Goal: Task Accomplishment & Management: Complete application form

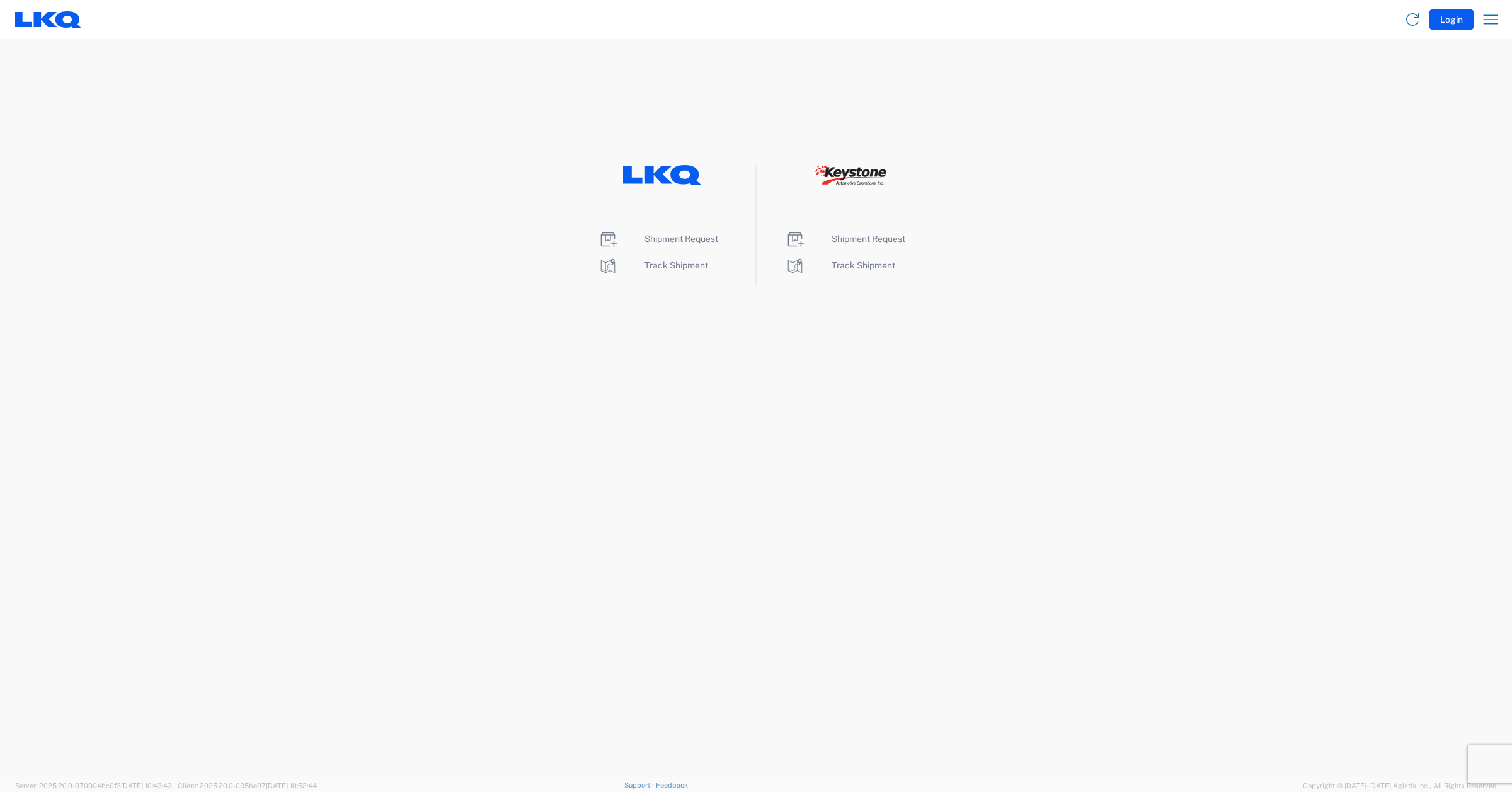
click at [691, 244] on li "Shipment Request" at bounding box center [662, 240] width 129 height 20
click at [691, 241] on span "Shipment Request" at bounding box center [681, 239] width 74 height 10
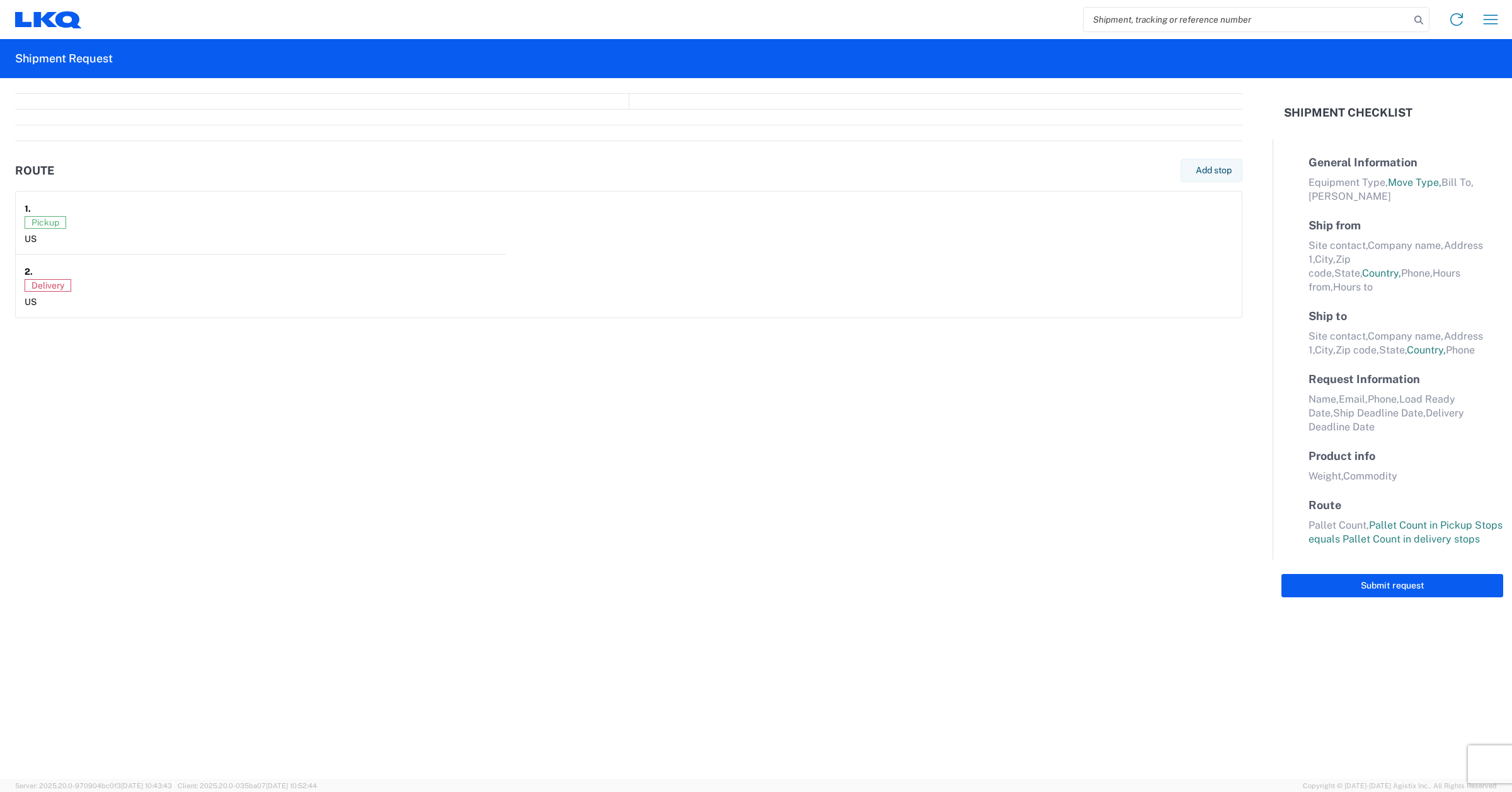
select select "FULL"
select select "LBS"
select select "IN"
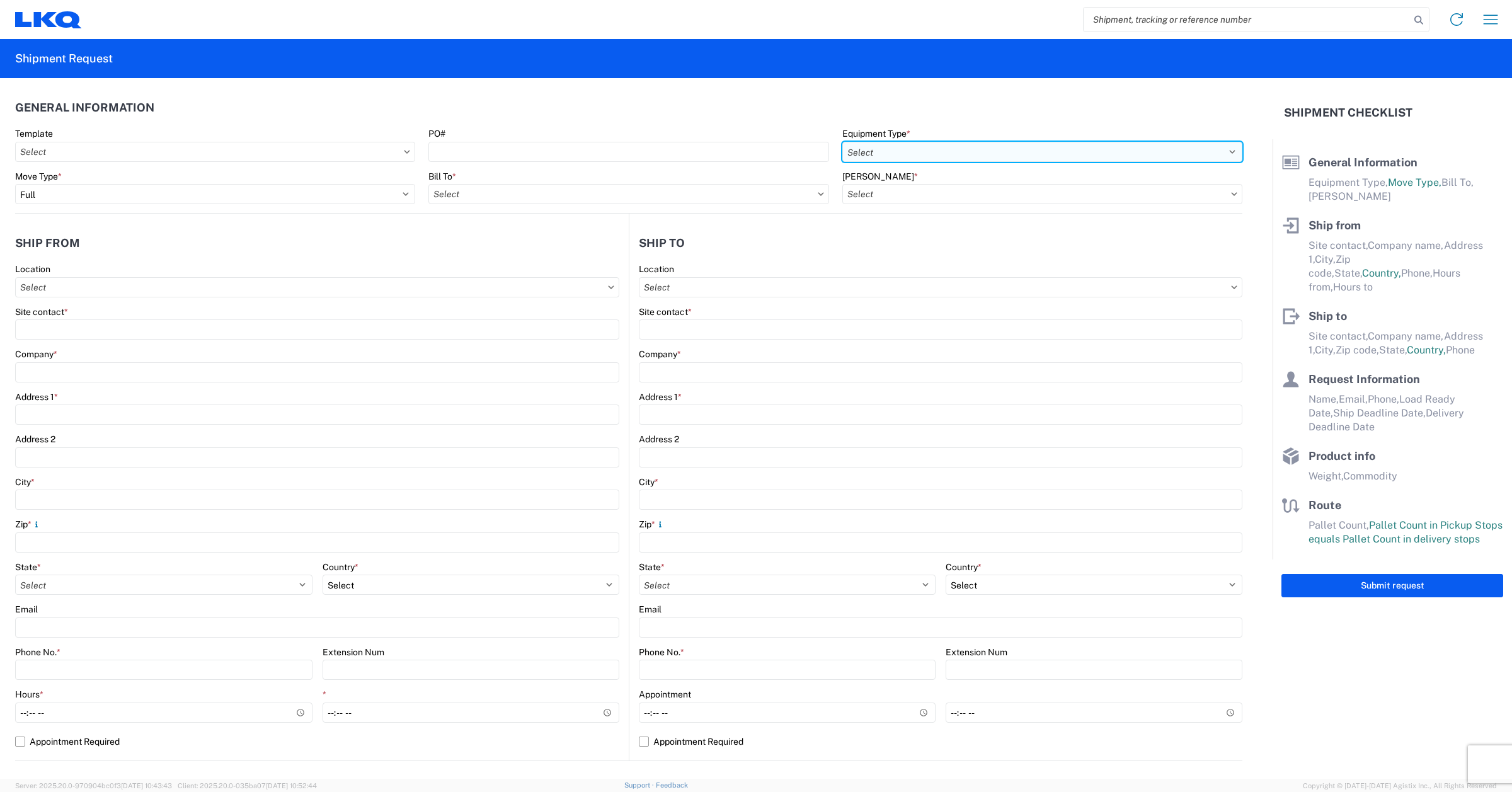
click at [924, 146] on select "Select 53’ Dry Van Flatbed Dropdeck (van) Lowboy (flatbed) Rail" at bounding box center [1042, 151] width 400 height 20
select select "STDV"
click at [842, 141] on select "Select 53’ Dry Van Flatbed Dropdeck (van) Lowboy (flatbed) Rail" at bounding box center [1042, 151] width 400 height 20
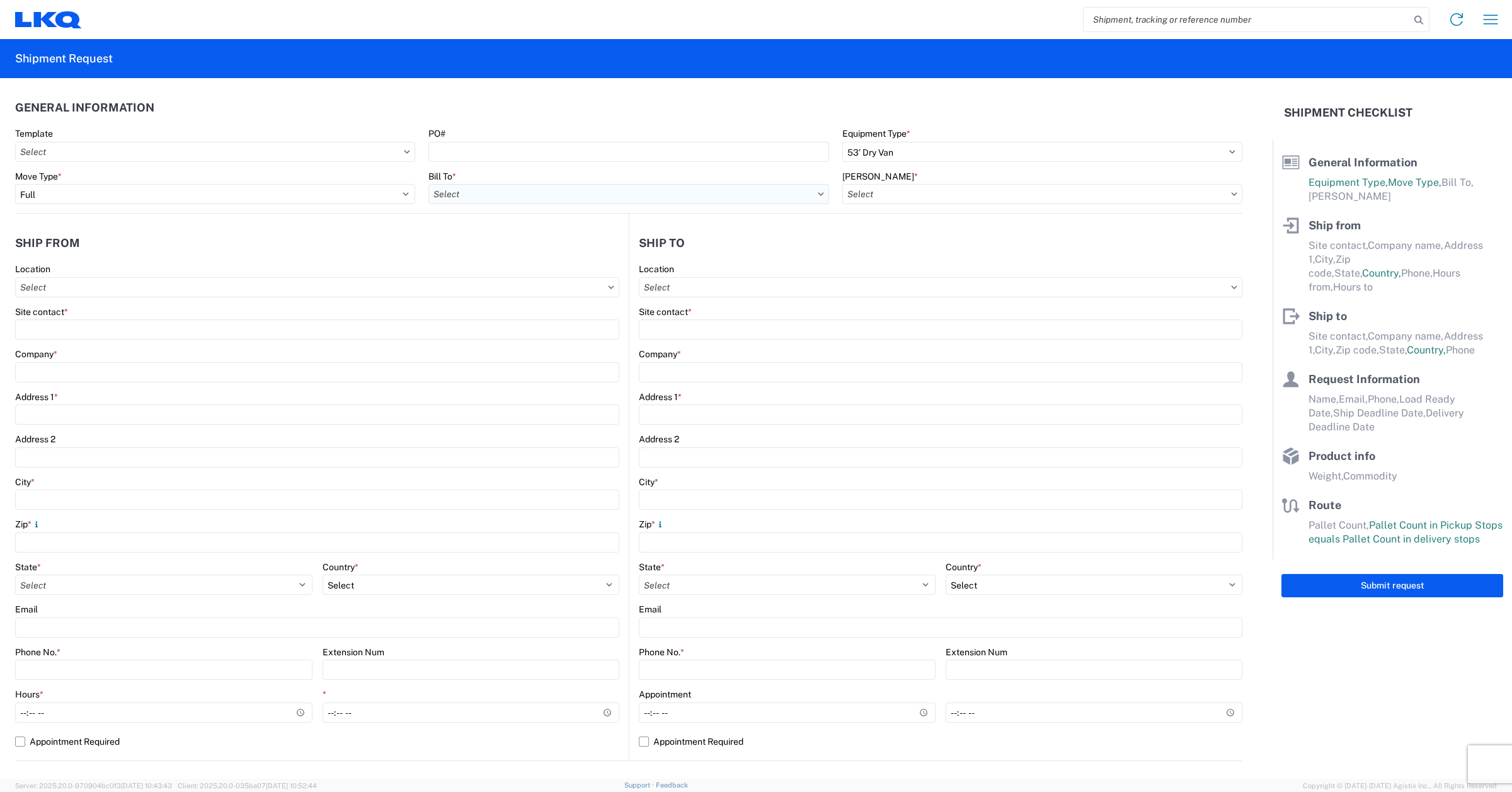
click at [536, 193] on input "text" at bounding box center [628, 194] width 400 height 20
type input "7195"
click at [531, 252] on div "7195 LKQ [GEOGRAPHIC_DATA] Region Office" at bounding box center [538, 250] width 220 height 20
type input "7195 LKQ [GEOGRAPHIC_DATA] Region Office"
click at [907, 196] on input "text" at bounding box center [1042, 194] width 400 height 20
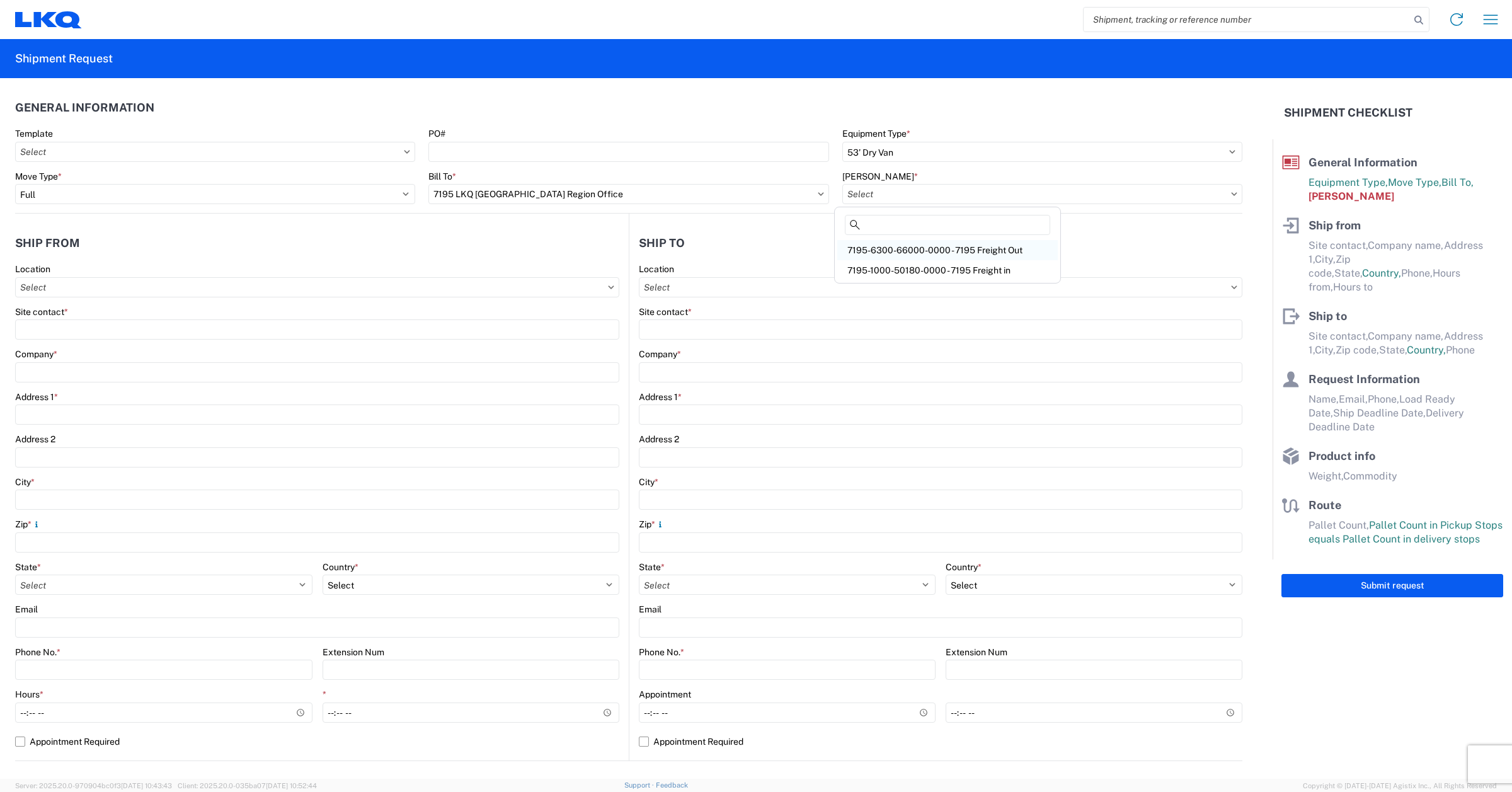
click at [914, 247] on div "7195-6300-66000-0000 - 7195 Freight Out" at bounding box center [947, 250] width 220 height 20
type input "7195-6300-66000-0000 - 7195 Freight Out"
click at [80, 286] on input "text" at bounding box center [317, 287] width 604 height 20
type input "7110"
click at [120, 341] on div "7110 - LKQ Pintendre" at bounding box center [129, 343] width 220 height 20
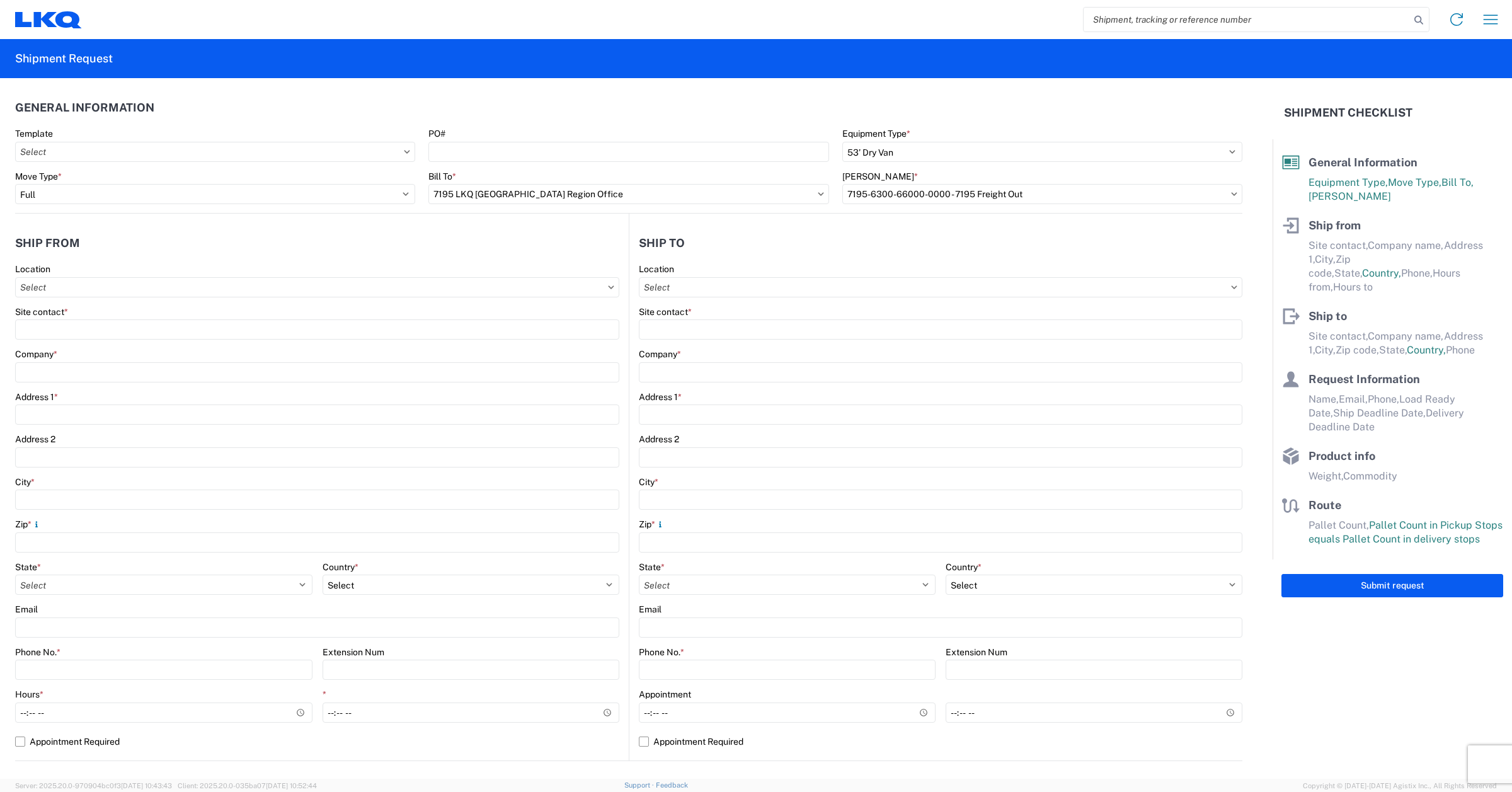
type input "7110 - LKQ Pintendre"
type input "LKQ Corporation"
type input "914 Route [PERSON_NAME]"
type input "Levis"
type input "G6C 1A5"
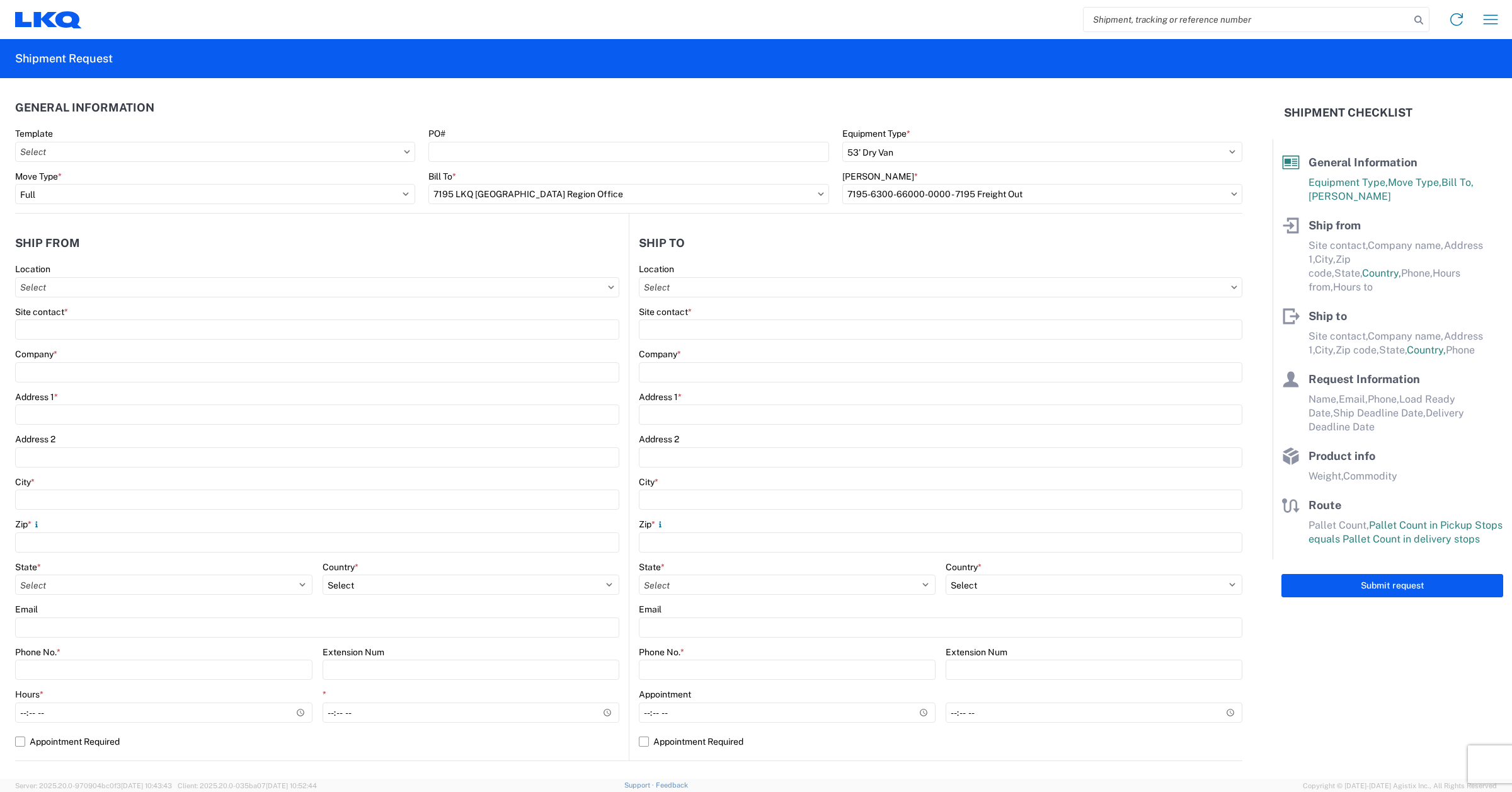
select select
select select "CA"
type input "08:00"
type input "17:00"
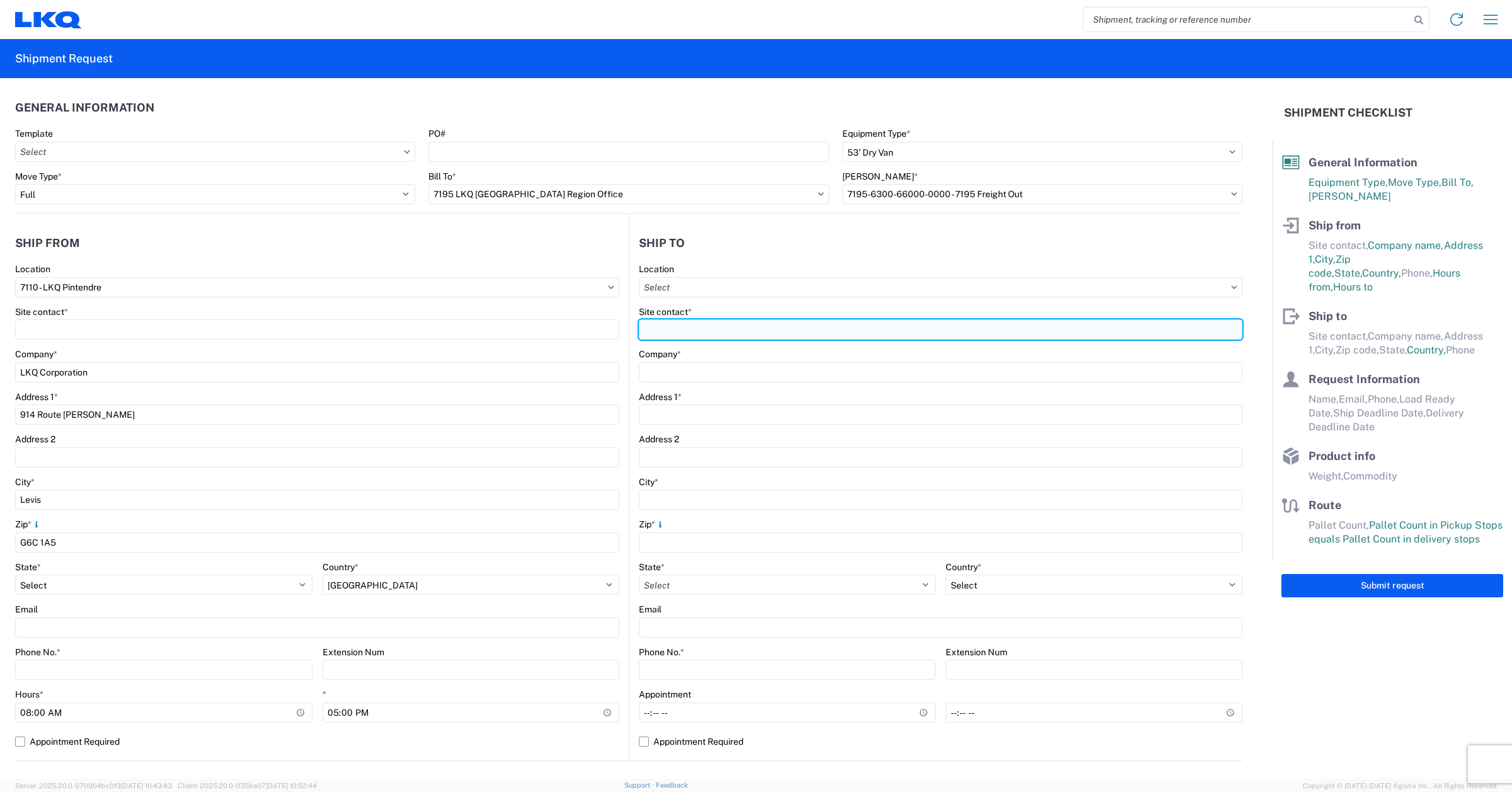
click at [672, 325] on input "Site contact *" at bounding box center [940, 330] width 603 height 20
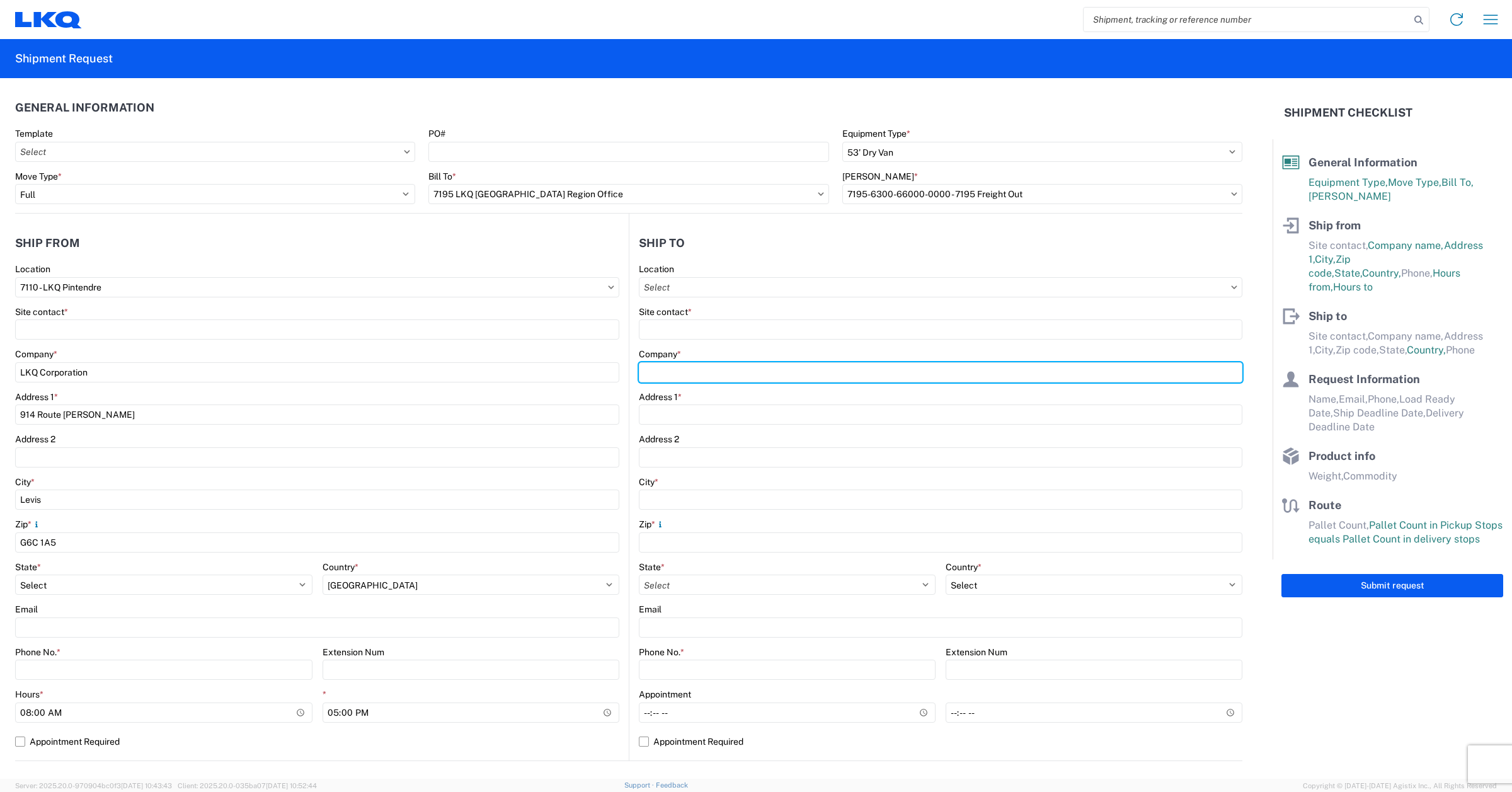
click at [657, 367] on div "Company *" at bounding box center [940, 365] width 603 height 34
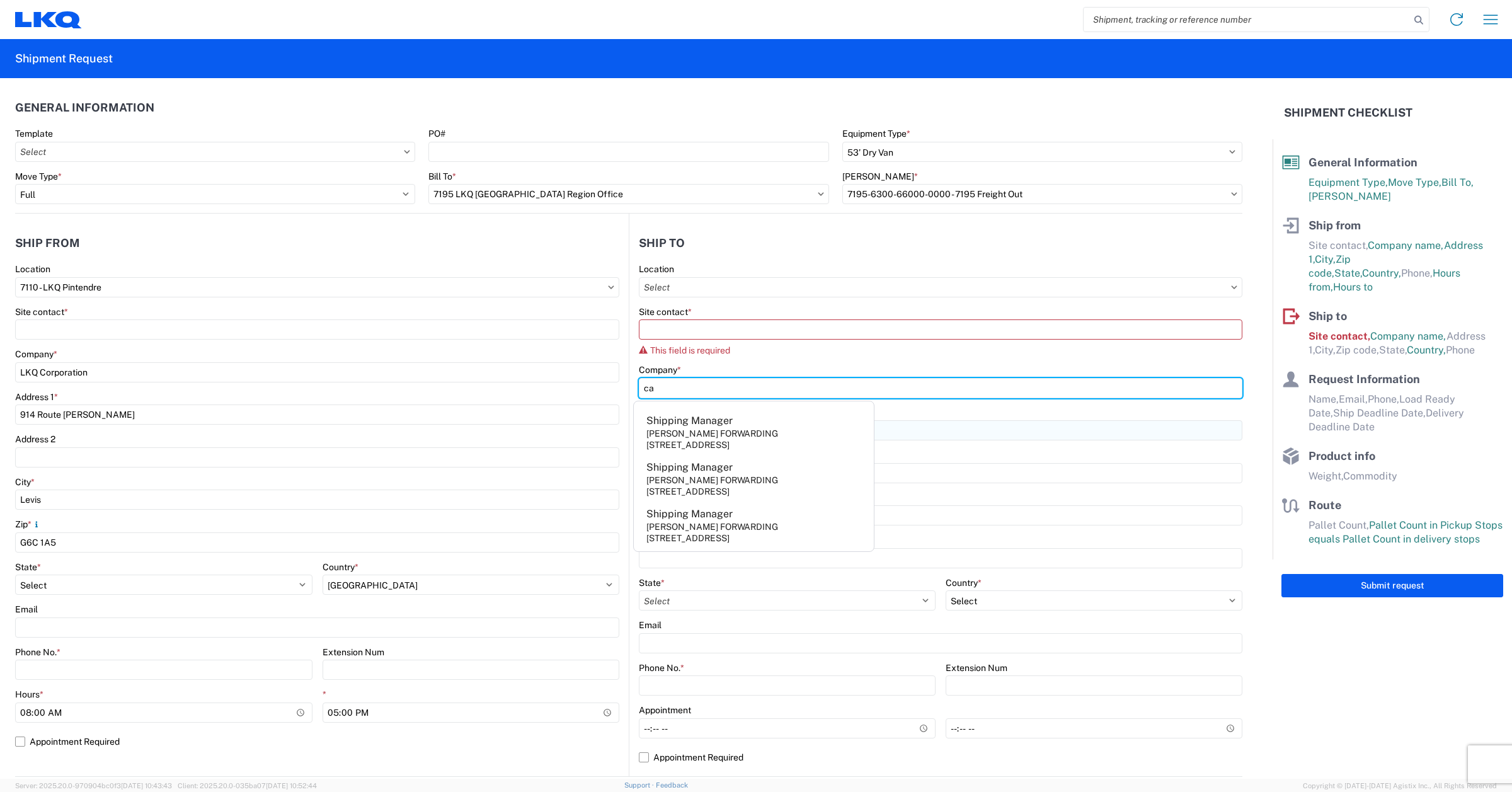
type input "c"
drag, startPoint x: 713, startPoint y: 392, endPoint x: 578, endPoint y: 392, distance: 135.0
click at [575, 391] on div "Ship from 7110 Location 7110 - LKQ Pintendre Site contact * Company * LKQ Corpo…" at bounding box center [628, 496] width 1227 height 564
paste input "COMERCIALIZADORA DE AUTOPARTES [PERSON_NAME] DE C.V"
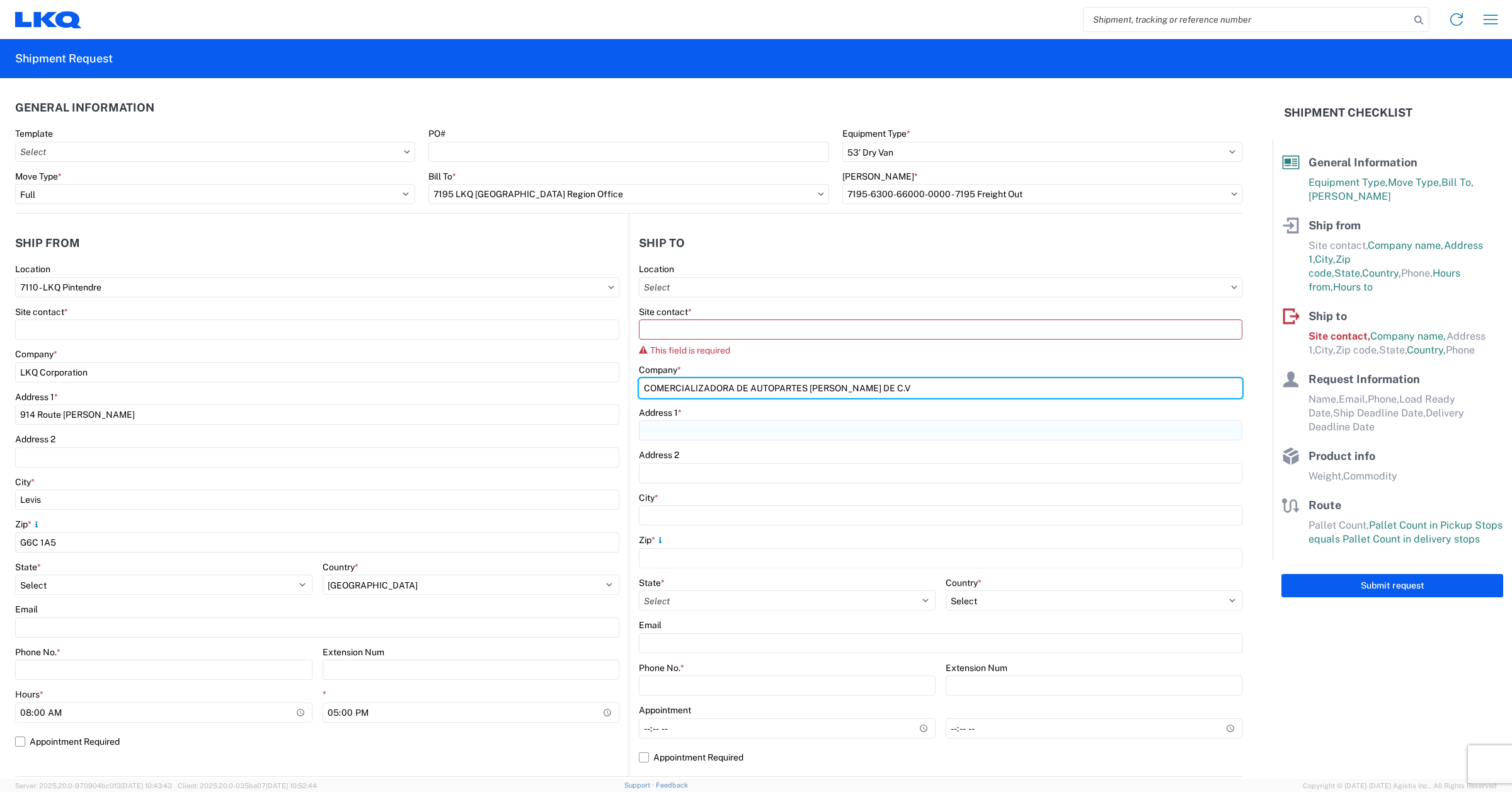
type input "COMERCIALIZADORA DE AUTOPARTES [PERSON_NAME] DE C.V"
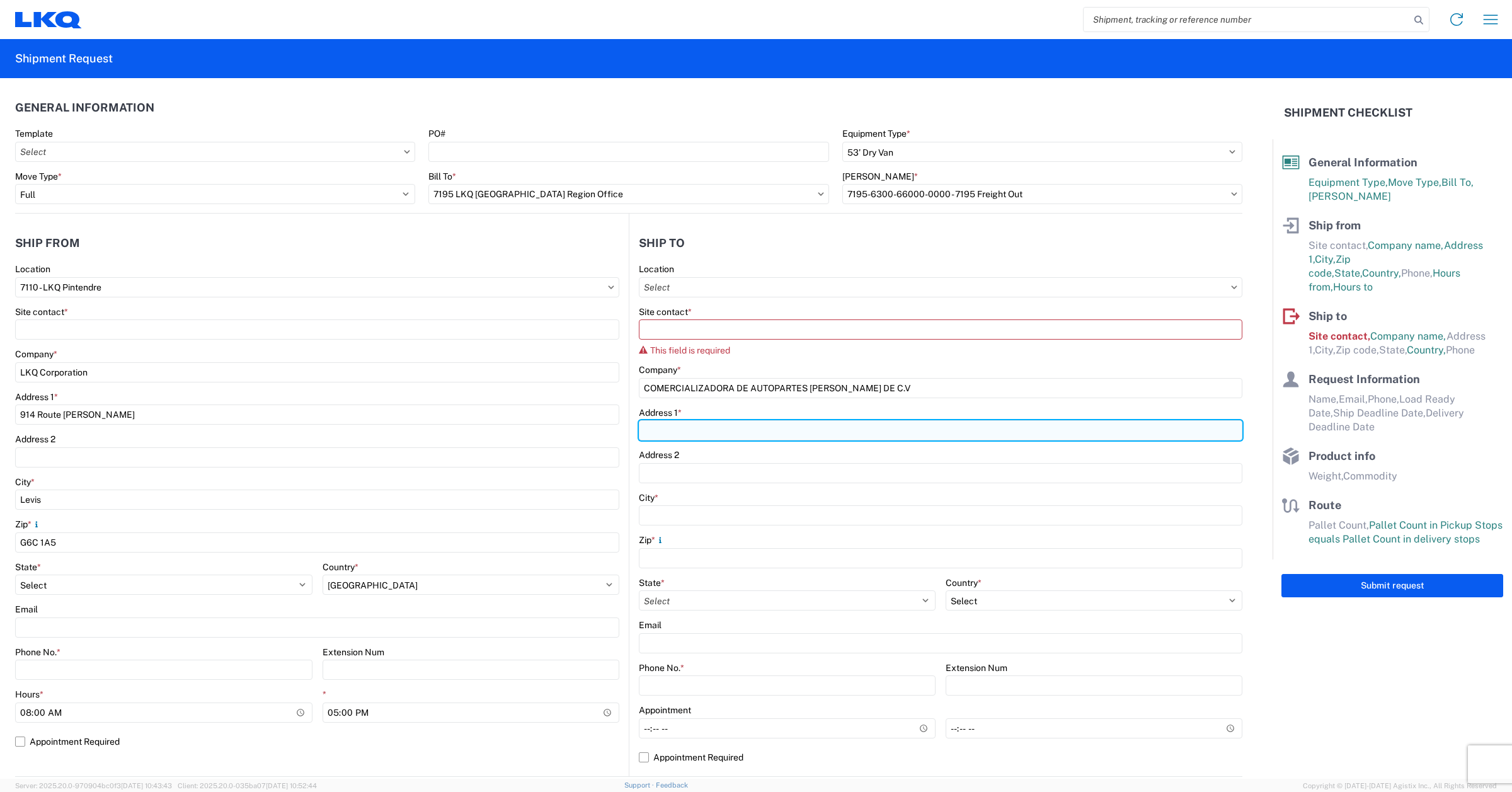
click at [747, 438] on input "Address 1 *" at bounding box center [940, 430] width 603 height 20
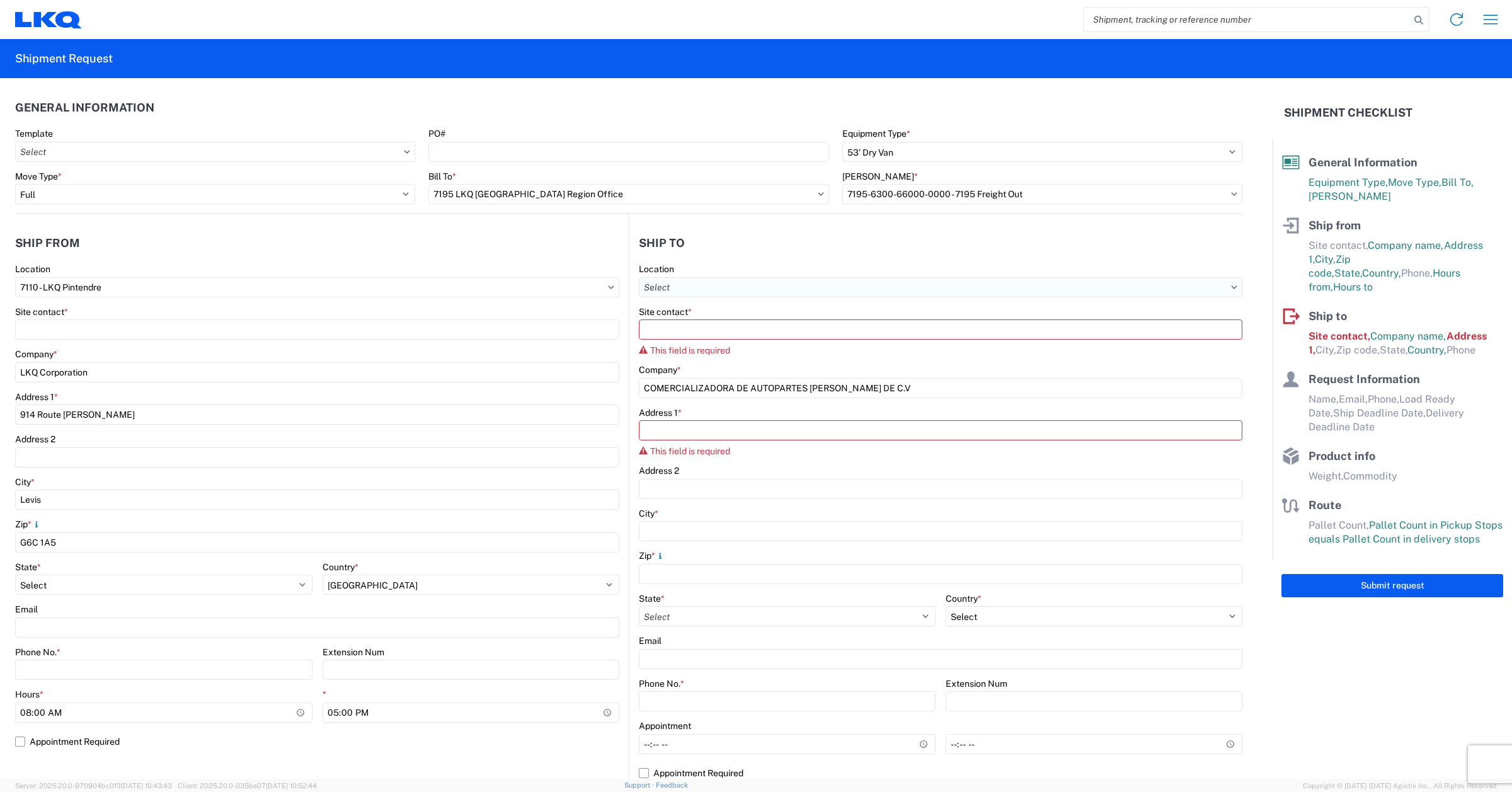
click at [671, 287] on input "text" at bounding box center [940, 287] width 603 height 20
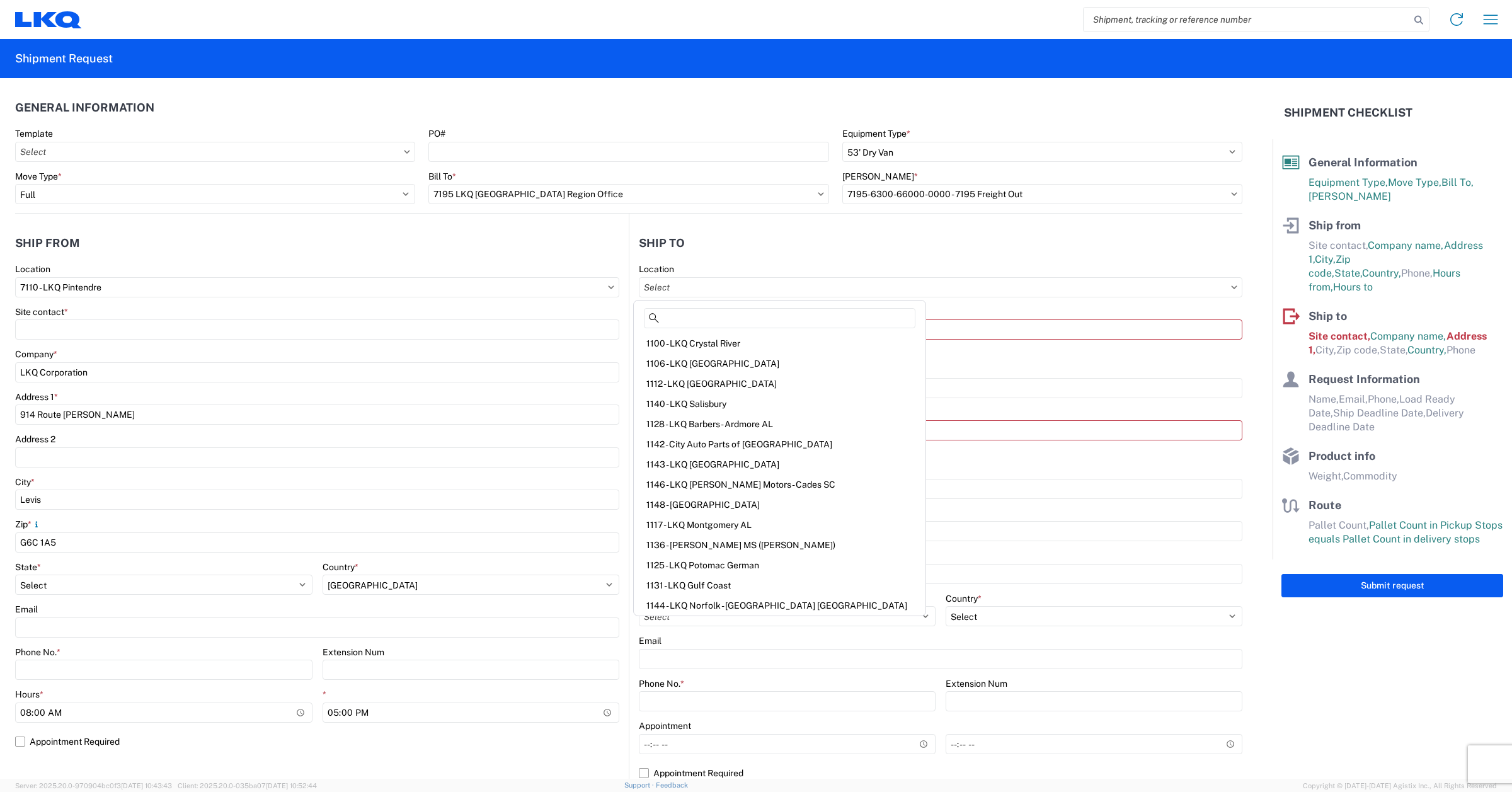
click at [1248, 484] on form "General Information Template PO# Equipment Type * Select 53’ Dry Van Flatbed Dr…" at bounding box center [636, 429] width 1273 height 701
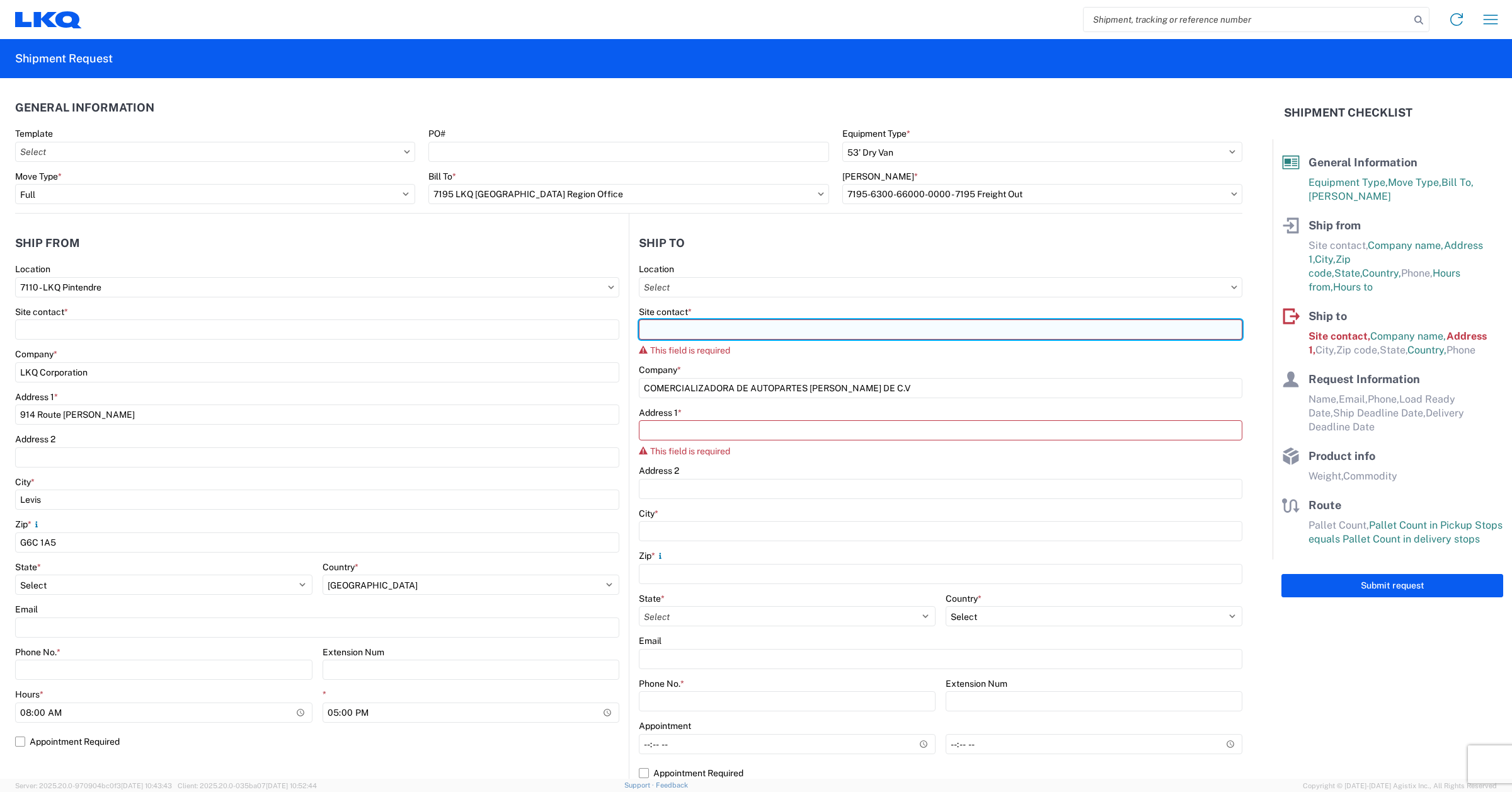
click at [679, 334] on input "Site contact *" at bounding box center [940, 330] width 603 height 20
paste input "[PERSON_NAME]"
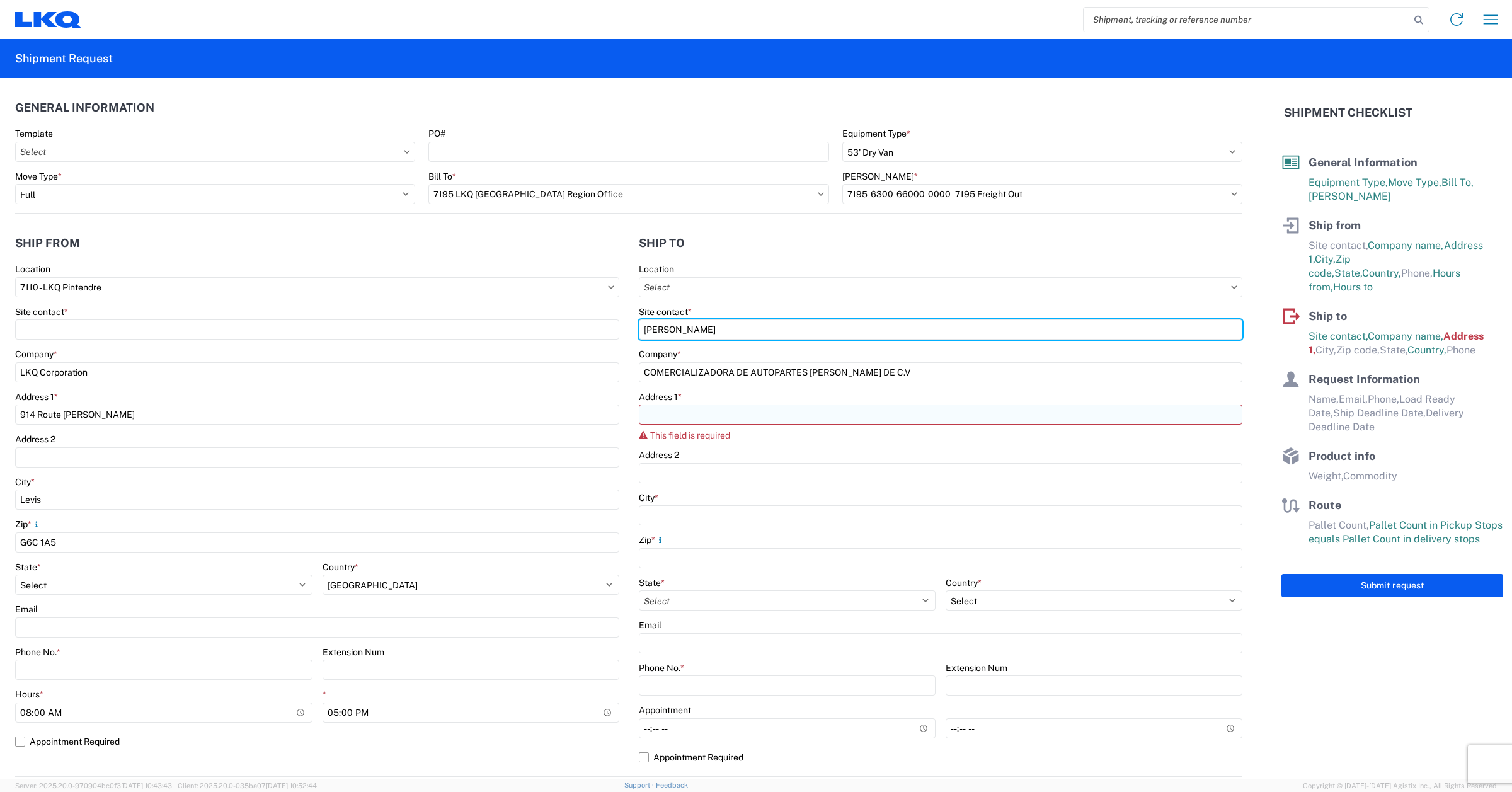
type input "[PERSON_NAME]"
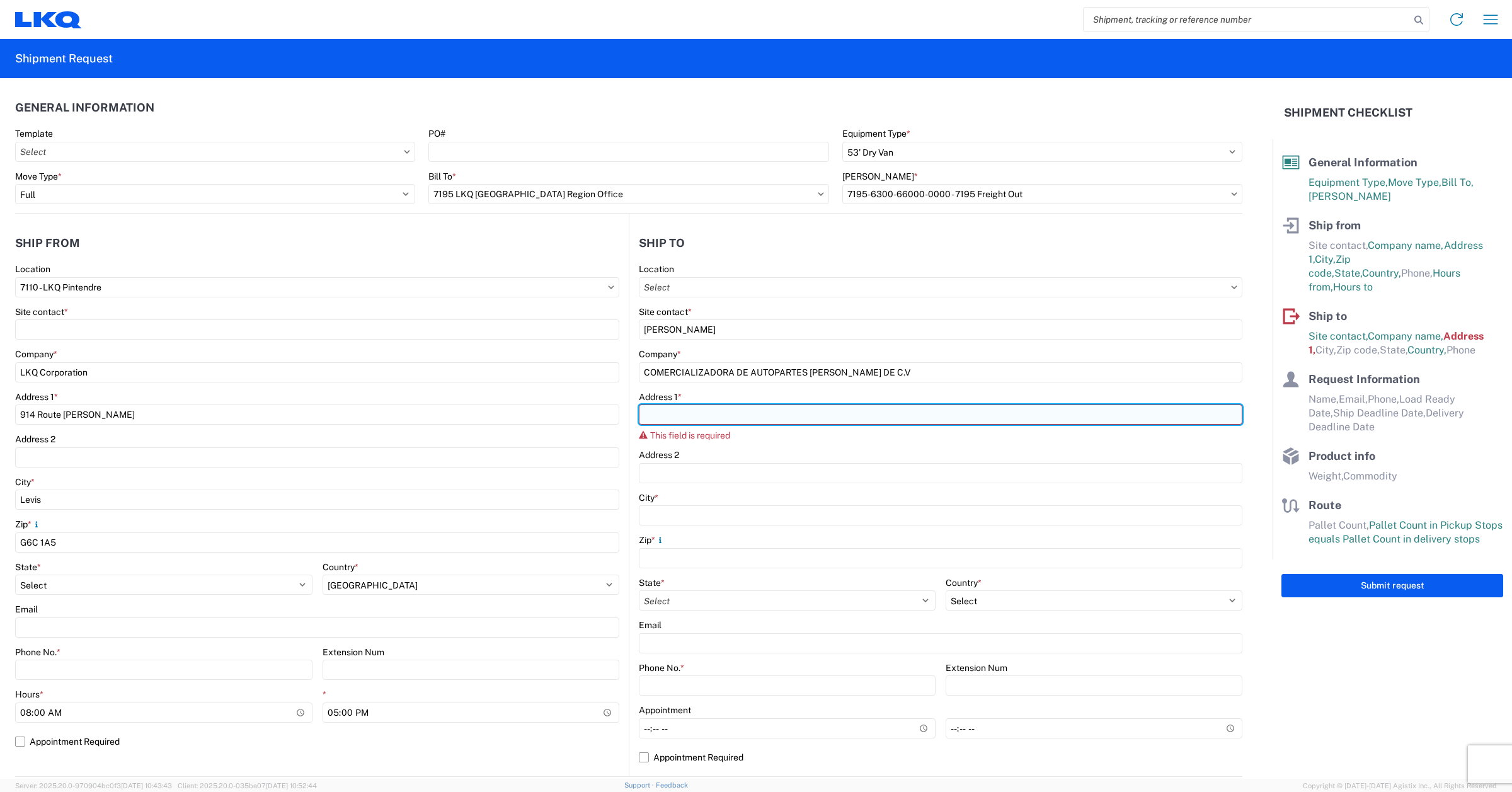
drag, startPoint x: 751, startPoint y: 414, endPoint x: 767, endPoint y: 423, distance: 18.4
click at [751, 414] on input "Address 1 *" at bounding box center [940, 414] width 603 height 20
paste input "A Zapotlanejo 151"
type input "A Zapotlanejo 151"
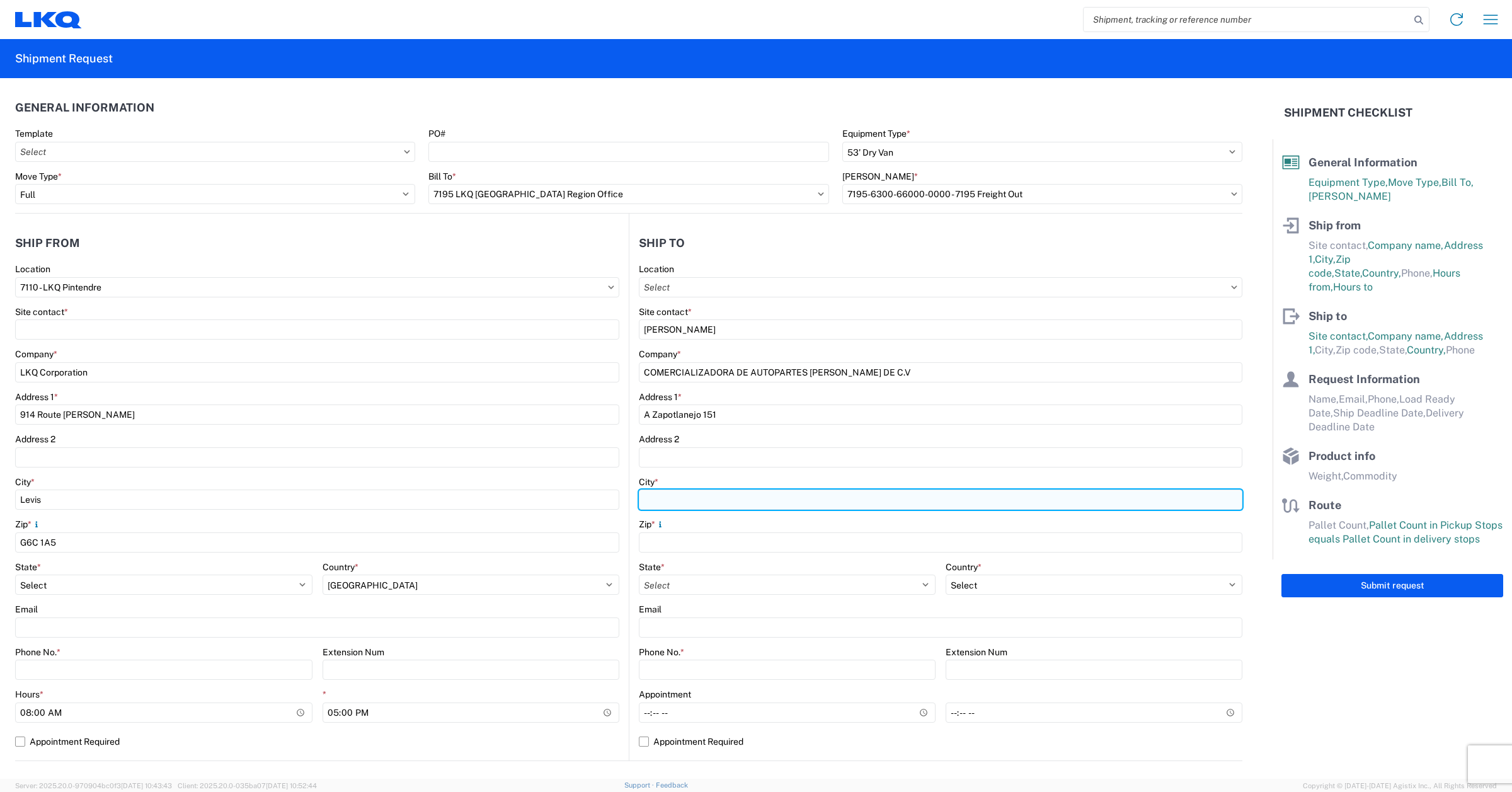
drag, startPoint x: 701, startPoint y: 490, endPoint x: 708, endPoint y: 491, distance: 7.1
click at [701, 490] on input "City *" at bounding box center [940, 500] width 603 height 20
paste input "[GEOGRAPHIC_DATA]"
type input "[GEOGRAPHIC_DATA]"
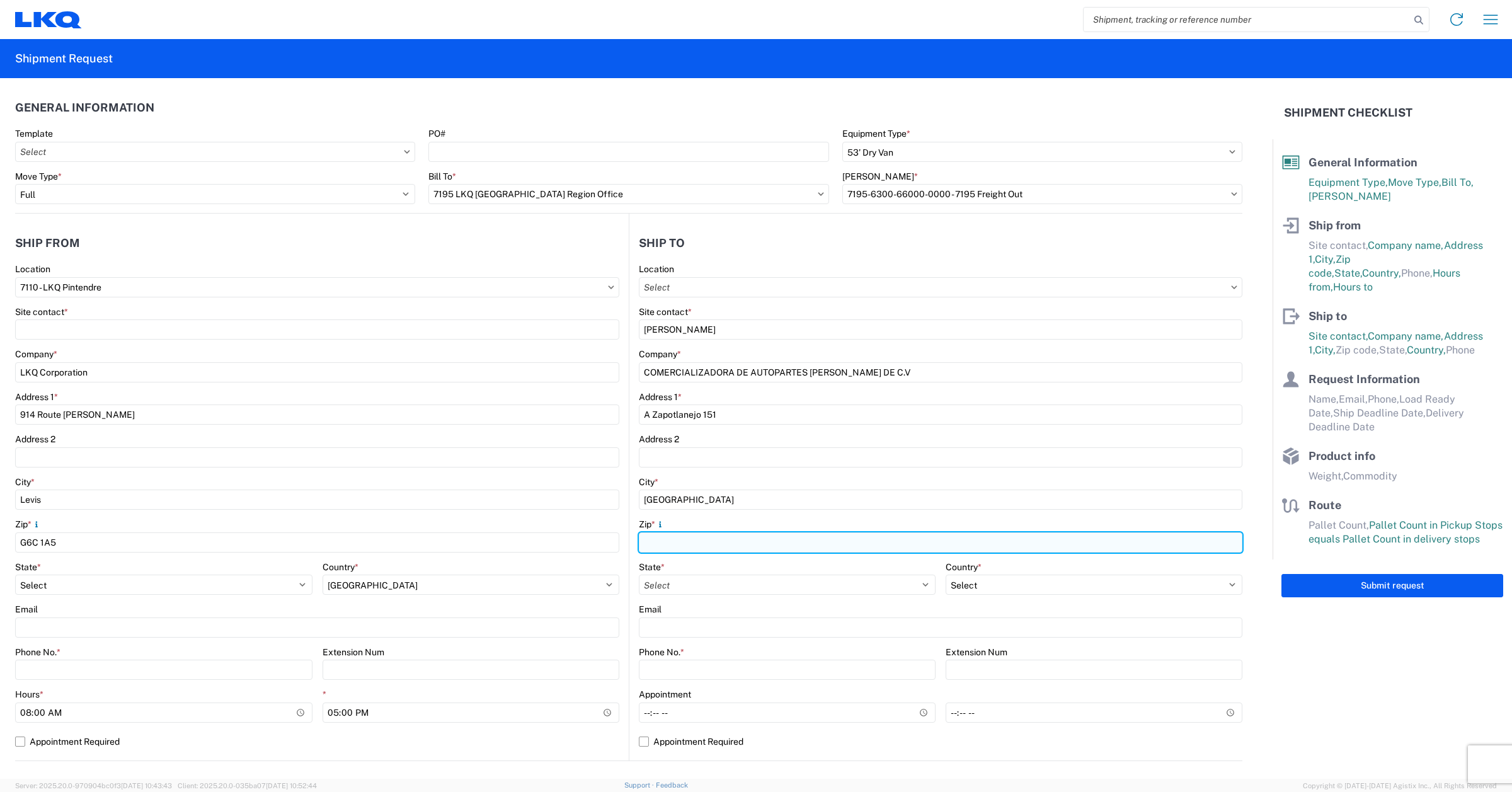
click at [734, 542] on input "Zip *" at bounding box center [940, 542] width 603 height 20
type input "45438"
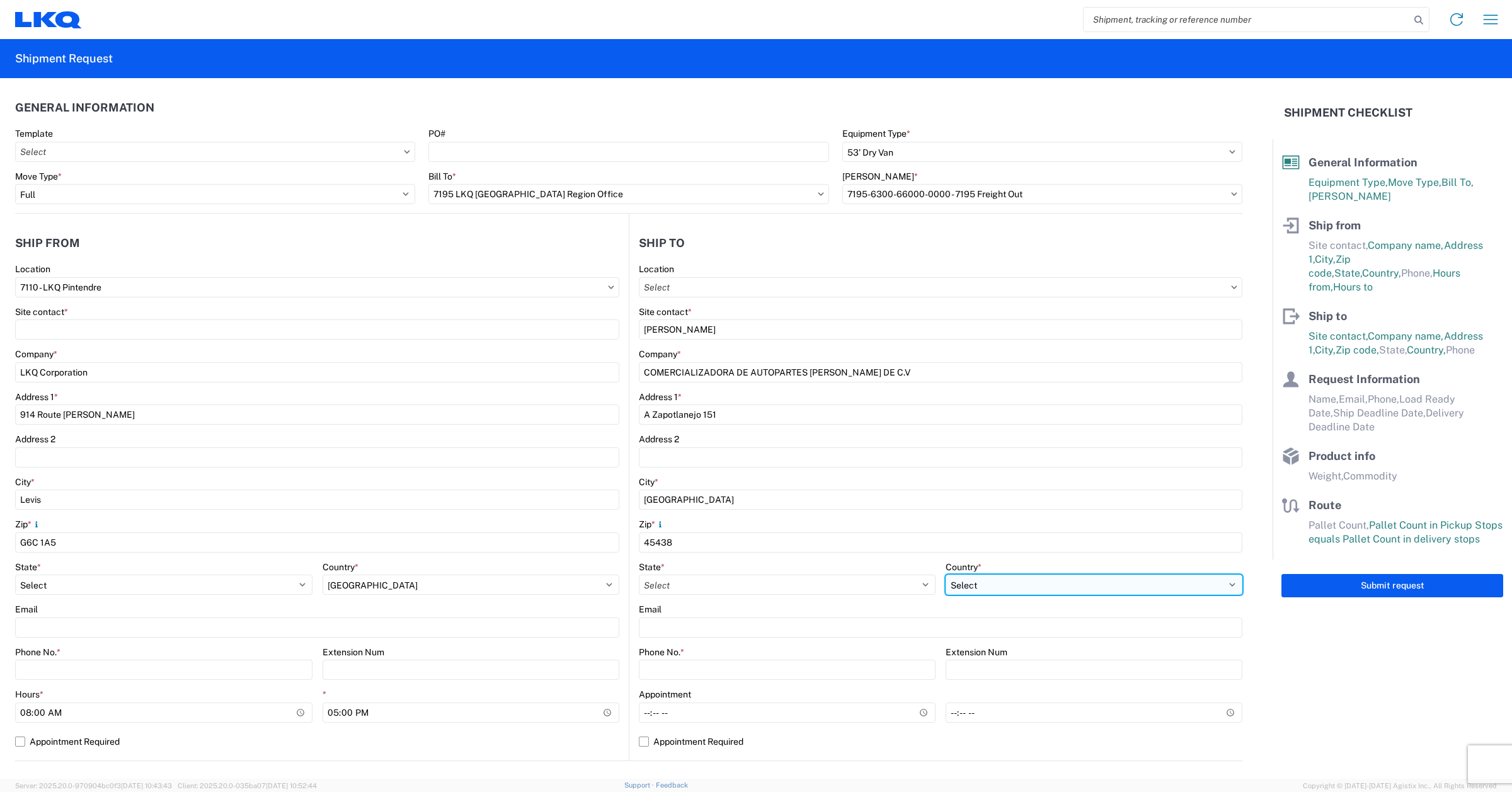
click at [1017, 587] on select "Select [GEOGRAPHIC_DATA] [GEOGRAPHIC_DATA] [GEOGRAPHIC_DATA] [GEOGRAPHIC_DATA] …" at bounding box center [1094, 585] width 297 height 20
select select "MX"
click at [946, 575] on select "Select [GEOGRAPHIC_DATA] [GEOGRAPHIC_DATA] [GEOGRAPHIC_DATA] [GEOGRAPHIC_DATA] …" at bounding box center [1094, 585] width 297 height 20
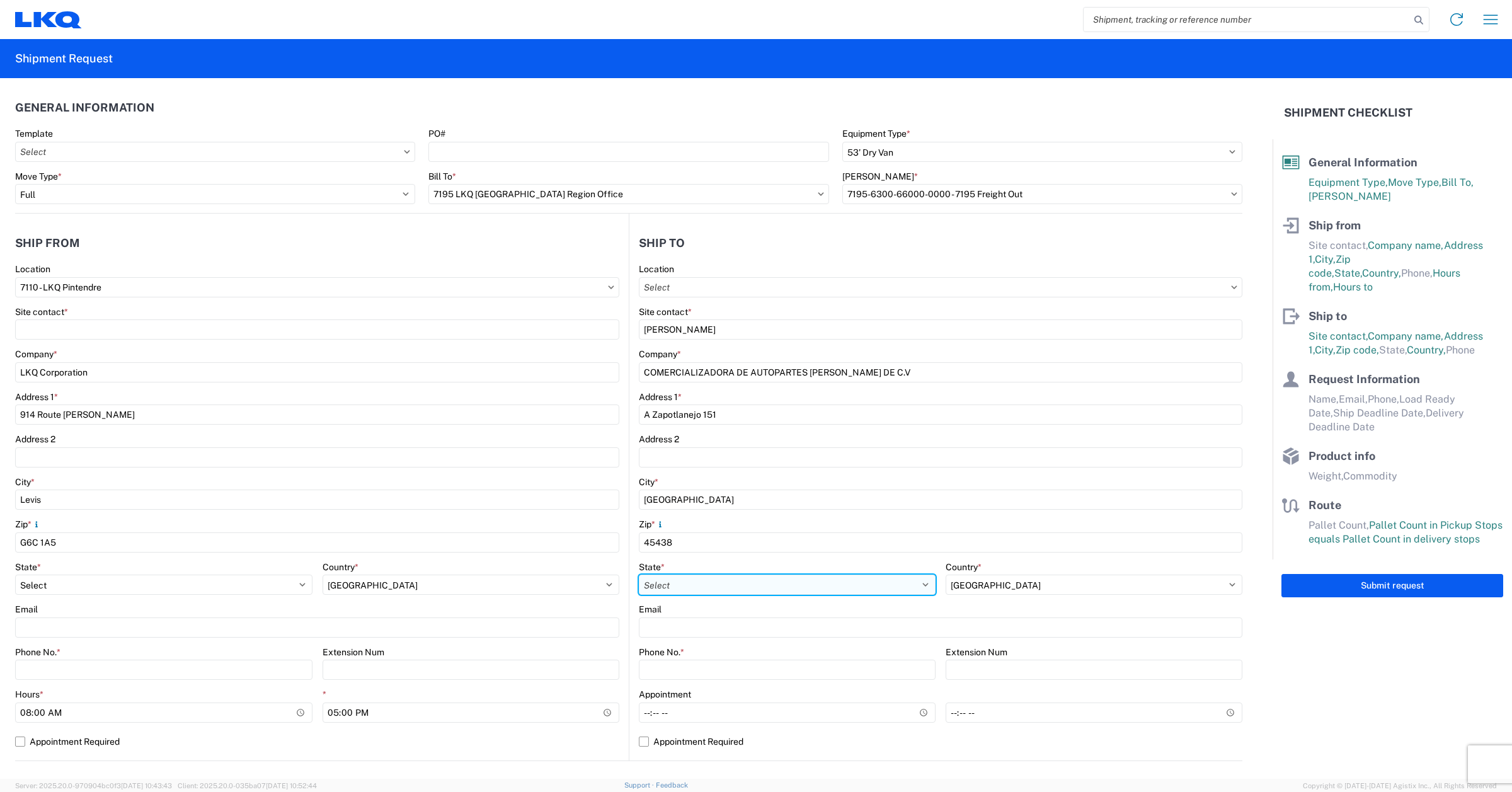
click at [792, 584] on select "Select [GEOGRAPHIC_DATA] [GEOGRAPHIC_DATA][US_STATE] [GEOGRAPHIC_DATA] [US_STAT…" at bounding box center [787, 585] width 297 height 20
select select "[PERSON_NAME]"
click at [639, 575] on select "Select [GEOGRAPHIC_DATA] [GEOGRAPHIC_DATA][US_STATE] [GEOGRAPHIC_DATA] [US_STAT…" at bounding box center [787, 585] width 297 height 20
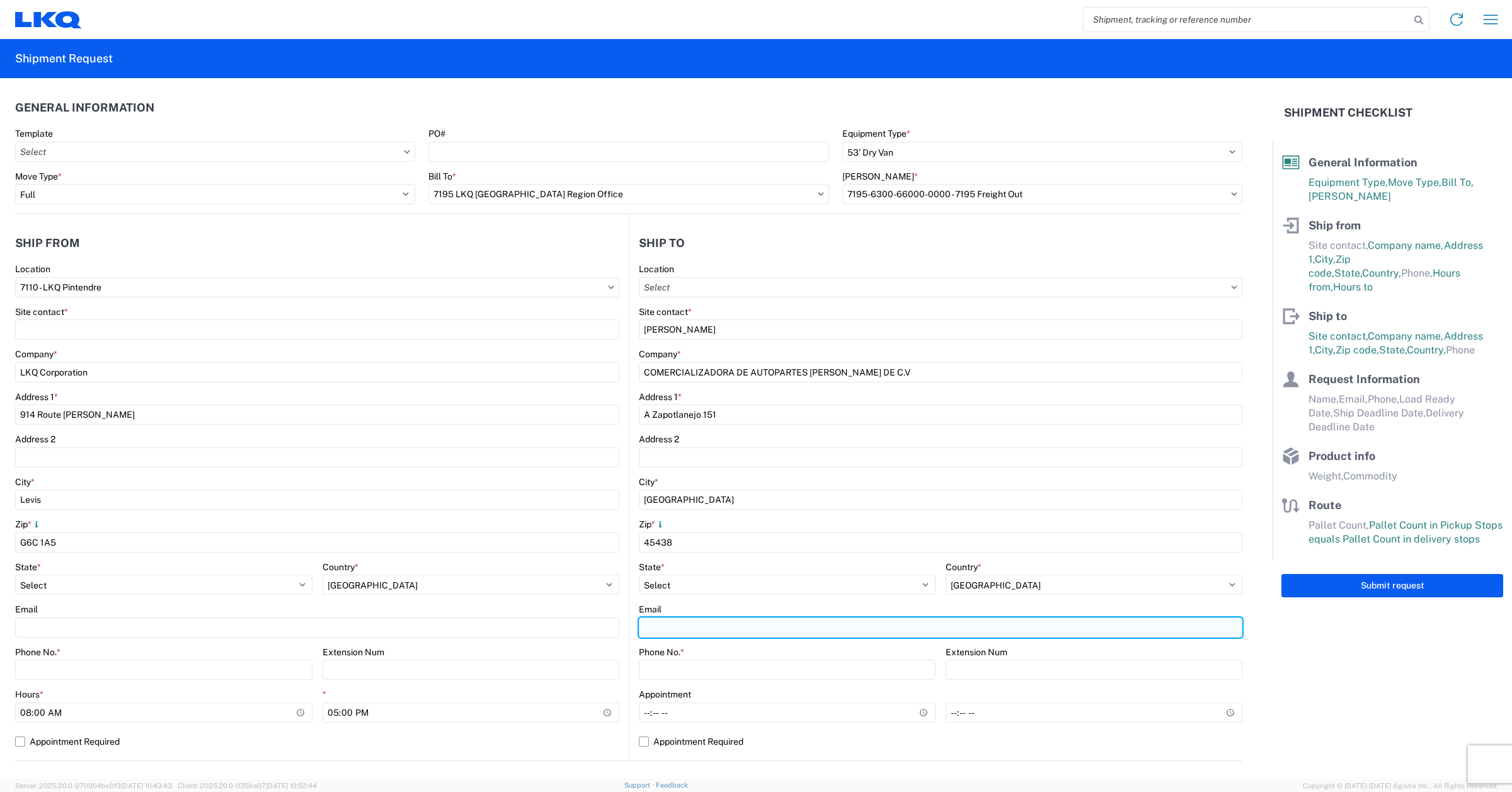
click at [681, 628] on input "Email" at bounding box center [940, 628] width 603 height 20
paste input "[EMAIL_ADDRESS][DOMAIN_NAME]"
type input "[EMAIL_ADDRESS][DOMAIN_NAME]"
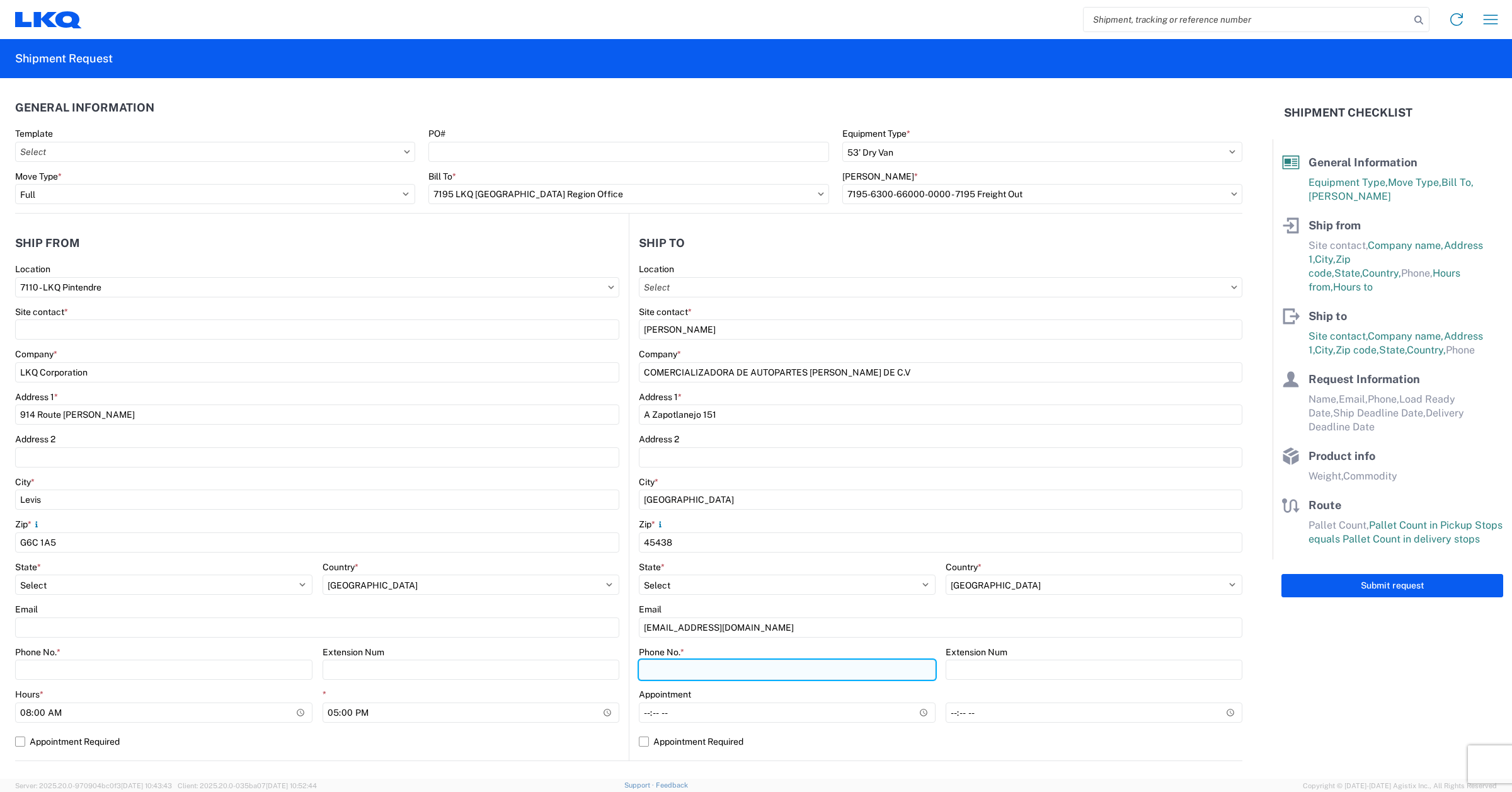
click at [721, 671] on input "Phone No. *" at bounding box center [787, 670] width 297 height 20
paste input "[PHONE_NUMBER]"
type input "[PHONE_NUMBER]"
click at [1346, 662] on agx-form-checklist "Shipment Checklist General Information Equipment Type, Move Type, Bill To, [PER…" at bounding box center [1392, 429] width 239 height 701
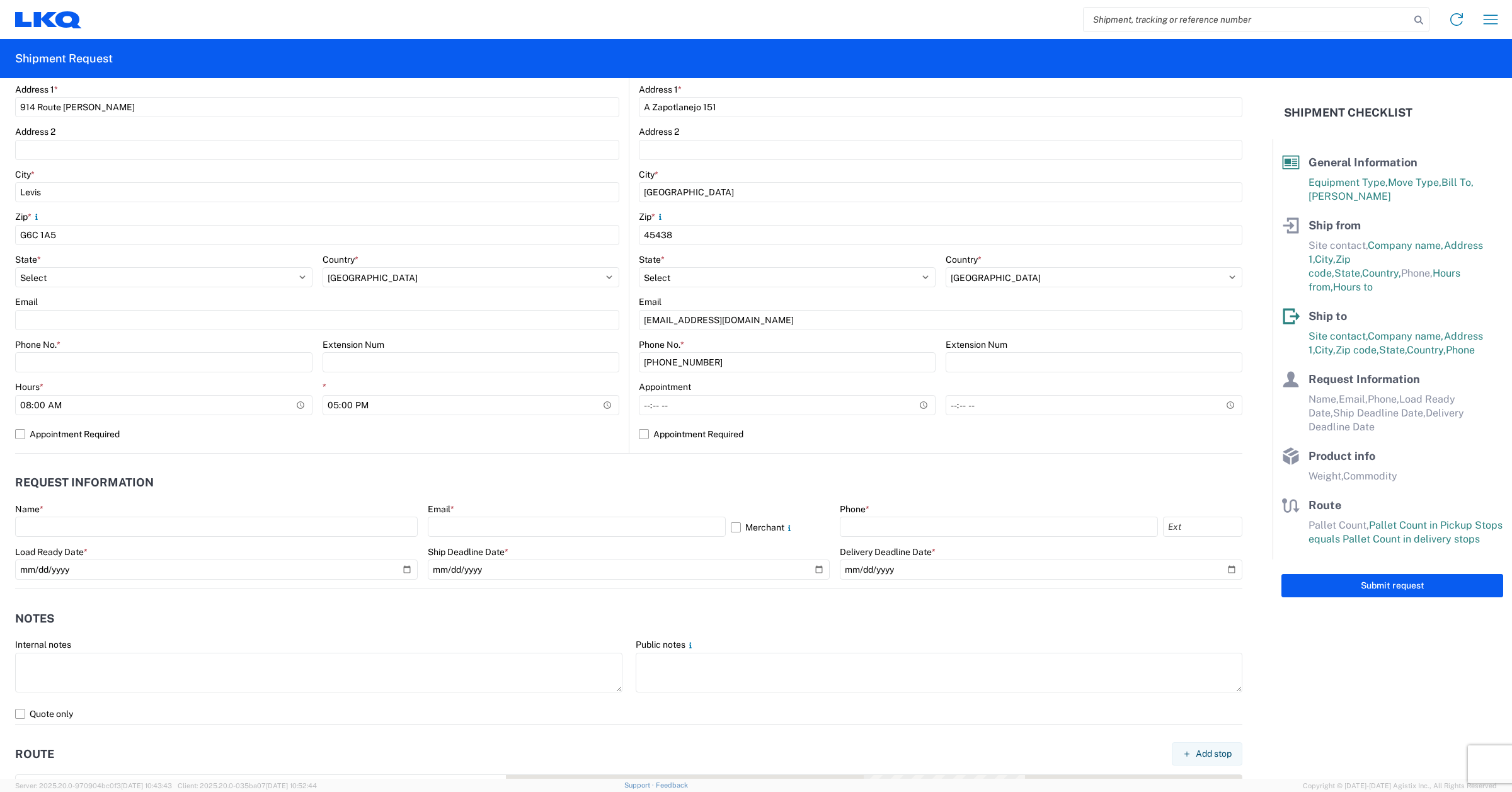
scroll to position [315, 0]
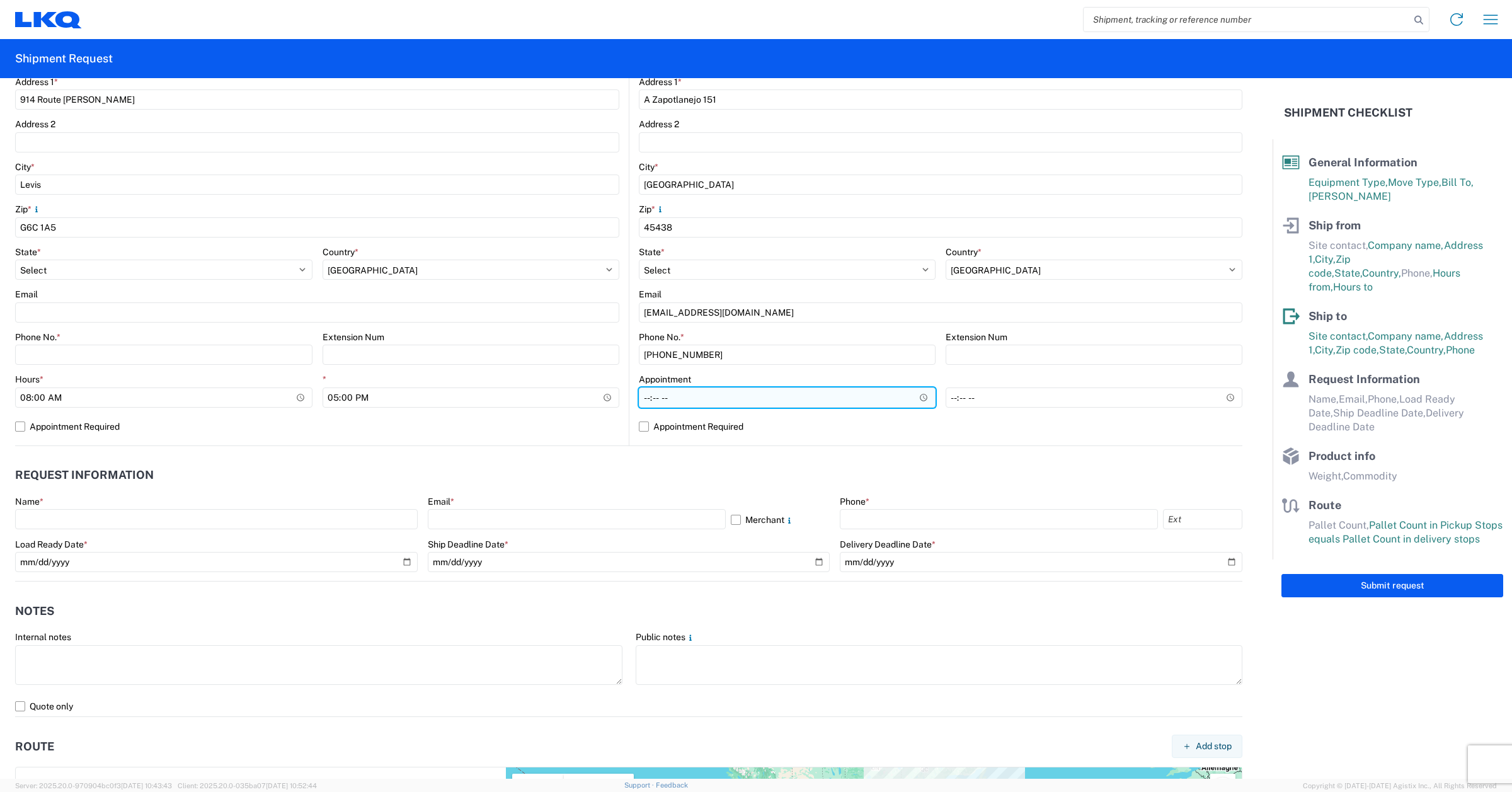
click at [911, 396] on input "Hours *" at bounding box center [787, 397] width 297 height 20
type input "08:59"
click at [814, 425] on label "Appointment Required" at bounding box center [940, 427] width 603 height 20
click at [0, 0] on input "Appointment Required" at bounding box center [0, 0] width 0 height 0
select select "[PERSON_NAME]"
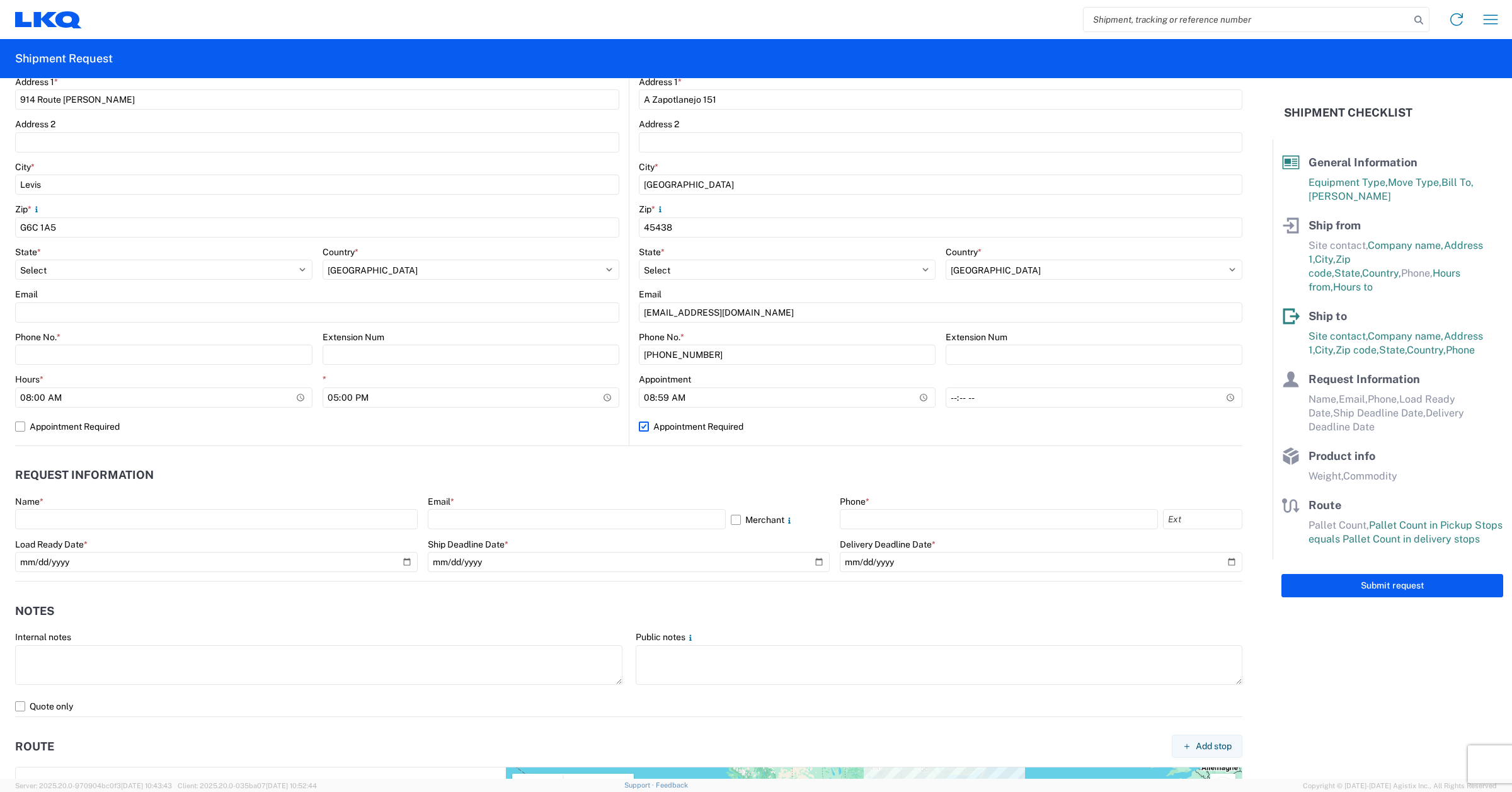
select select "MX"
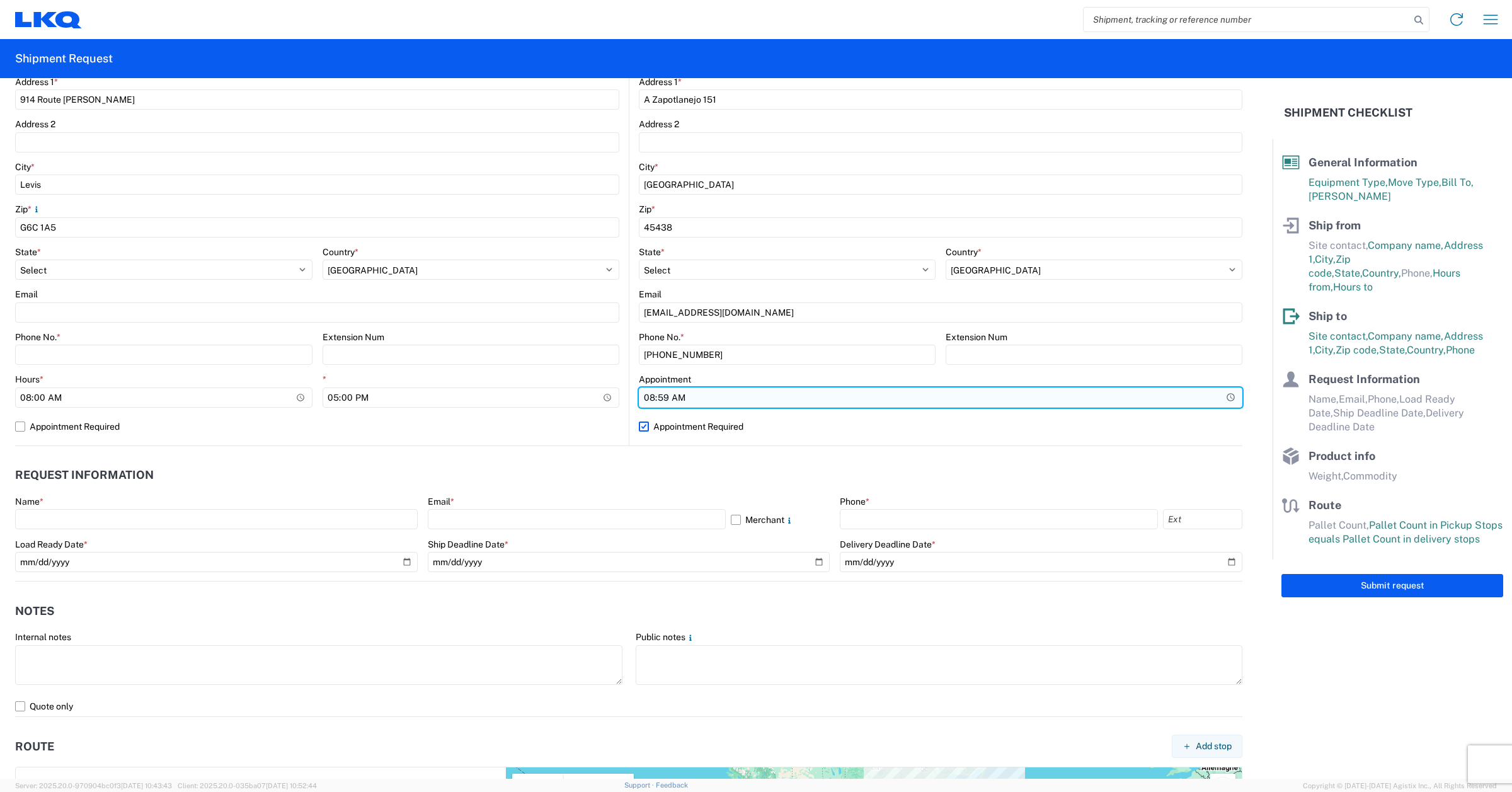
click at [848, 400] on input "08:59" at bounding box center [940, 397] width 603 height 20
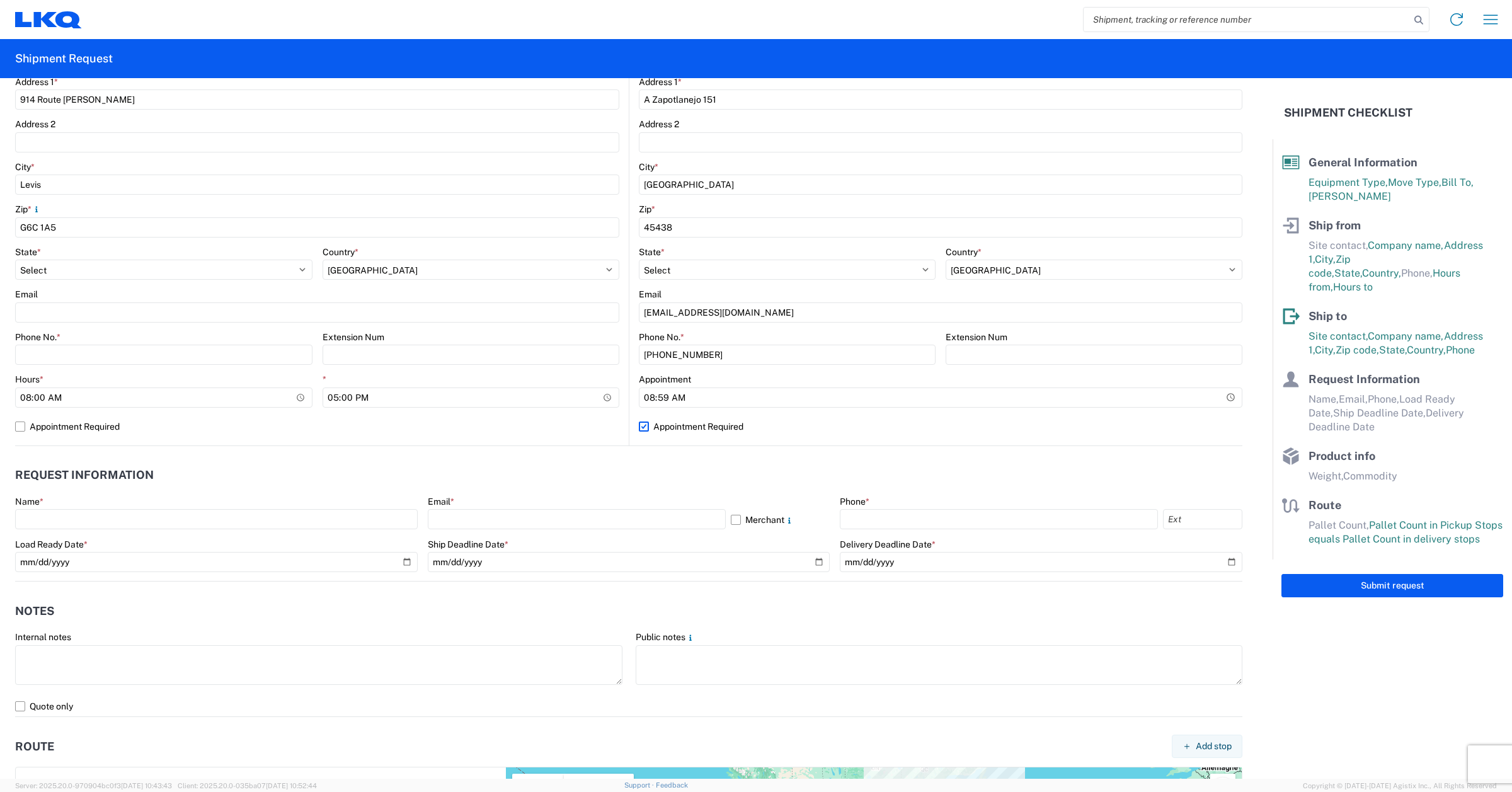
click at [639, 425] on label "Appointment Required" at bounding box center [940, 427] width 603 height 20
click at [0, 0] on input "Appointment Required" at bounding box center [0, 0] width 0 height 0
select select "MX"
click at [908, 396] on input "08:59" at bounding box center [787, 397] width 297 height 20
type input "08:00"
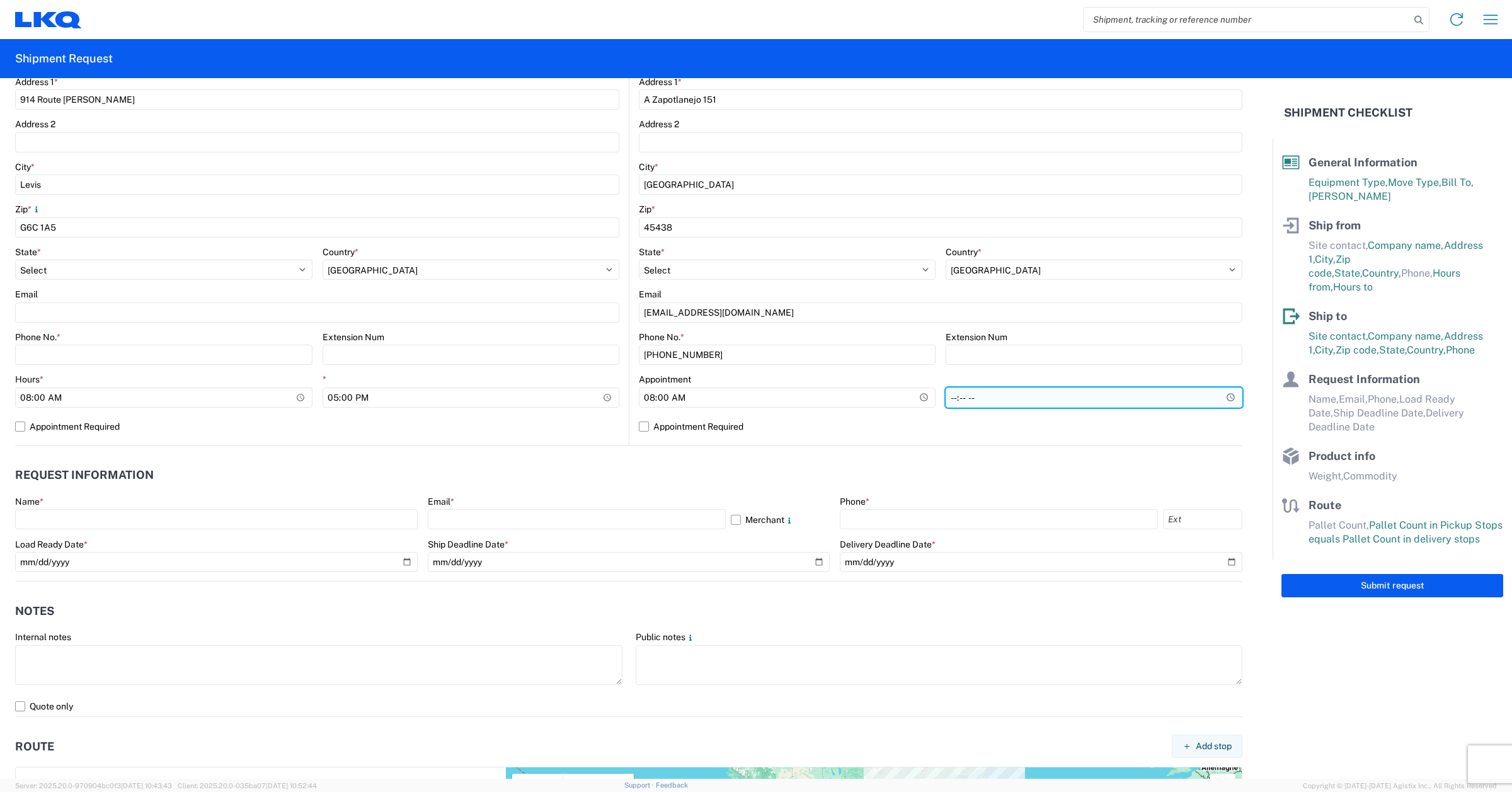
click at [1222, 396] on input "*" at bounding box center [1094, 397] width 297 height 20
type input "17:00"
click at [1119, 479] on header "Request Information" at bounding box center [628, 476] width 1227 height 28
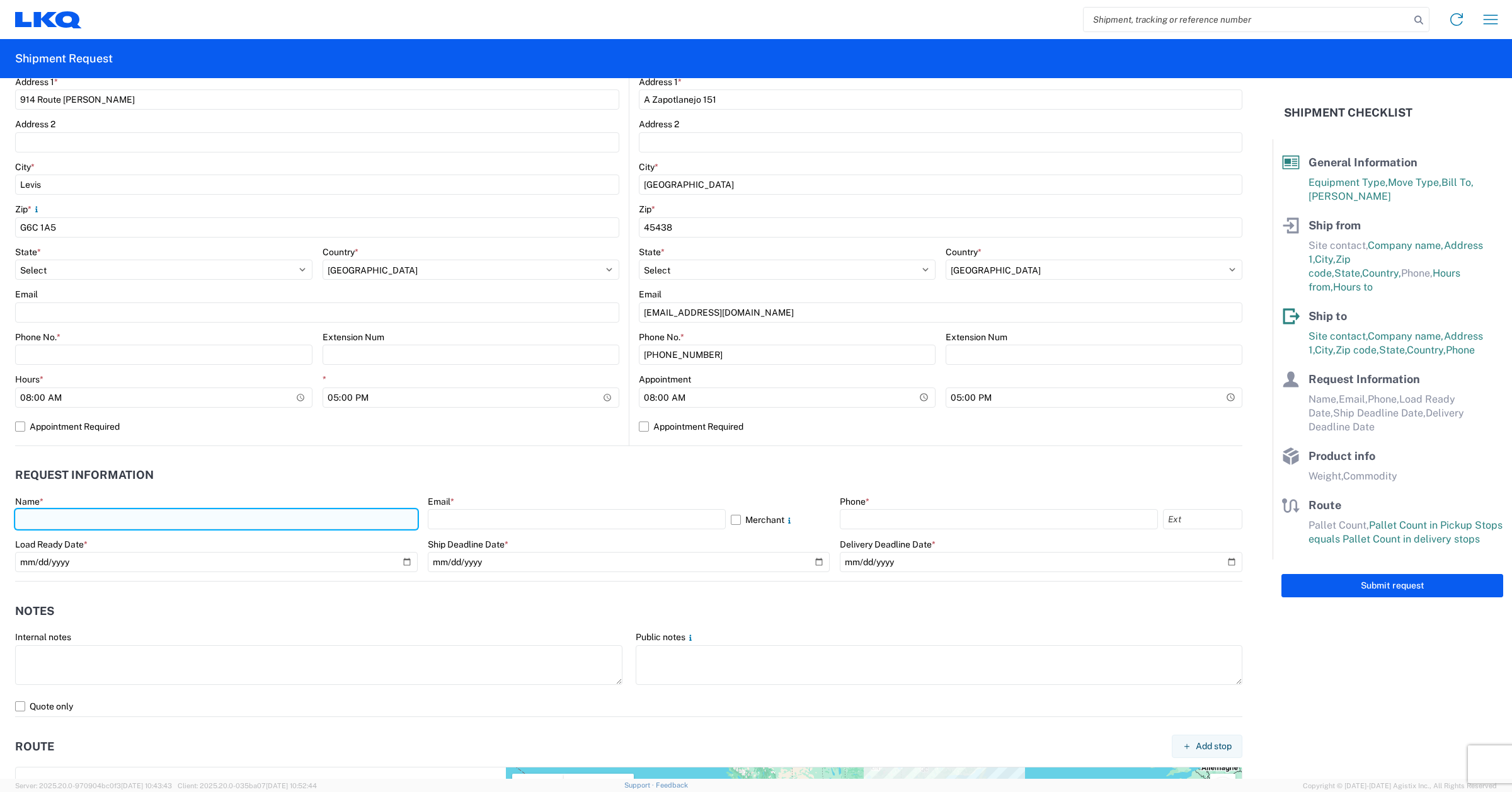
click at [88, 521] on input "text" at bounding box center [216, 519] width 403 height 20
type input "[PERSON_NAME]"
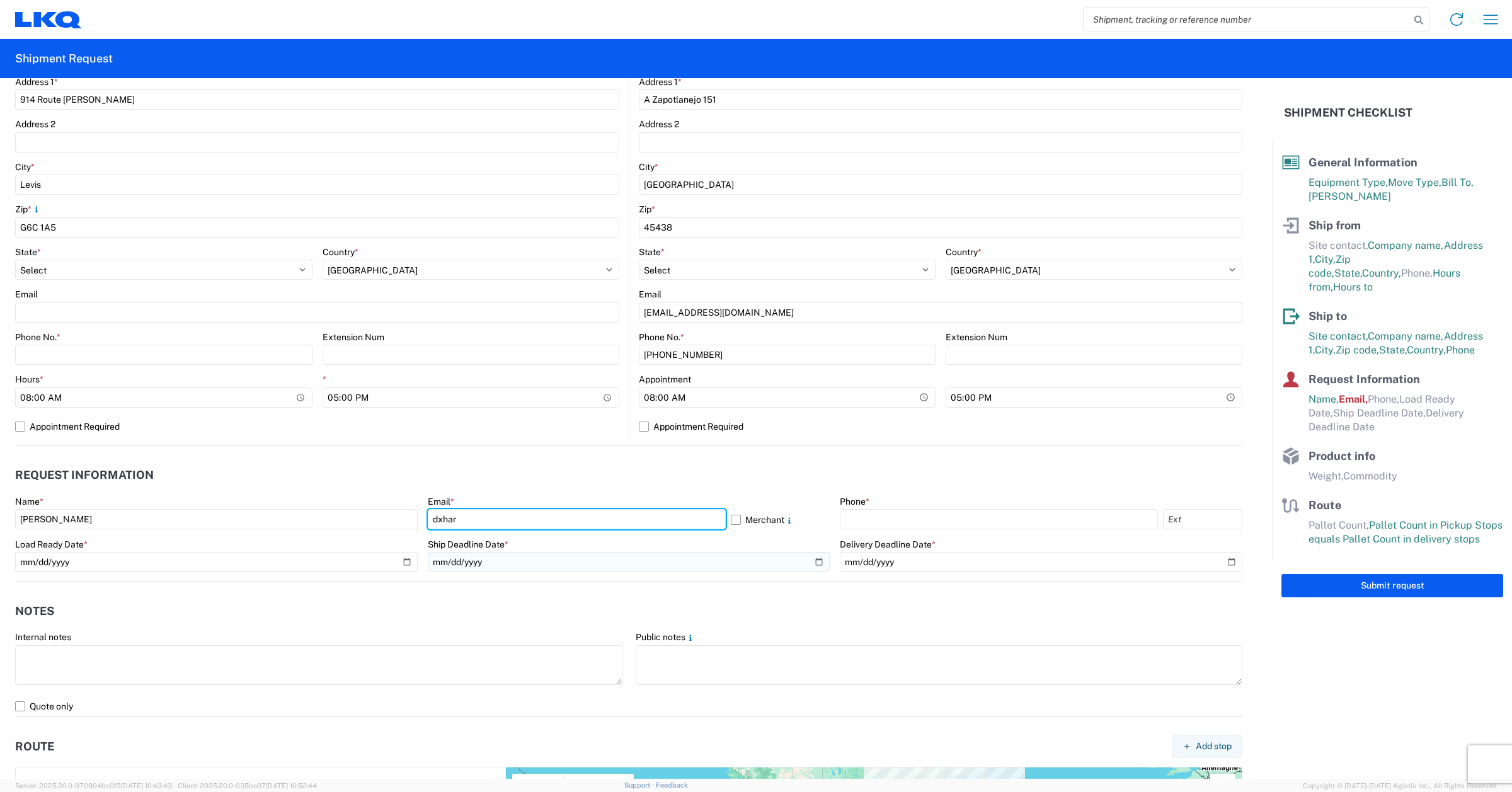
type input "[EMAIL_ADDRESS][DOMAIN_NAME]"
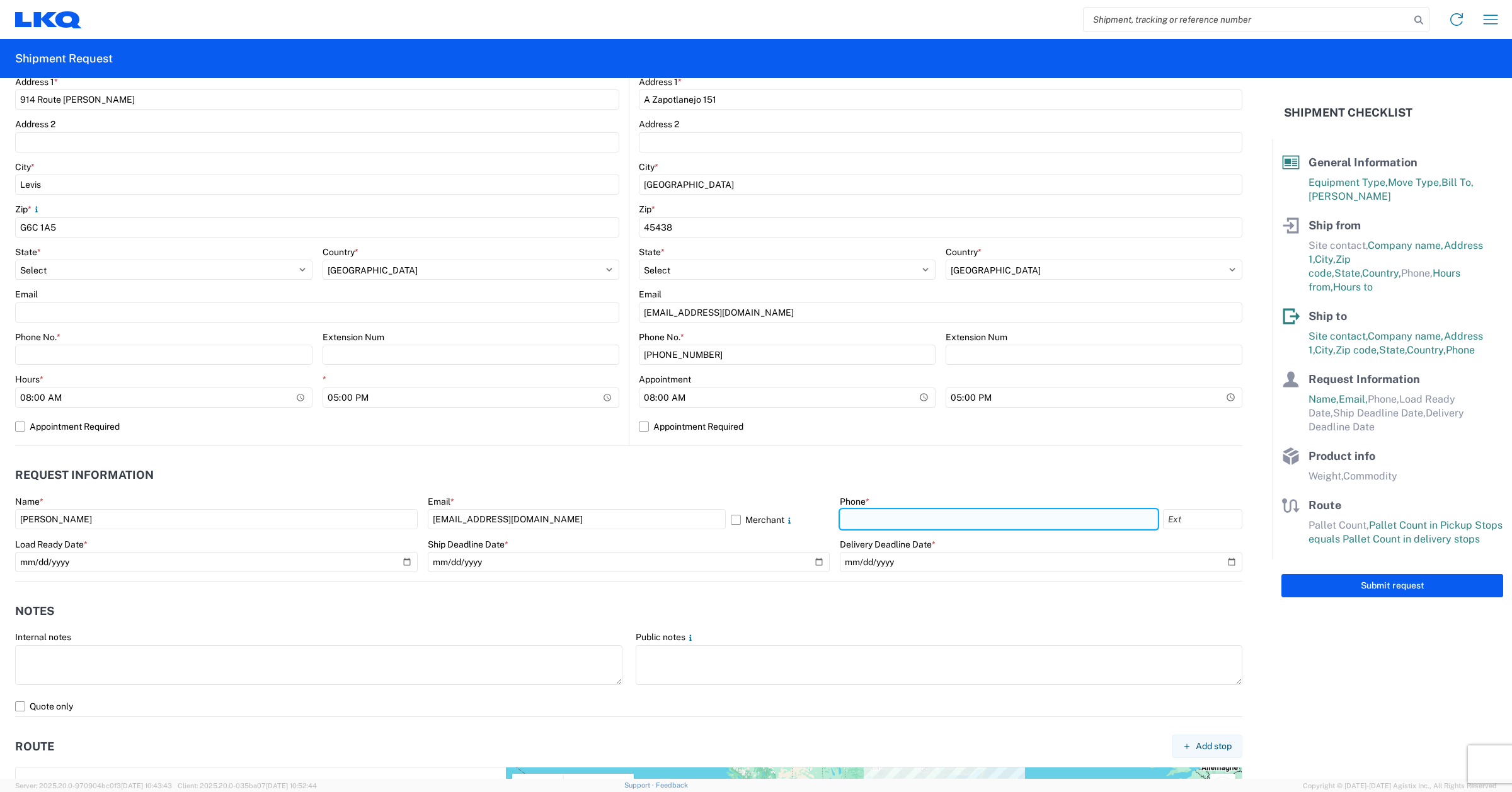
click at [958, 520] on input "text" at bounding box center [999, 519] width 318 height 20
type input "4186552063"
click at [681, 476] on header "Request Information" at bounding box center [628, 476] width 1227 height 28
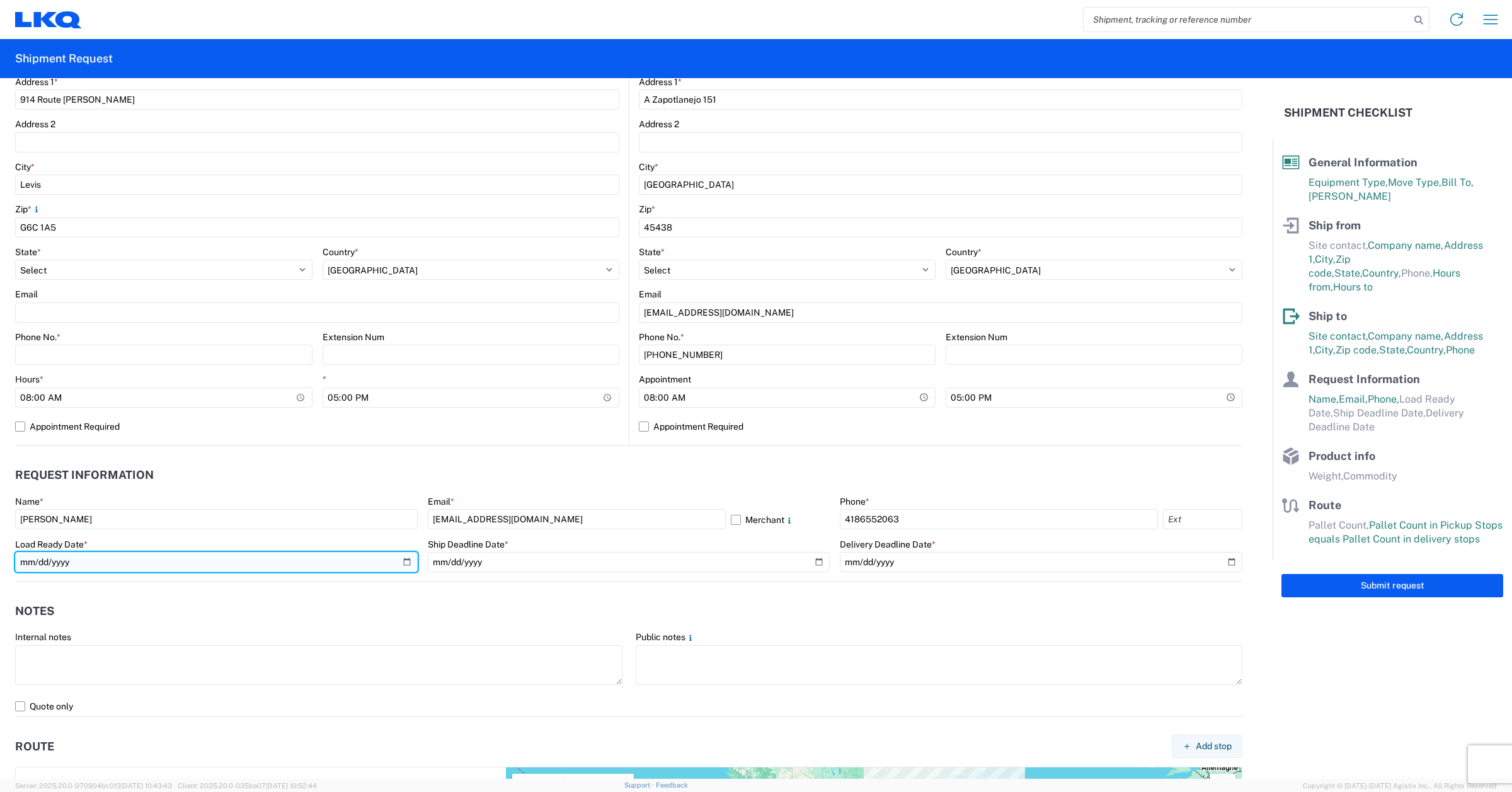
click at [92, 562] on input "date" at bounding box center [216, 562] width 403 height 20
click at [399, 562] on input "date" at bounding box center [216, 562] width 403 height 20
type input "[DATE]"
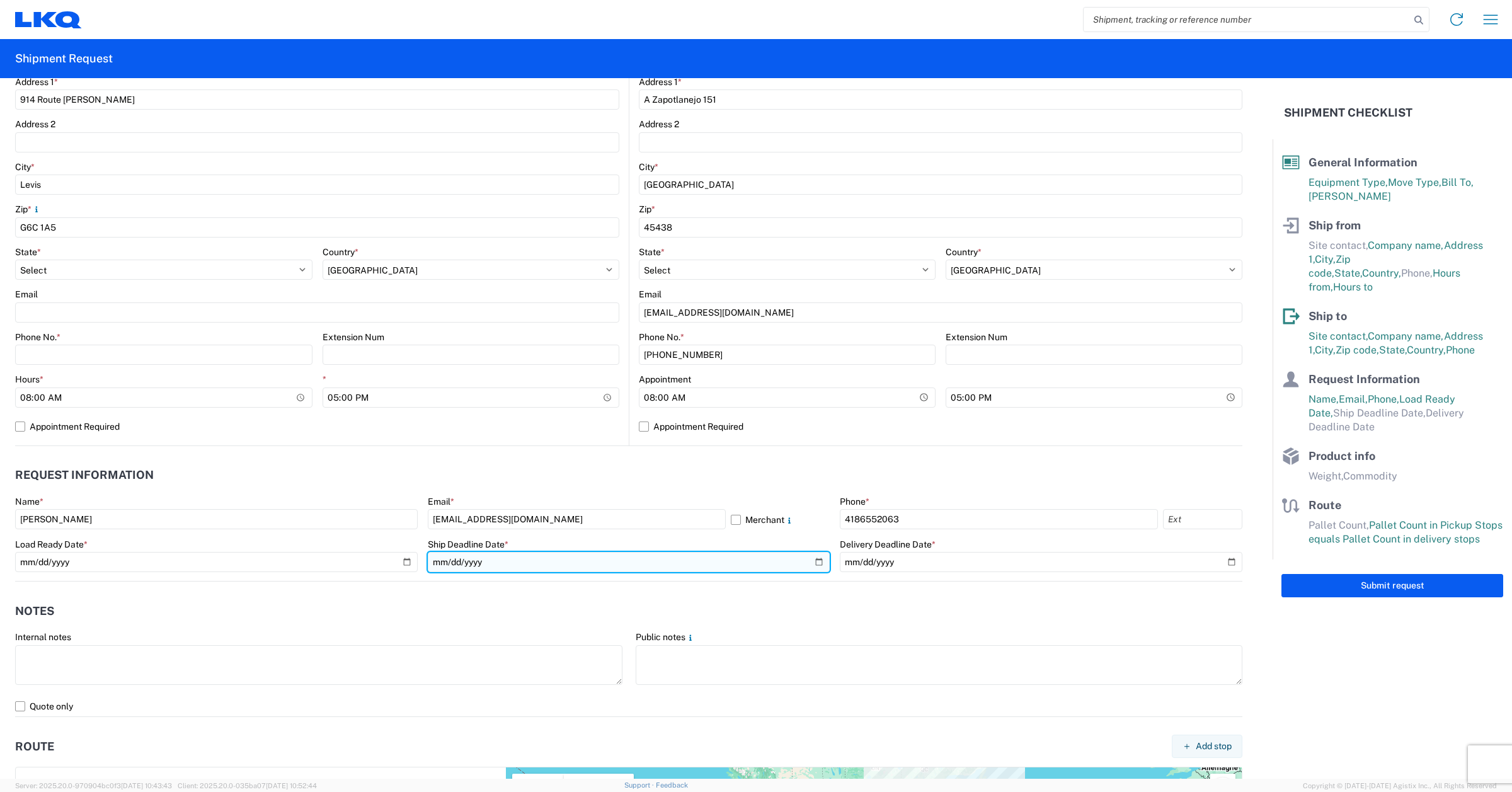
click at [811, 562] on input "date" at bounding box center [629, 562] width 403 height 20
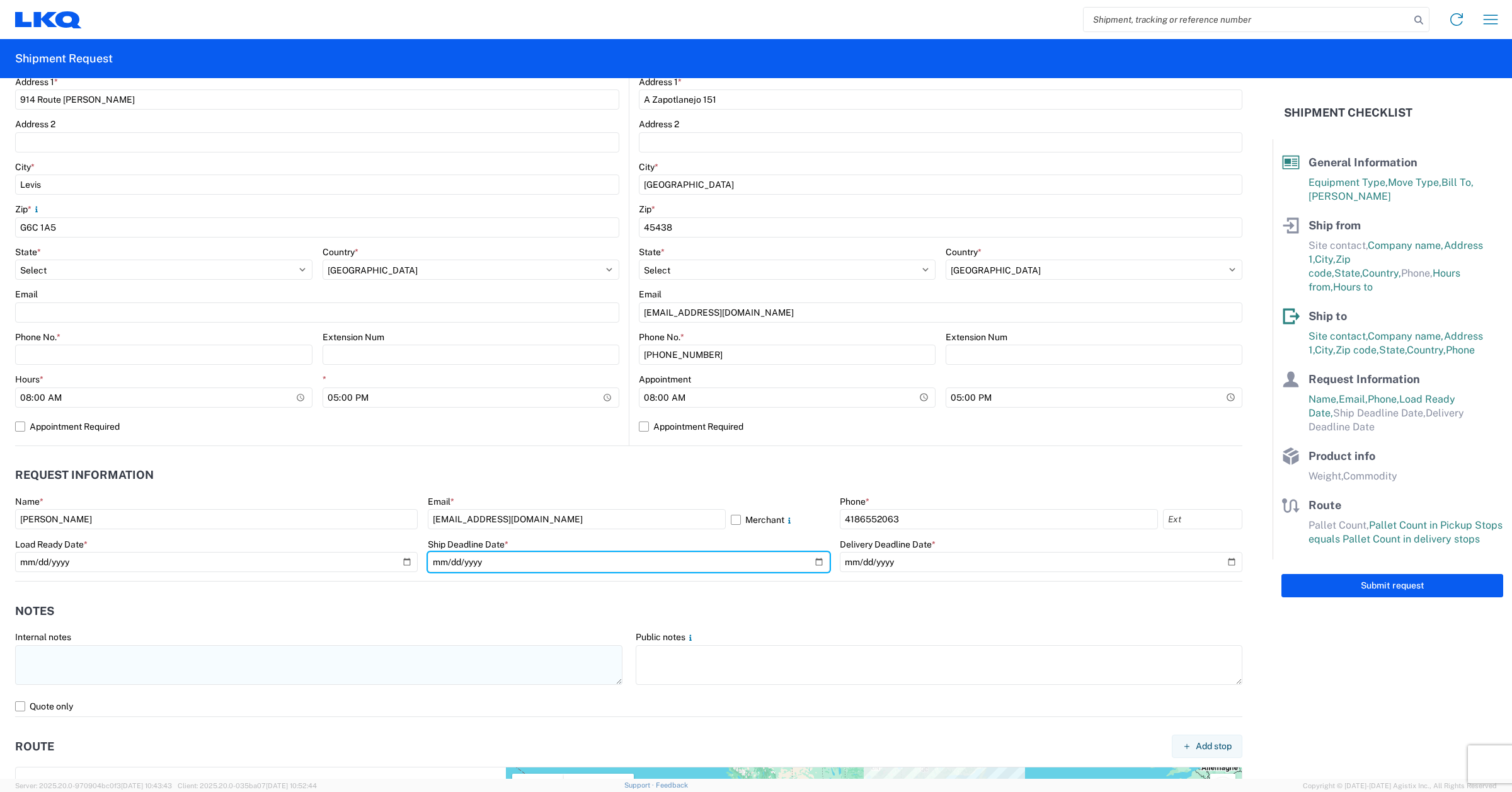
type input "[DATE]"
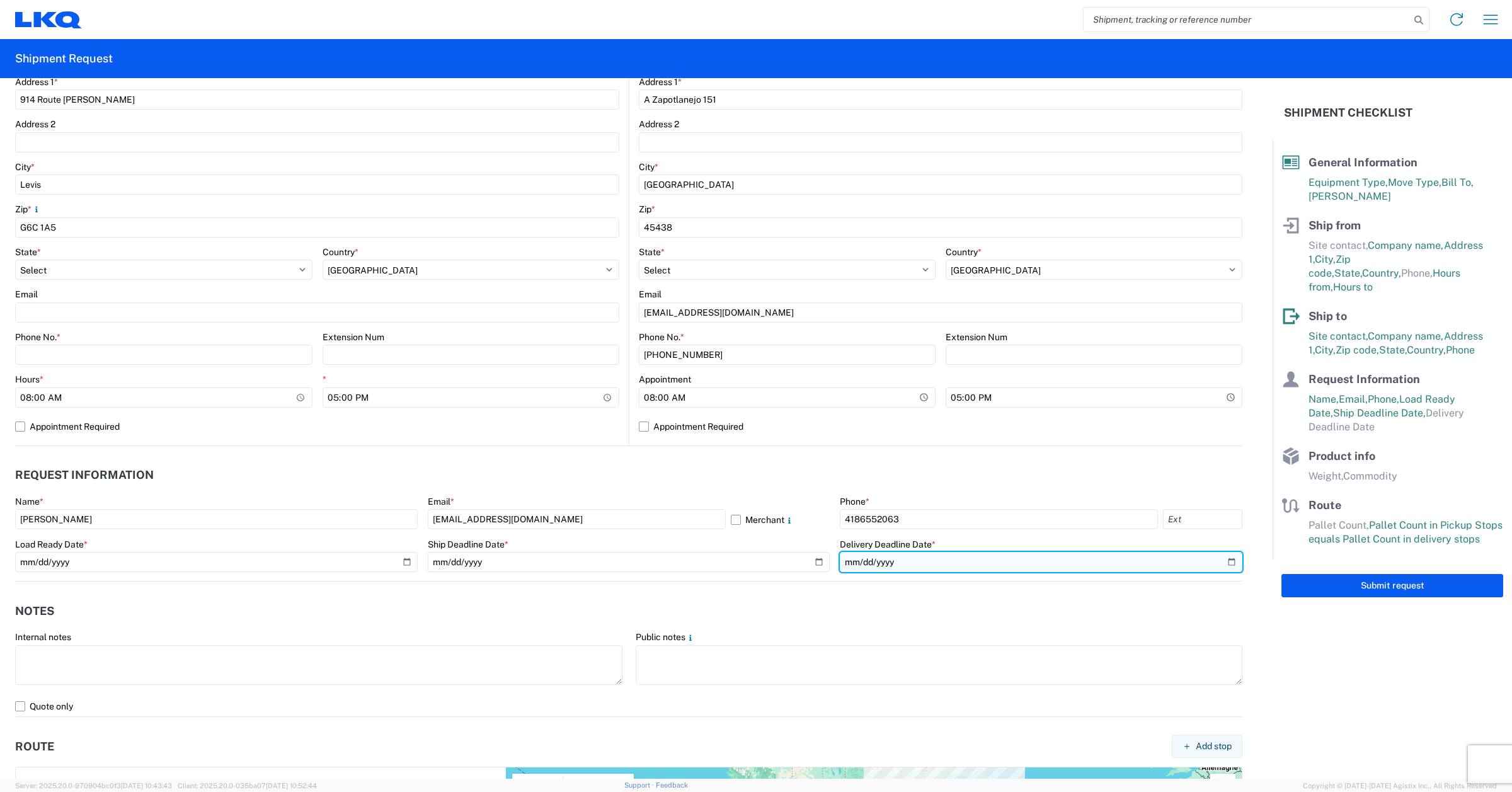
click at [1214, 559] on input "date" at bounding box center [1041, 562] width 403 height 20
type input "[DATE]"
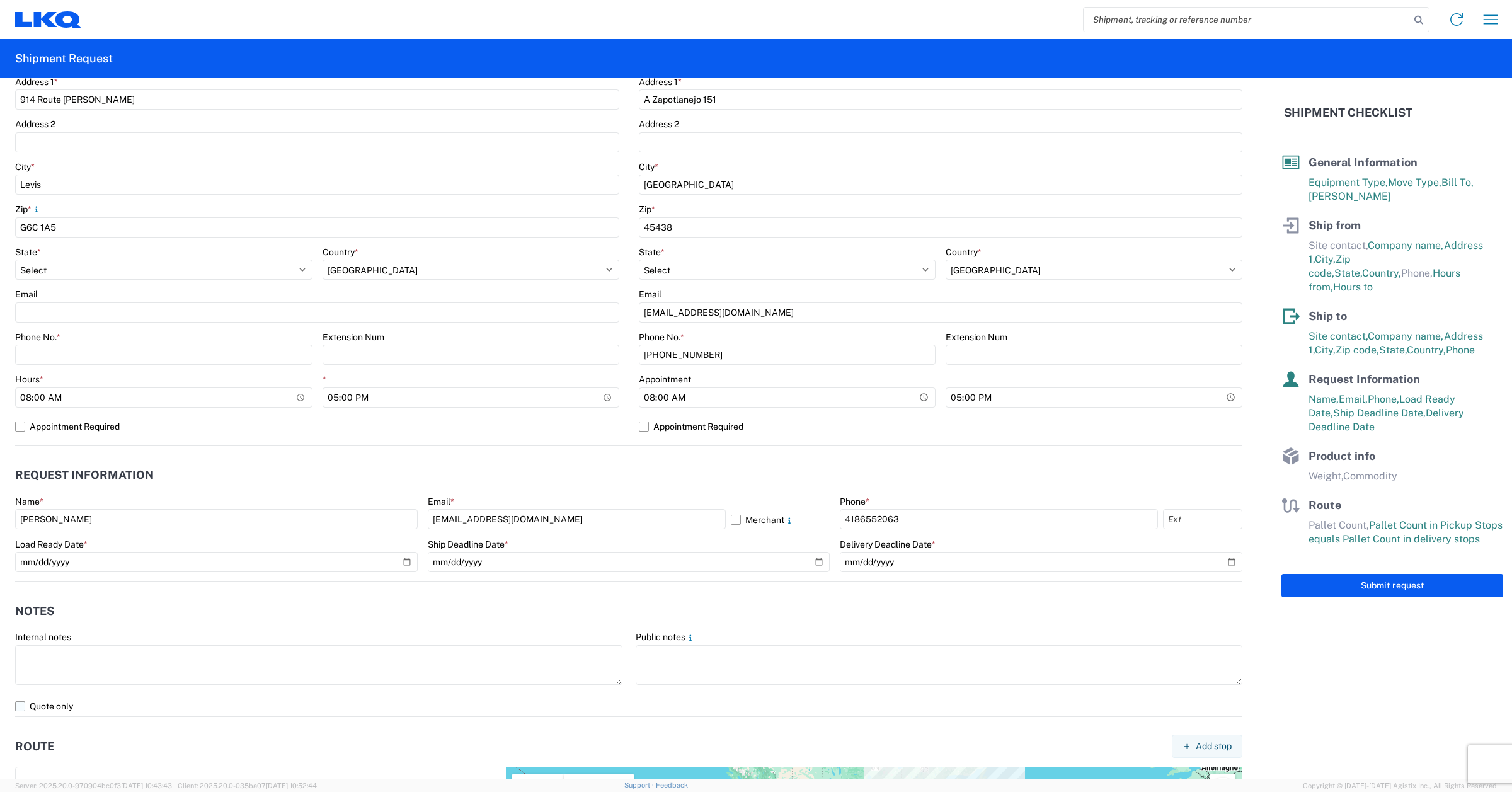
click at [21, 707] on label "Quote only" at bounding box center [628, 707] width 1227 height 20
click at [0, 0] on input "Quote only" at bounding box center [0, 0] width 0 height 0
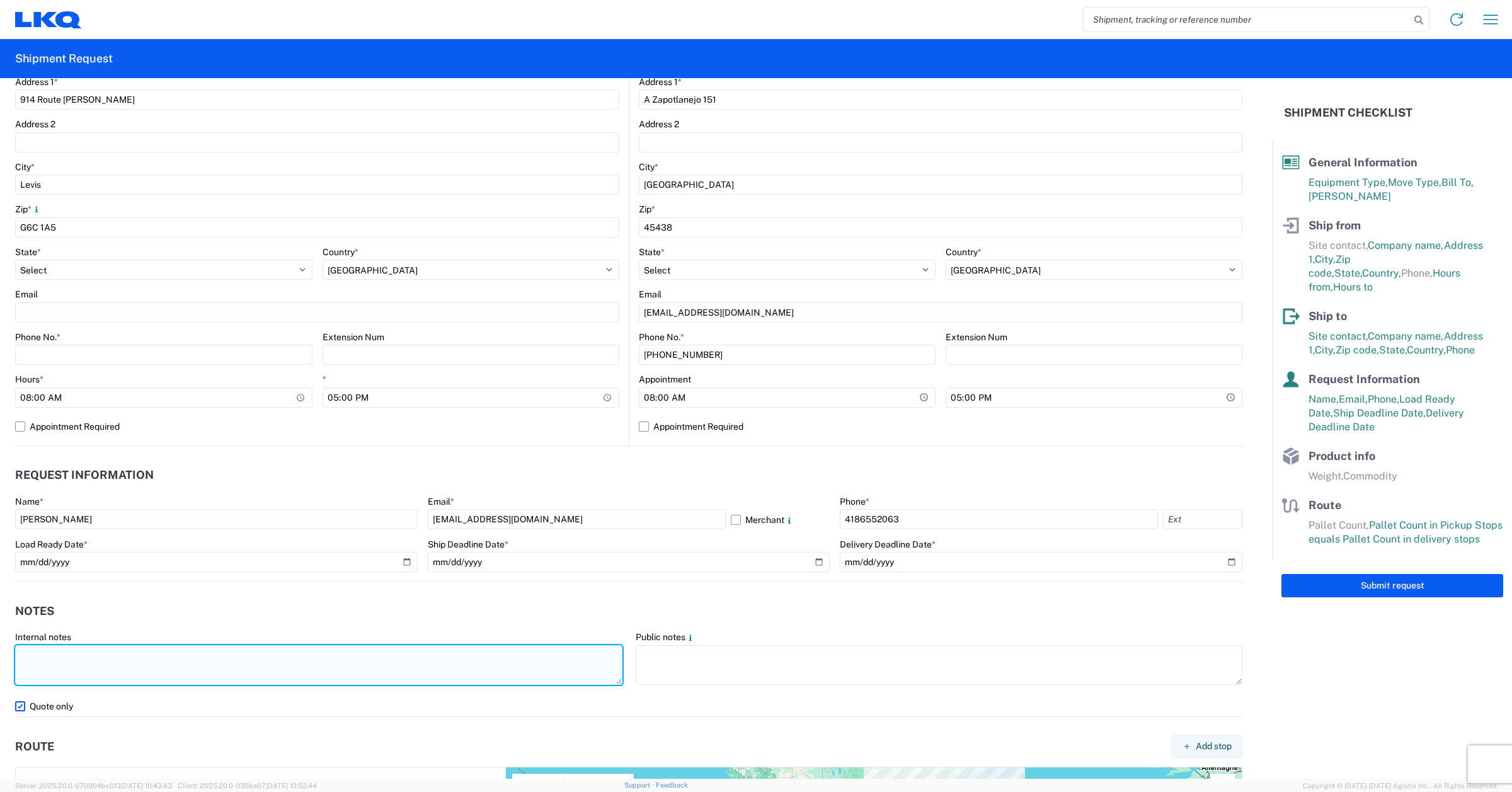
click at [80, 670] on textarea at bounding box center [318, 665] width 608 height 40
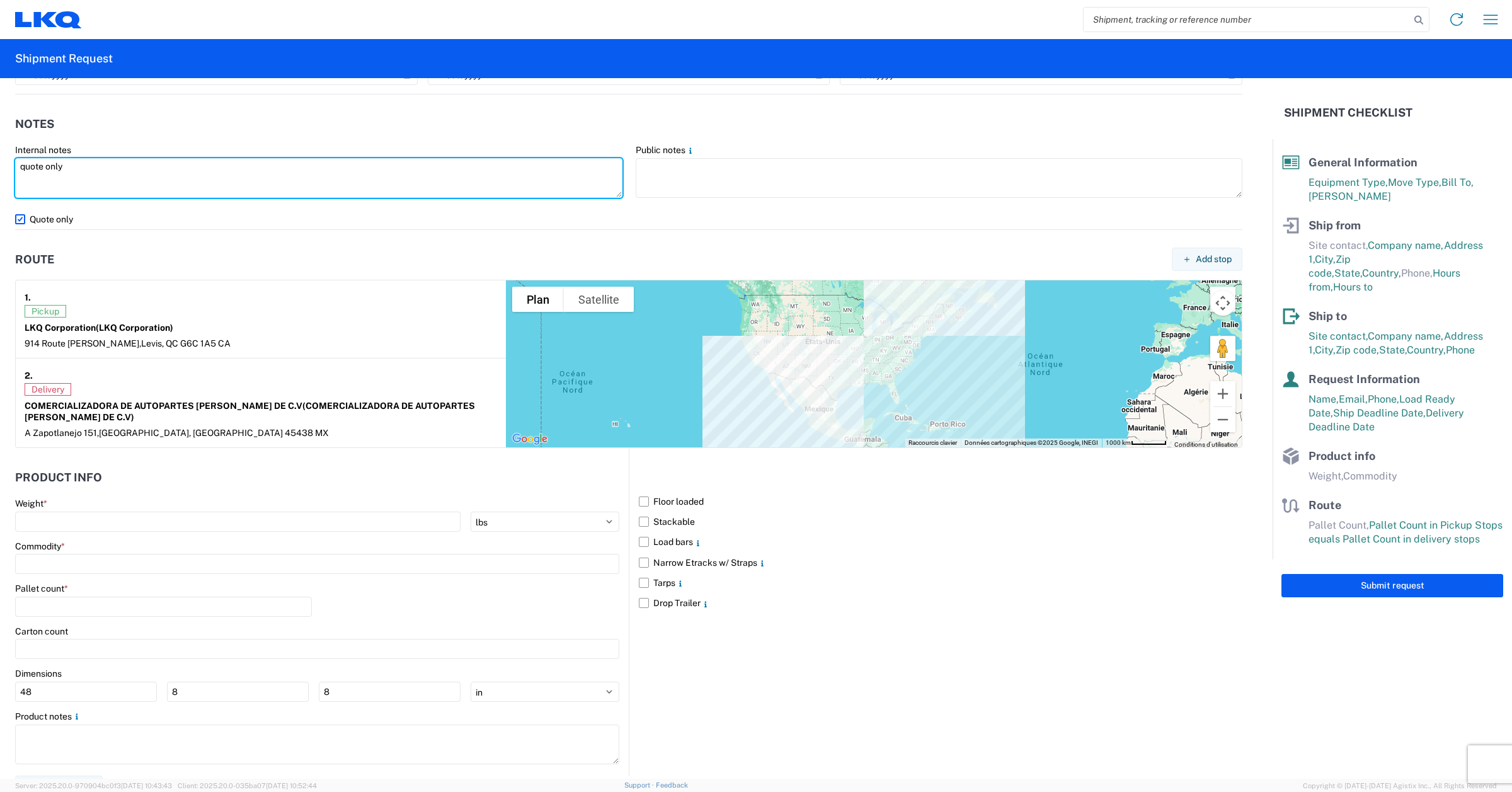
scroll to position [824, 0]
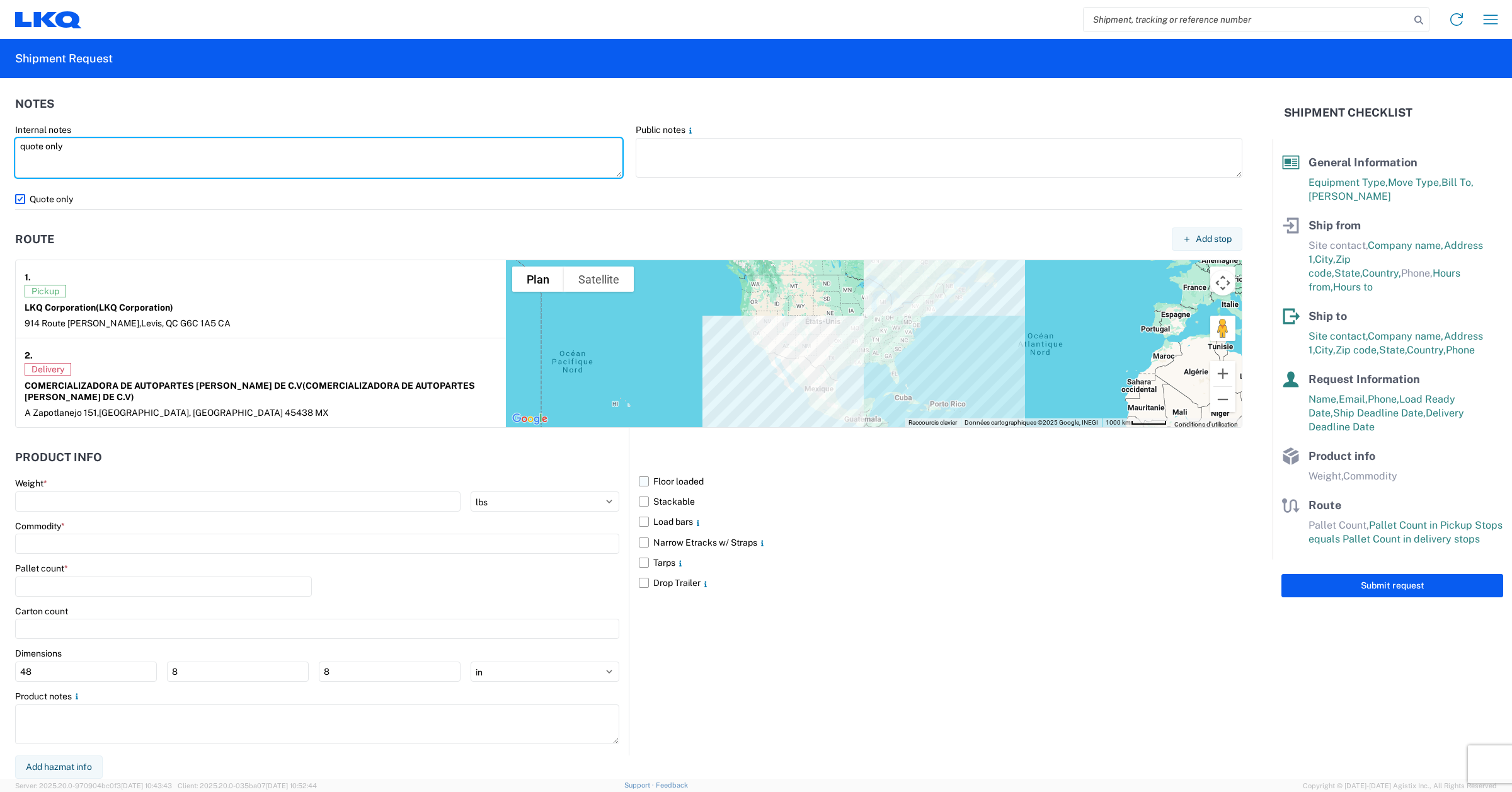
type textarea "quote only"
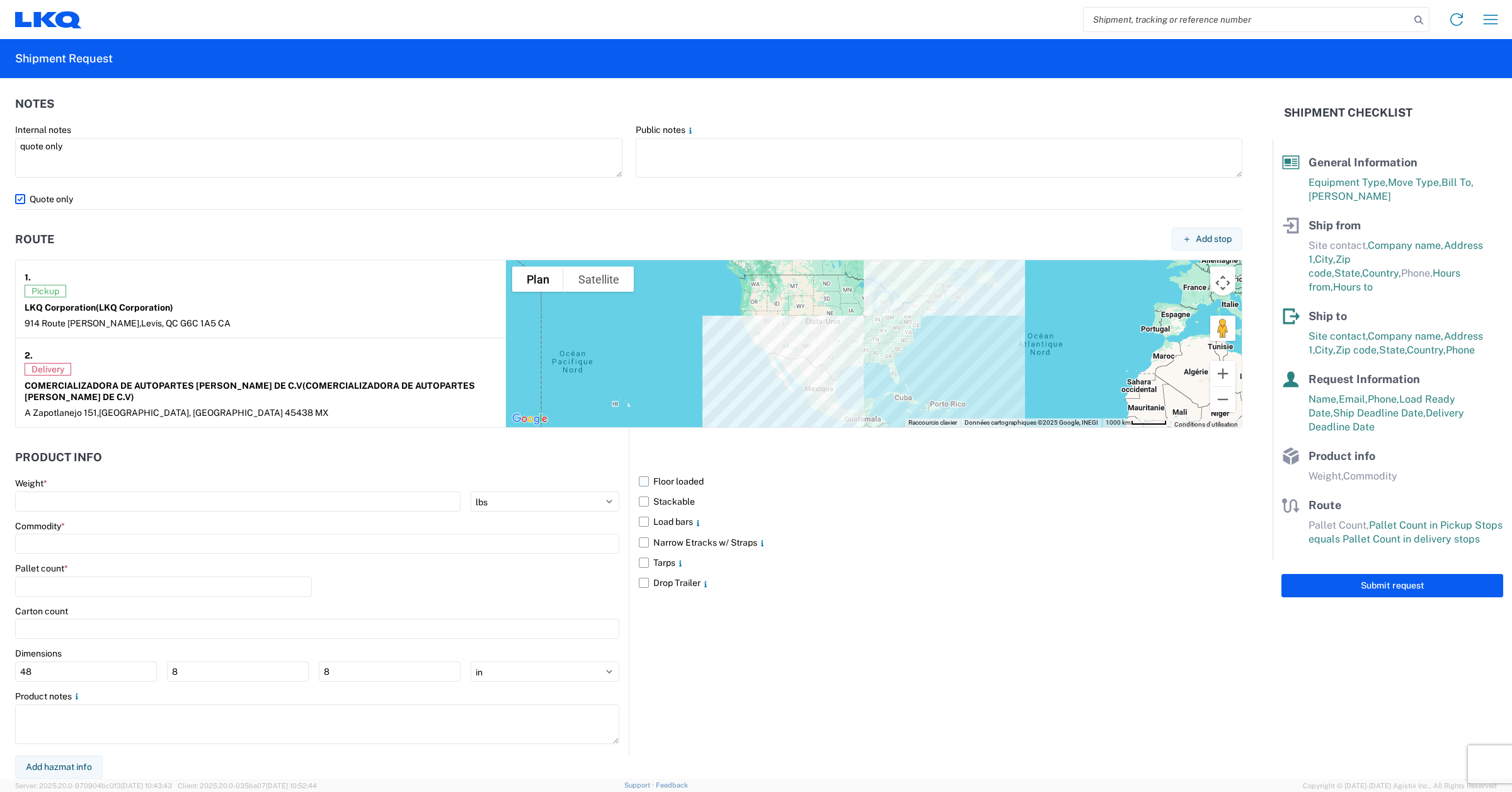
click at [639, 481] on label "Floor loaded" at bounding box center [940, 481] width 603 height 20
click at [0, 0] on input "Floor loaded" at bounding box center [0, 0] width 0 height 0
click at [639, 493] on label "Stackable" at bounding box center [940, 502] width 603 height 20
click at [0, 0] on input "Stackable" at bounding box center [0, 0] width 0 height 0
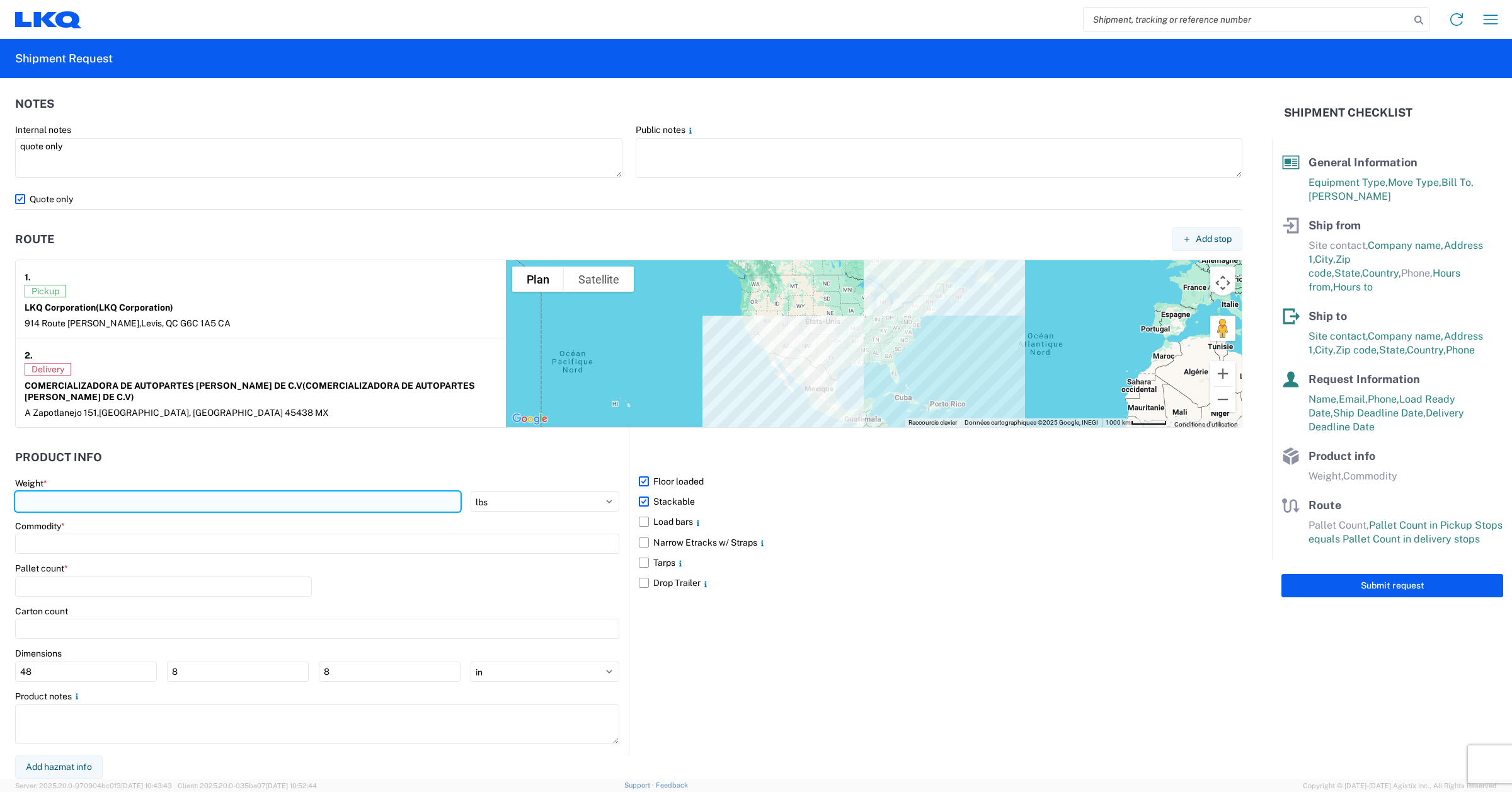
click at [80, 508] on input "number" at bounding box center [237, 502] width 446 height 20
type input "44429"
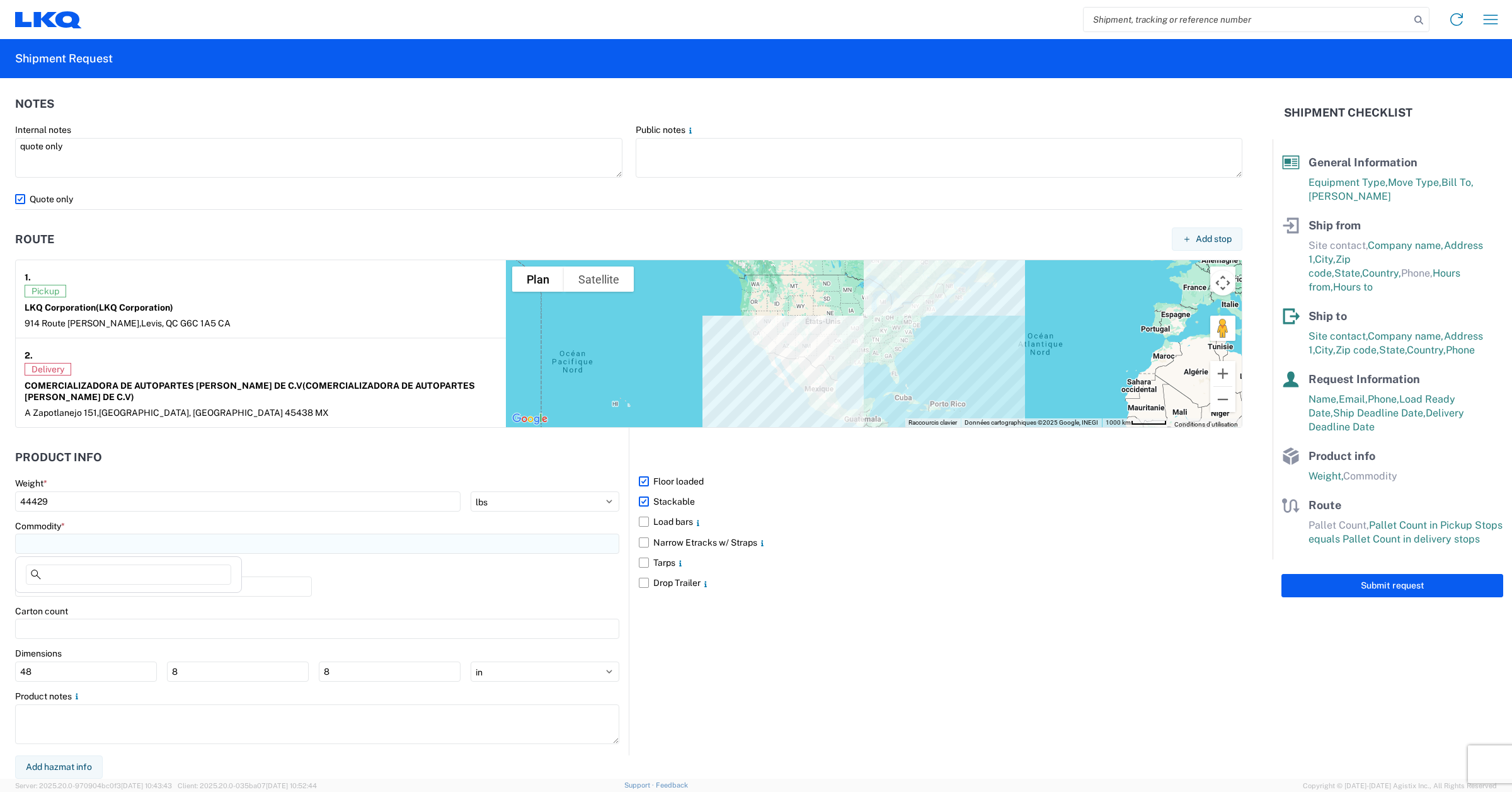
click at [169, 540] on input at bounding box center [317, 544] width 604 height 20
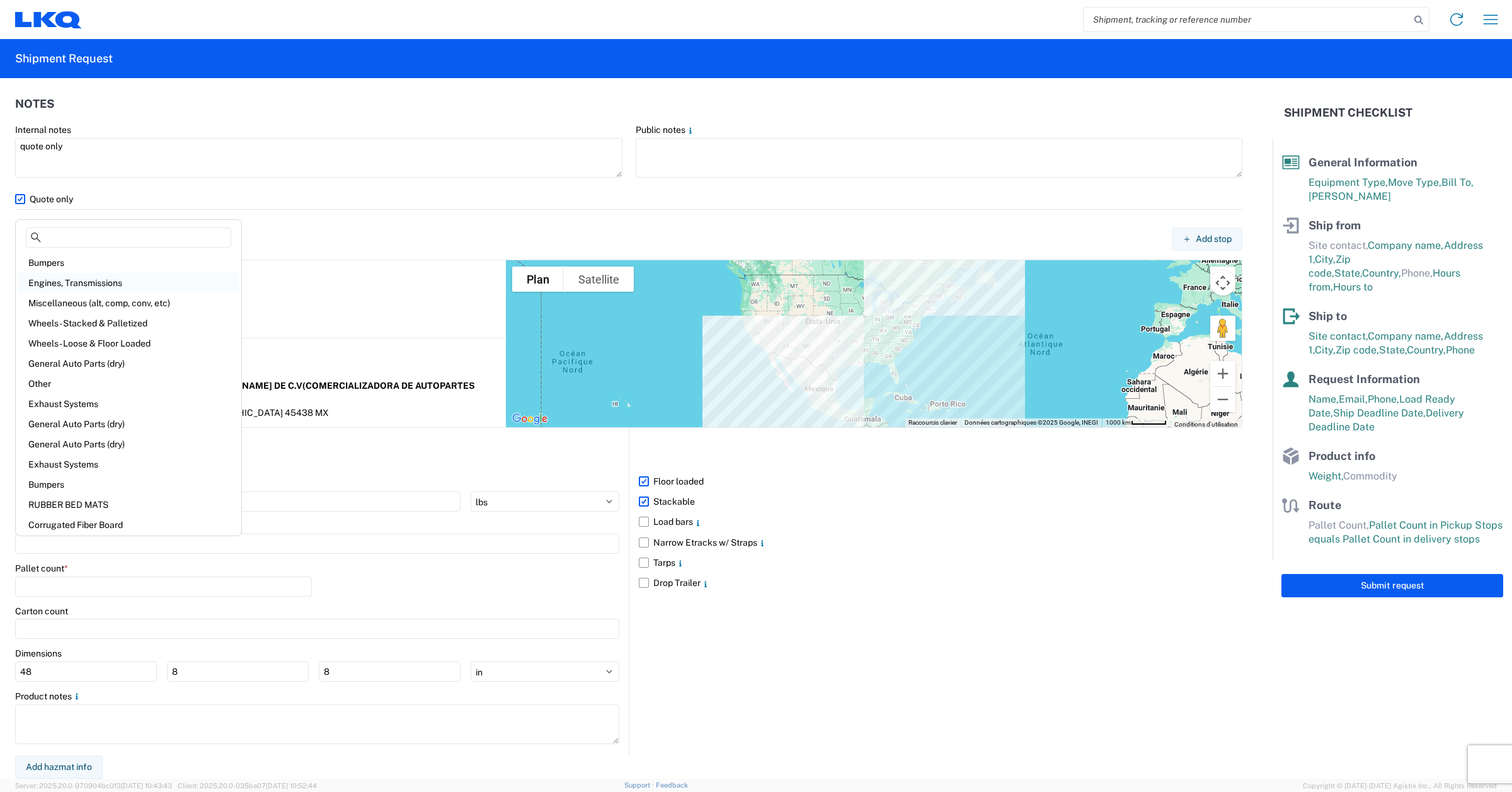
click at [90, 284] on div "Engines, Transmissions" at bounding box center [129, 283] width 220 height 20
type input "Engines, Transmissions"
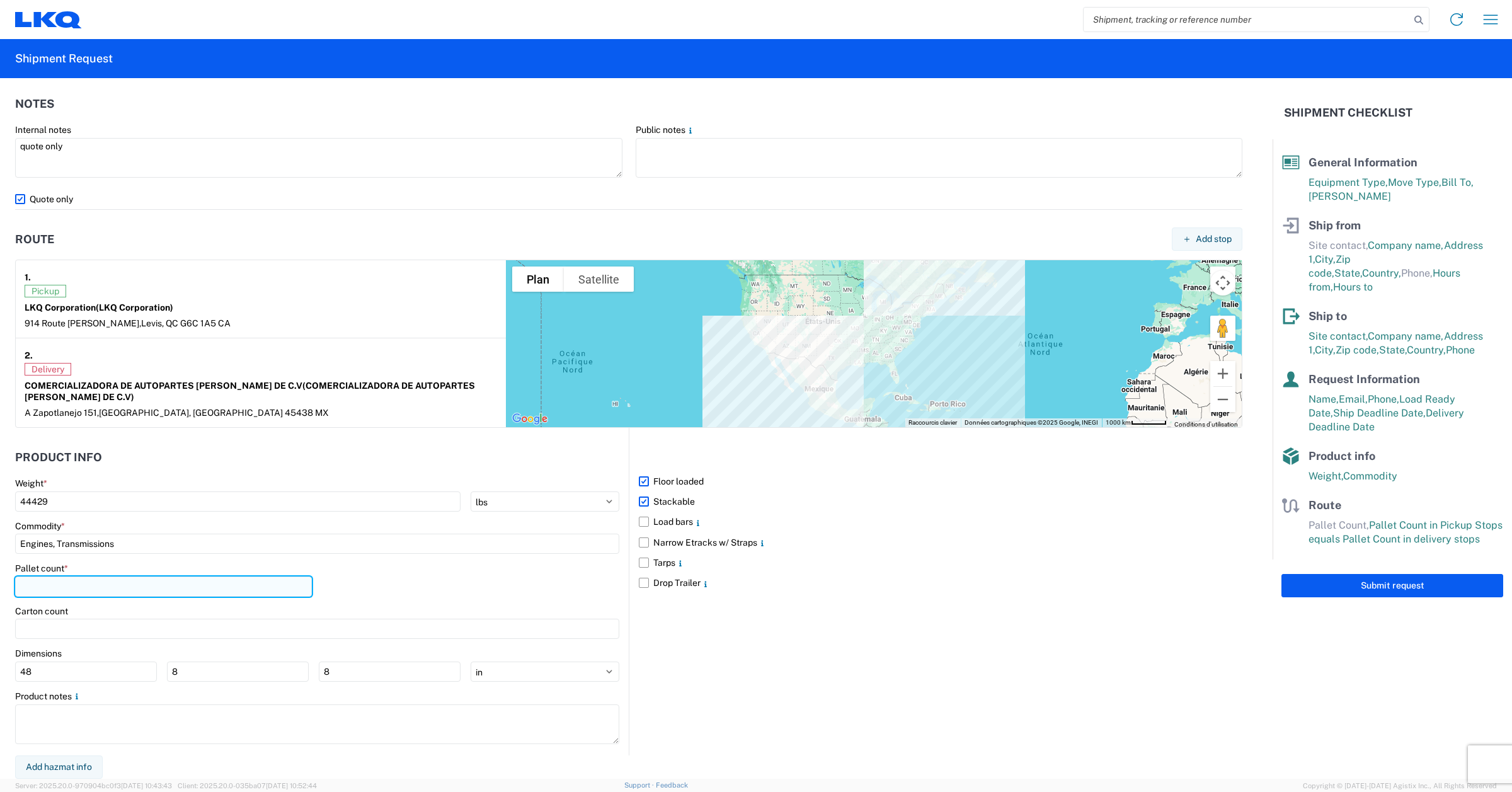
click at [146, 587] on input "number" at bounding box center [163, 587] width 297 height 20
type input "33"
click at [958, 597] on div "Floor loaded Stackable Load bars Narrow Etracks w/ Straps Tarps Drop Trailer" at bounding box center [936, 592] width 614 height 327
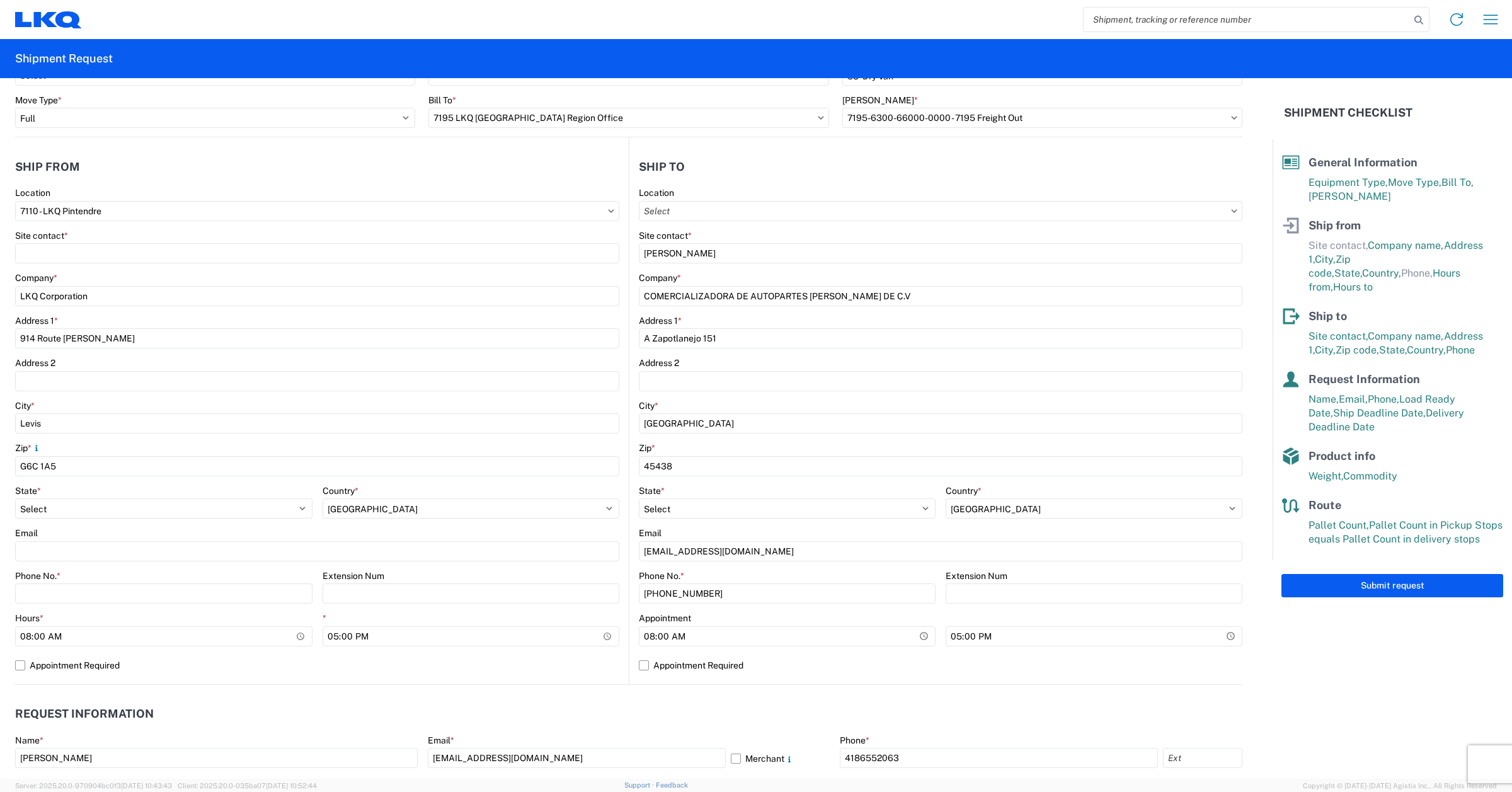
scroll to position [79, 0]
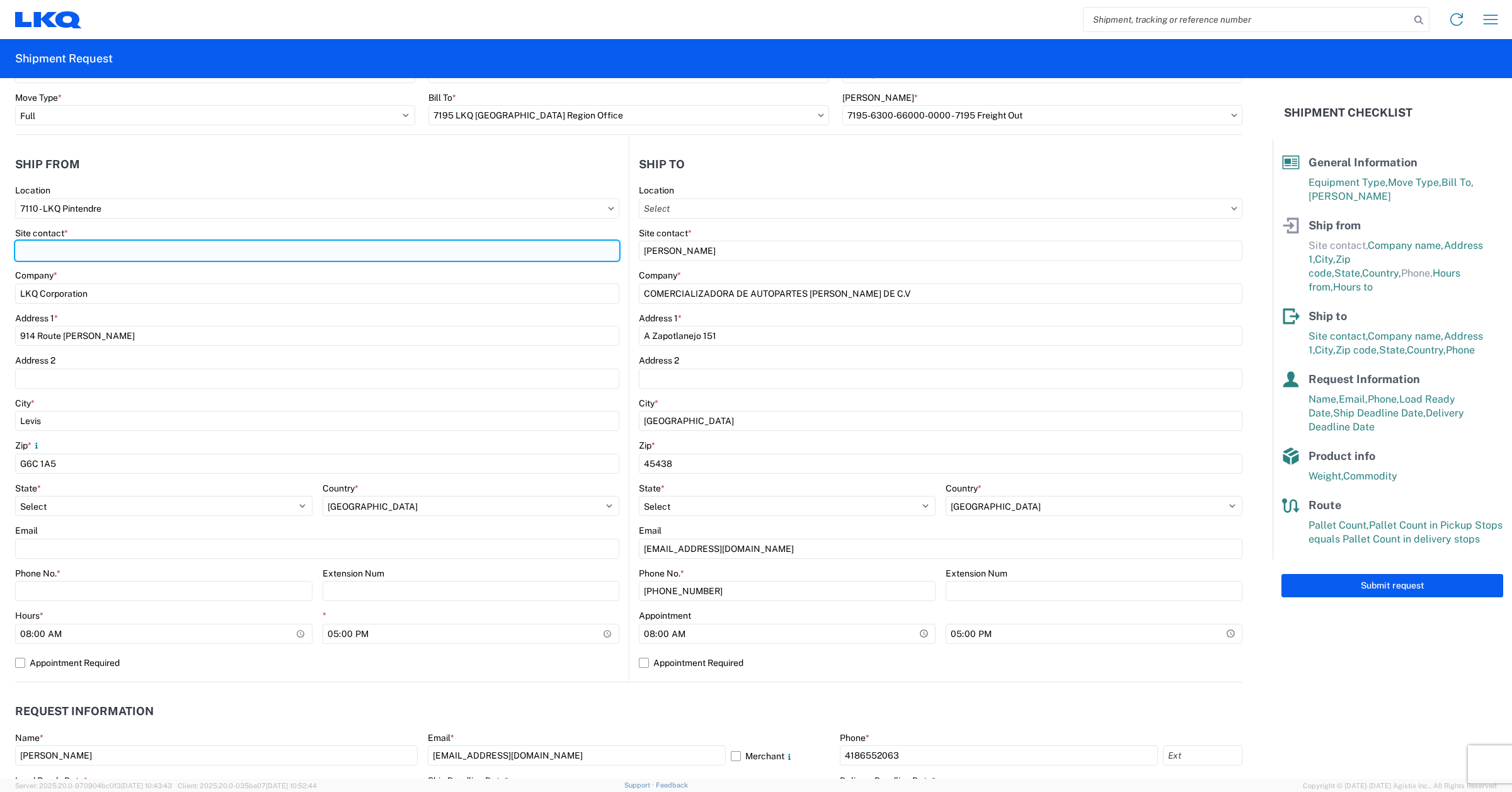
drag, startPoint x: 54, startPoint y: 253, endPoint x: 88, endPoint y: 249, distance: 34.2
click at [54, 253] on input "Site contact *" at bounding box center [317, 251] width 604 height 20
type input "[PERSON_NAME]"
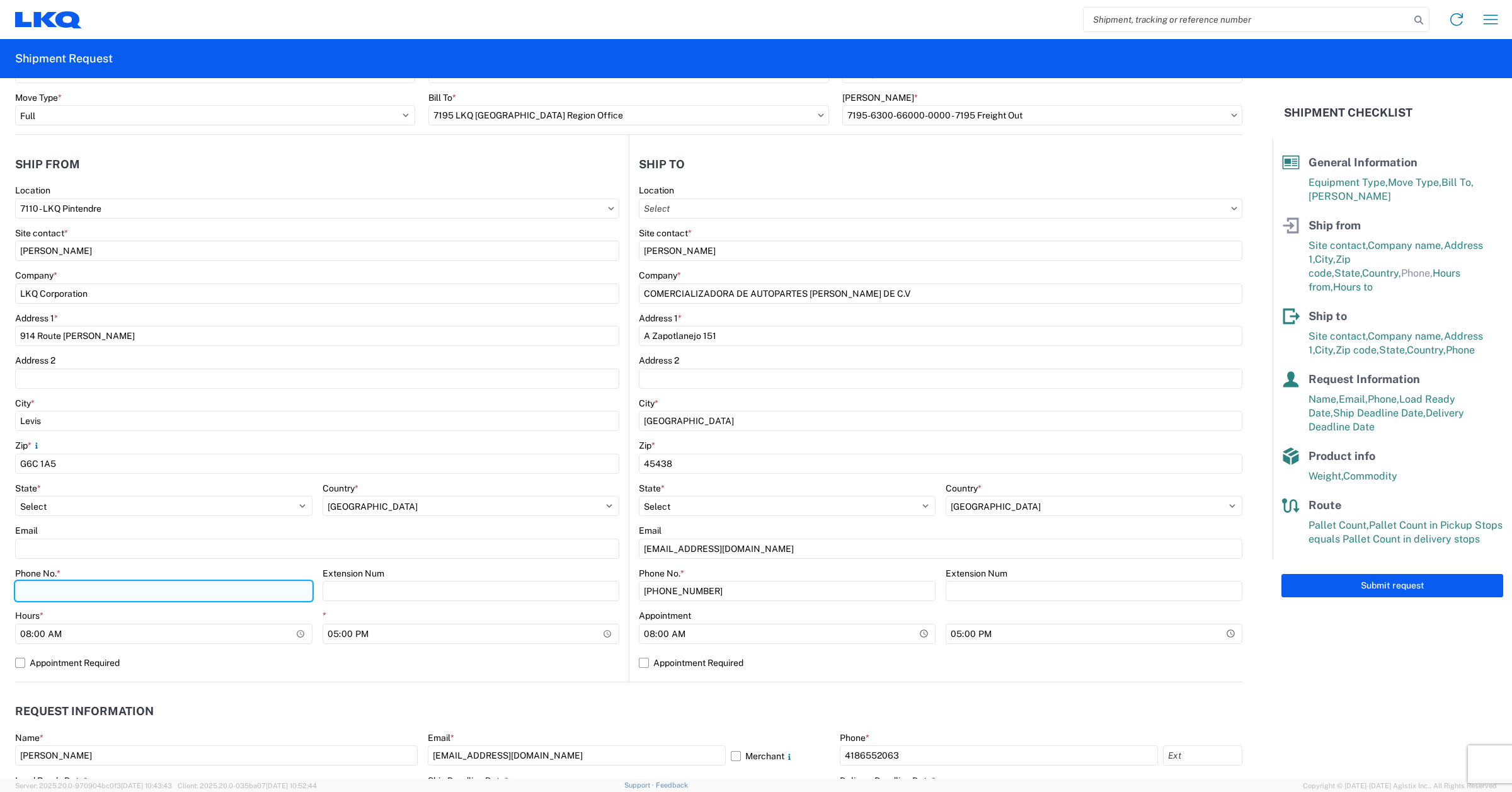
click at [90, 594] on input "Phone No. *" at bounding box center [163, 591] width 297 height 20
paste input "[PHONE_NUMBER]"
type input "[PHONE_NUMBER]"
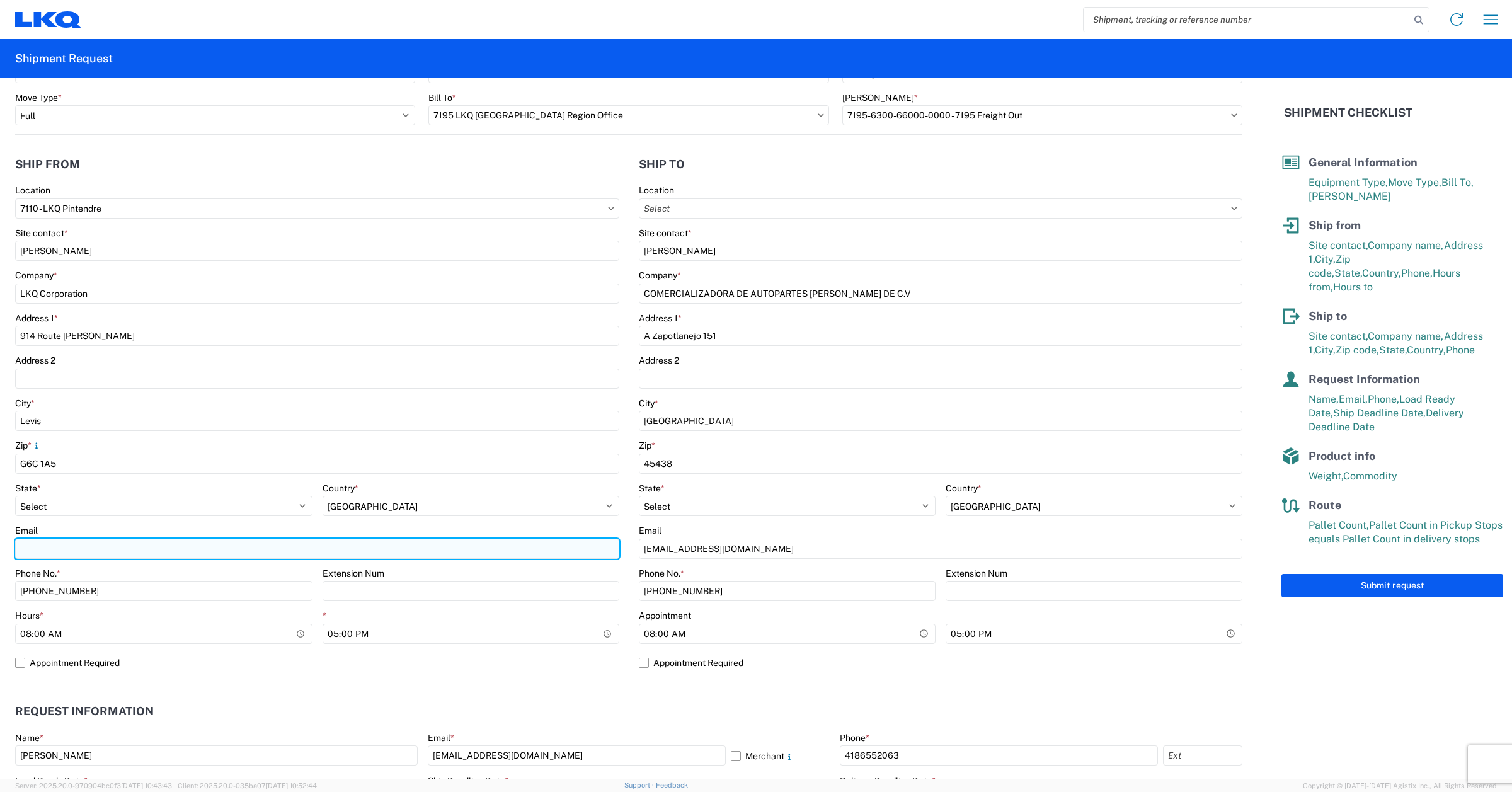
click at [87, 546] on input "Email" at bounding box center [317, 549] width 604 height 20
type input "[EMAIL_ADDRESS][DOMAIN_NAME]"
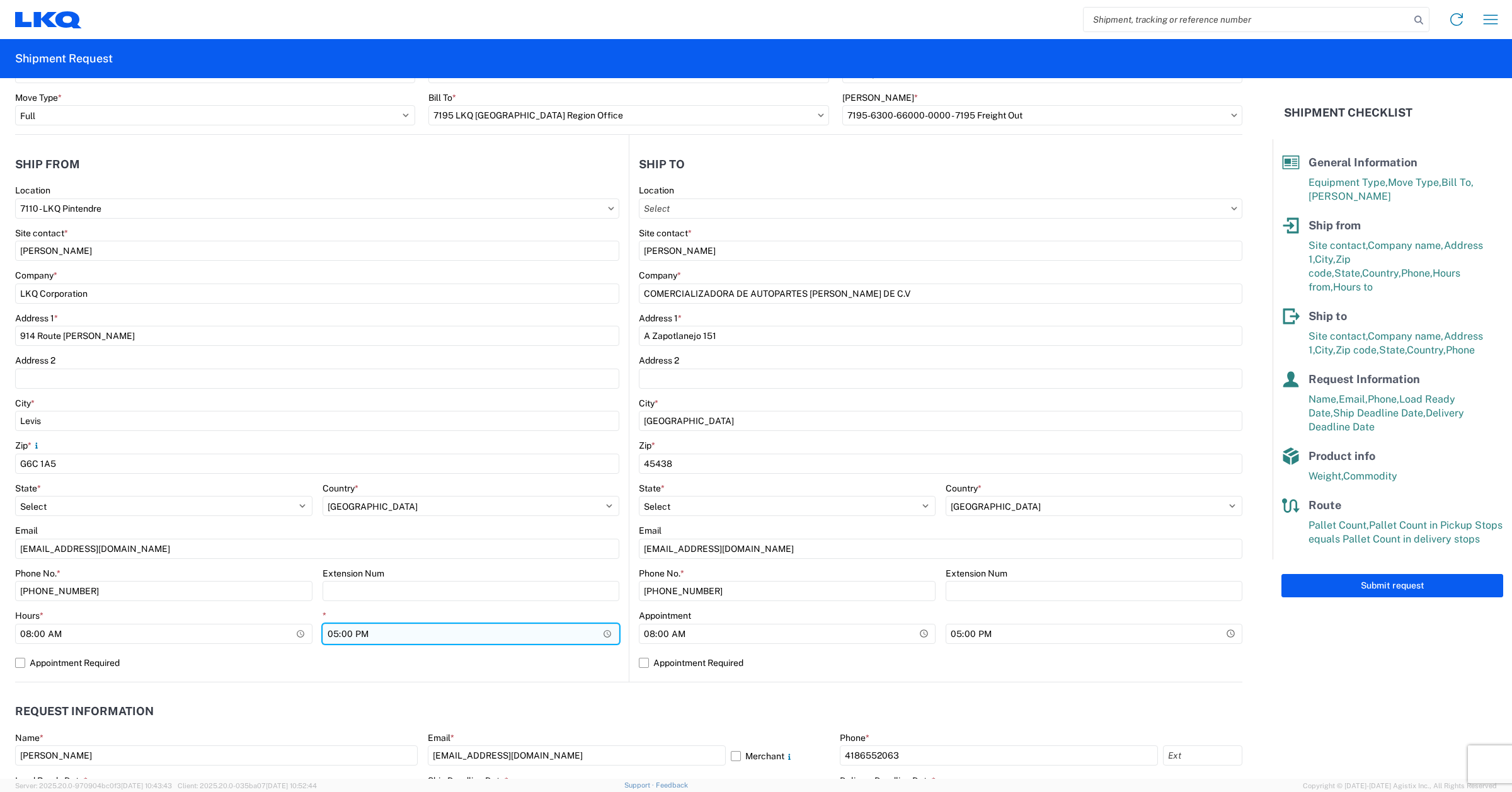
click at [603, 636] on input "17:00" at bounding box center [471, 634] width 297 height 20
type input "13:00"
drag, startPoint x: 418, startPoint y: 669, endPoint x: 411, endPoint y: 668, distance: 7.1
click at [418, 669] on label "Appointment Required" at bounding box center [317, 663] width 604 height 20
click at [0, 0] on input "Appointment Required" at bounding box center [0, 0] width 0 height 0
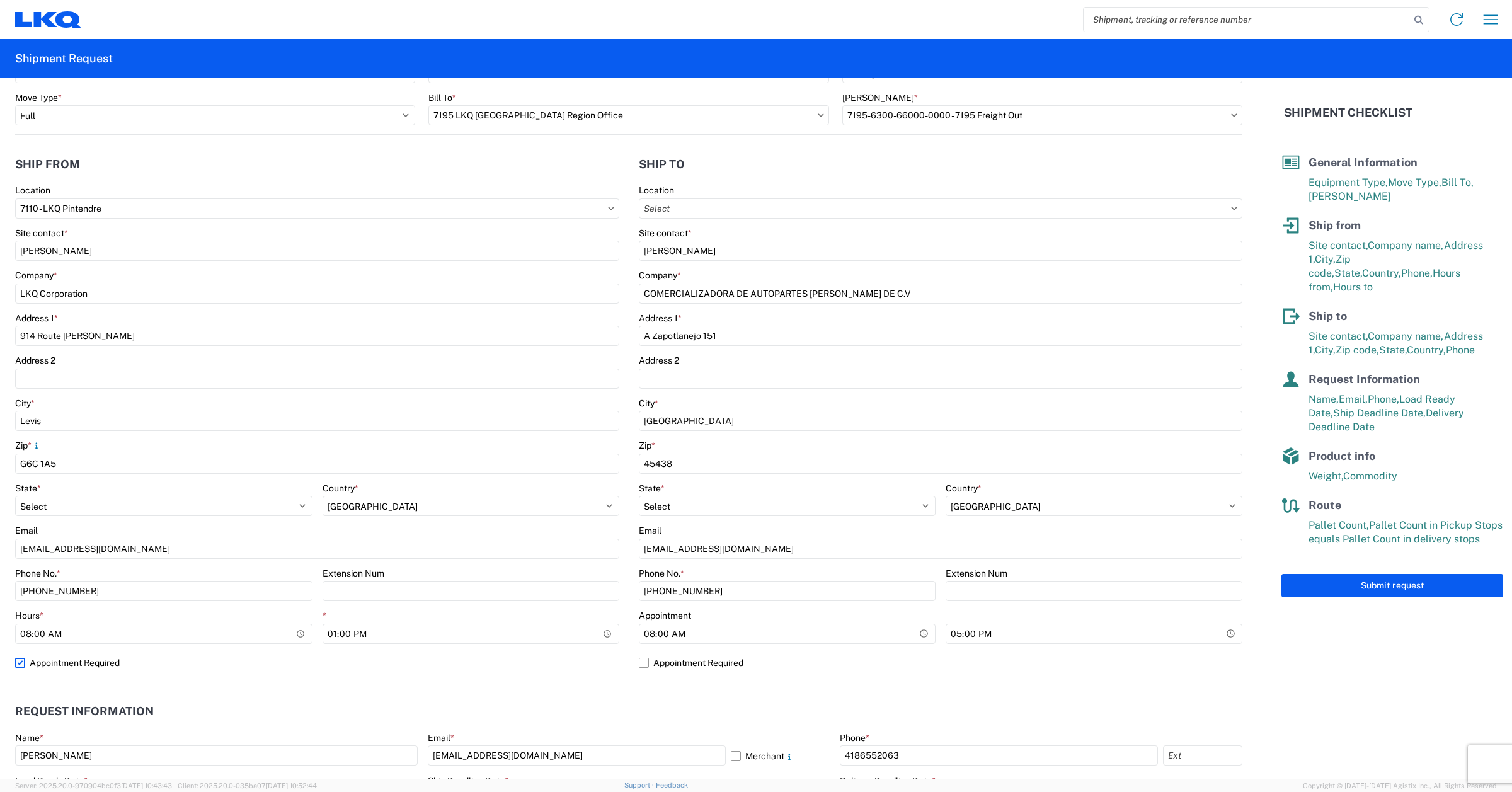
select select "CA"
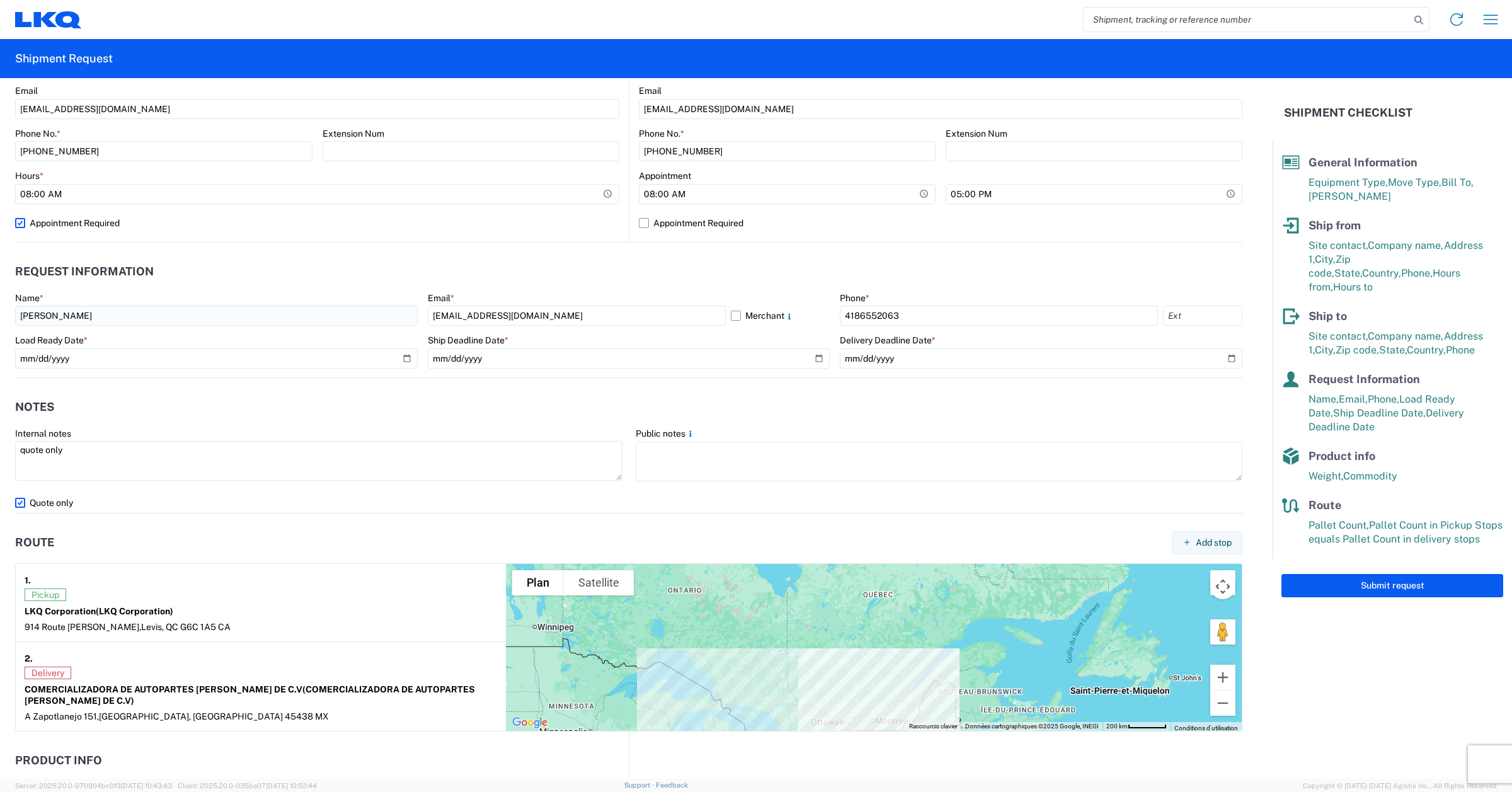
scroll to position [552, 0]
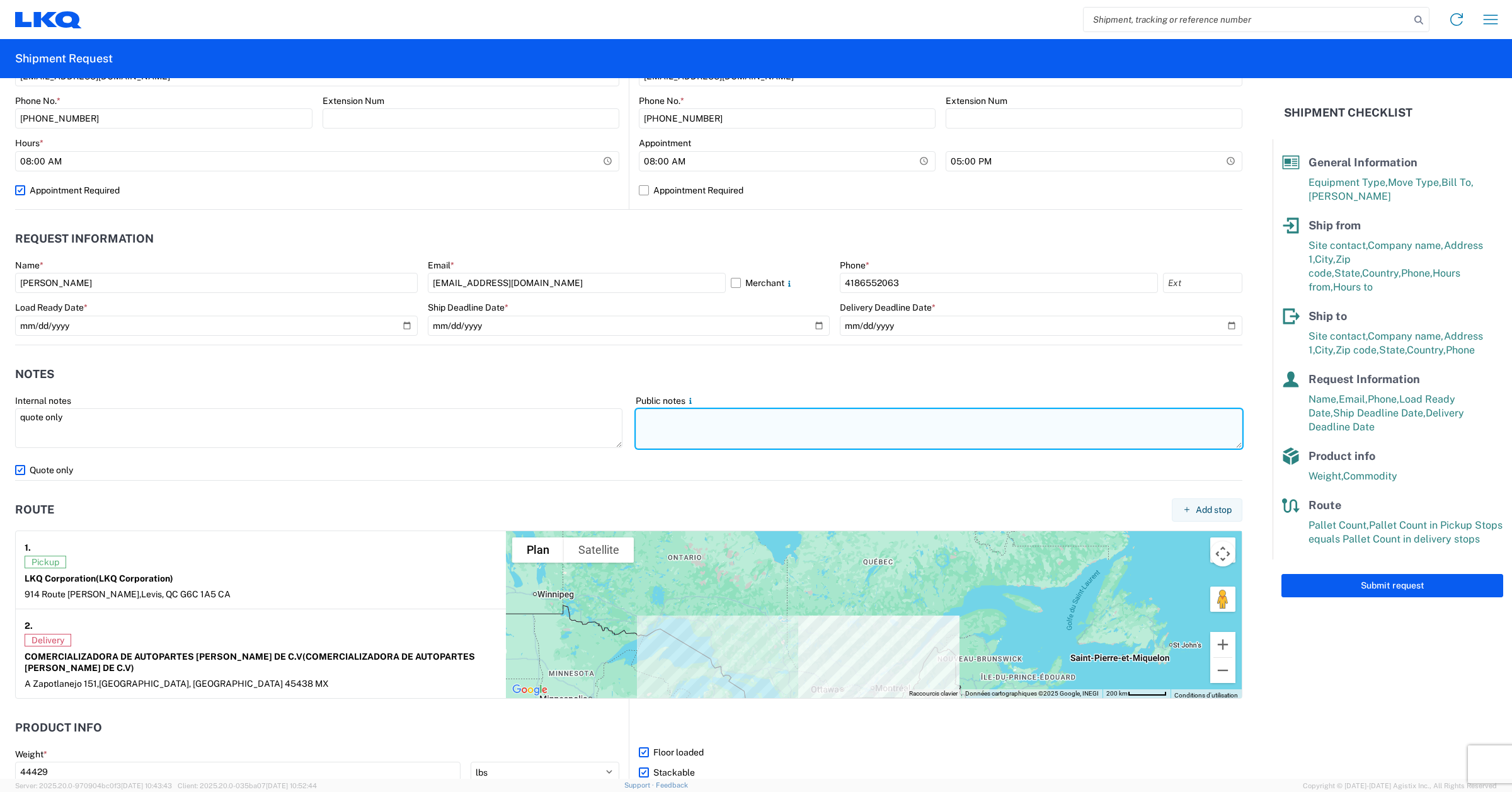
click at [657, 427] on textarea at bounding box center [939, 429] width 608 height 40
click at [725, 419] on textarea "pickup needs to be between 8am to 1pm." at bounding box center [939, 429] width 608 height 40
click at [726, 419] on textarea "pickup needs to be between 8am to 1pm." at bounding box center [939, 429] width 608 height 40
click at [818, 417] on textarea "pickup needs to be between 8am to 1pm." at bounding box center [939, 429] width 608 height 40
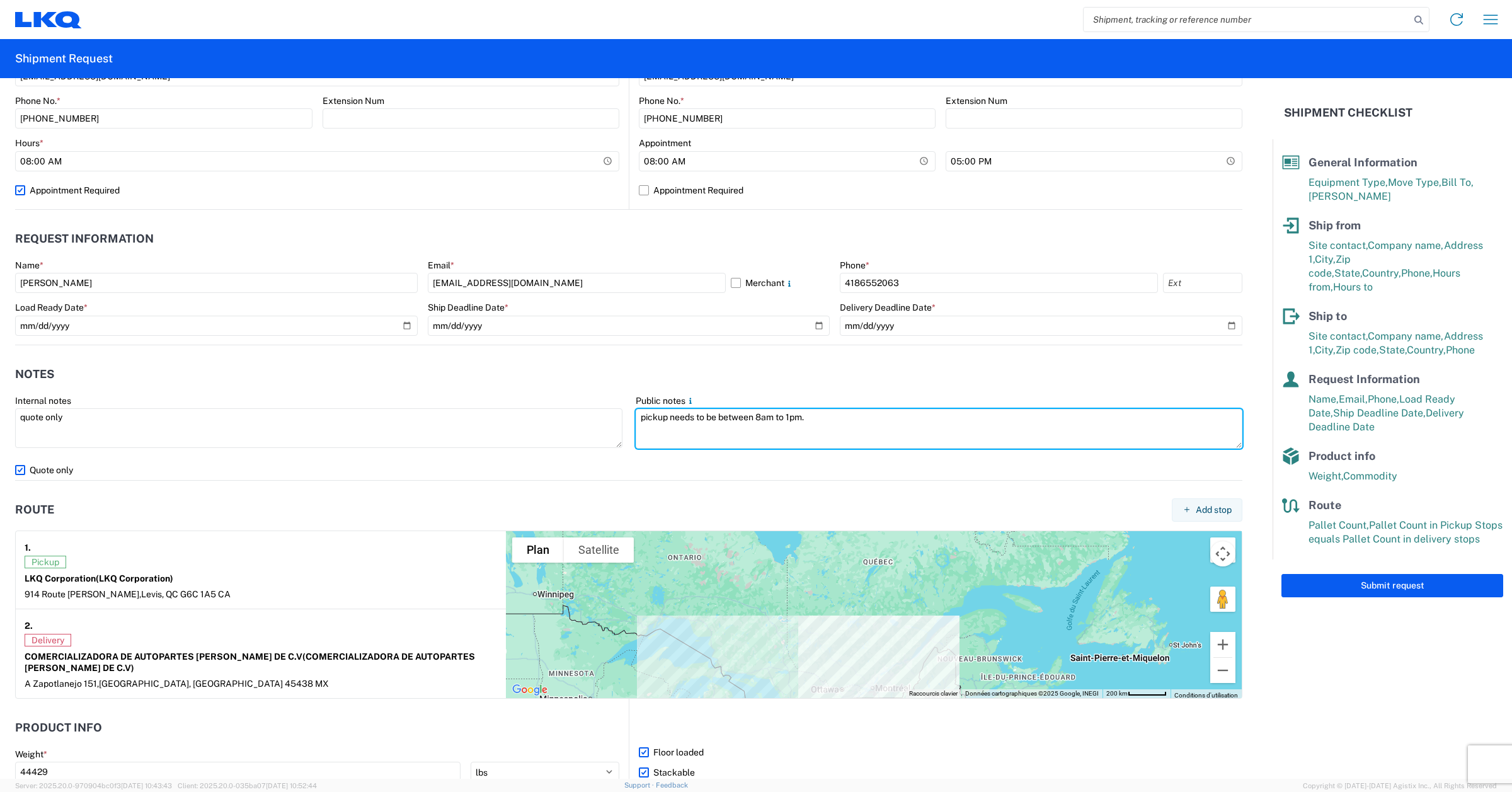
drag, startPoint x: 779, startPoint y: 421, endPoint x: 593, endPoint y: 454, distance: 188.9
click at [599, 442] on div "Internal notes quote only Public notes pickup needs to be between 8am to 1pm." at bounding box center [629, 427] width 1241 height 65
paste textarea "Pickup must be between 8 a.m. and 1 p."
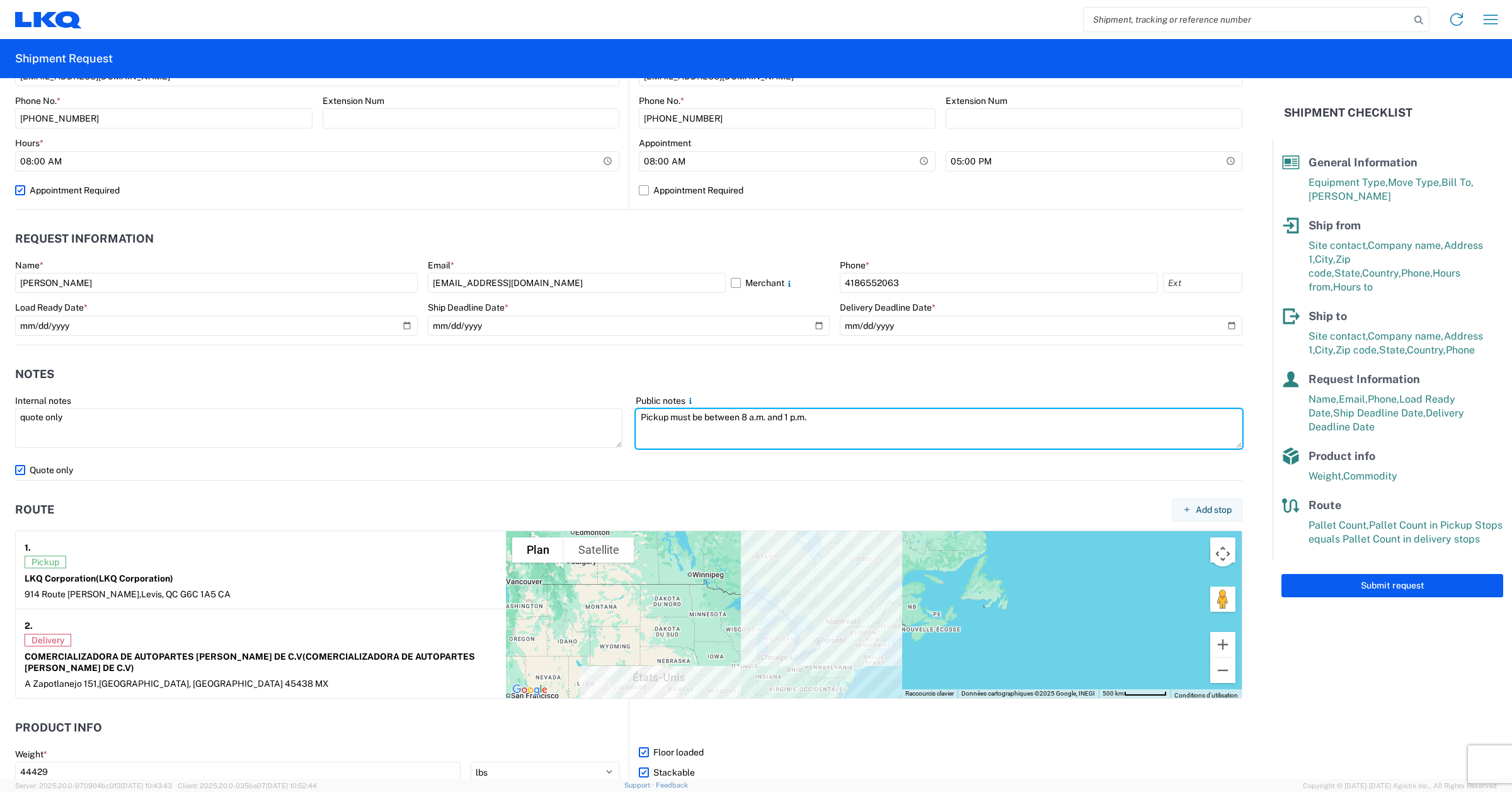
type textarea "Pickup must be between 8 a.m. and 1 p.m."
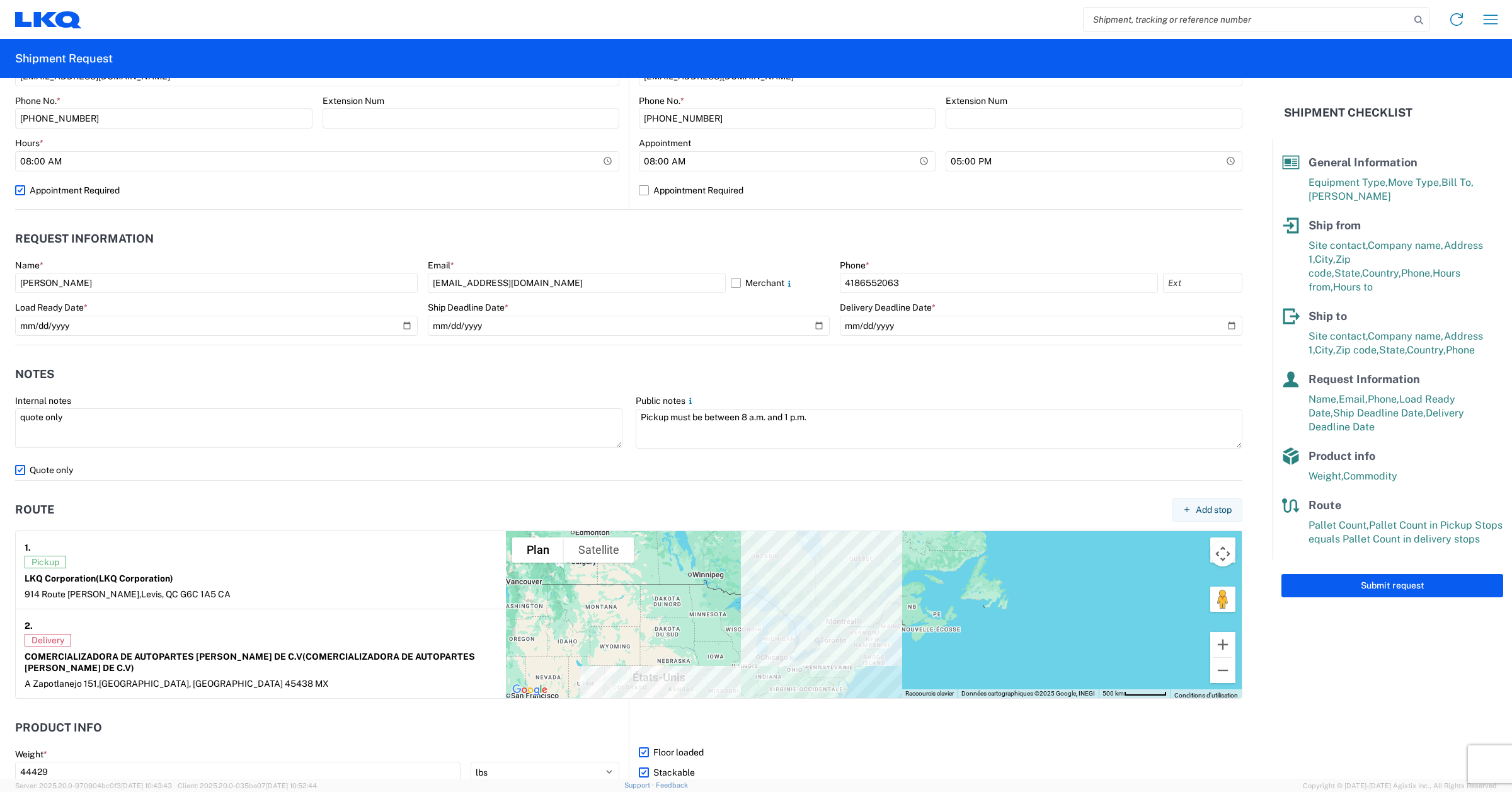
click at [1381, 672] on agx-form-checklist "Shipment Checklist General Information Equipment Type, Move Type, Bill To, [PER…" at bounding box center [1392, 429] width 239 height 701
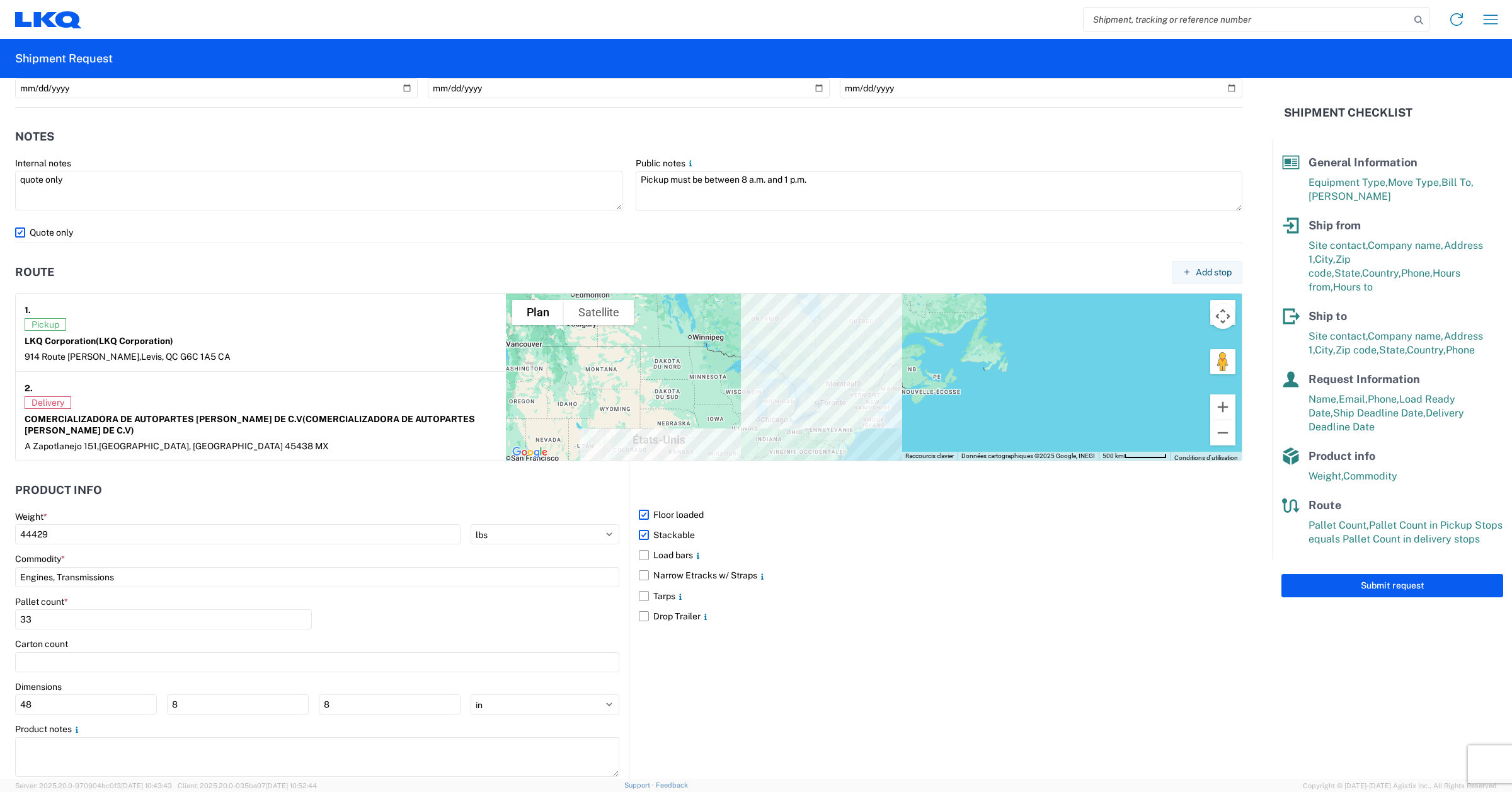
scroll to position [824, 0]
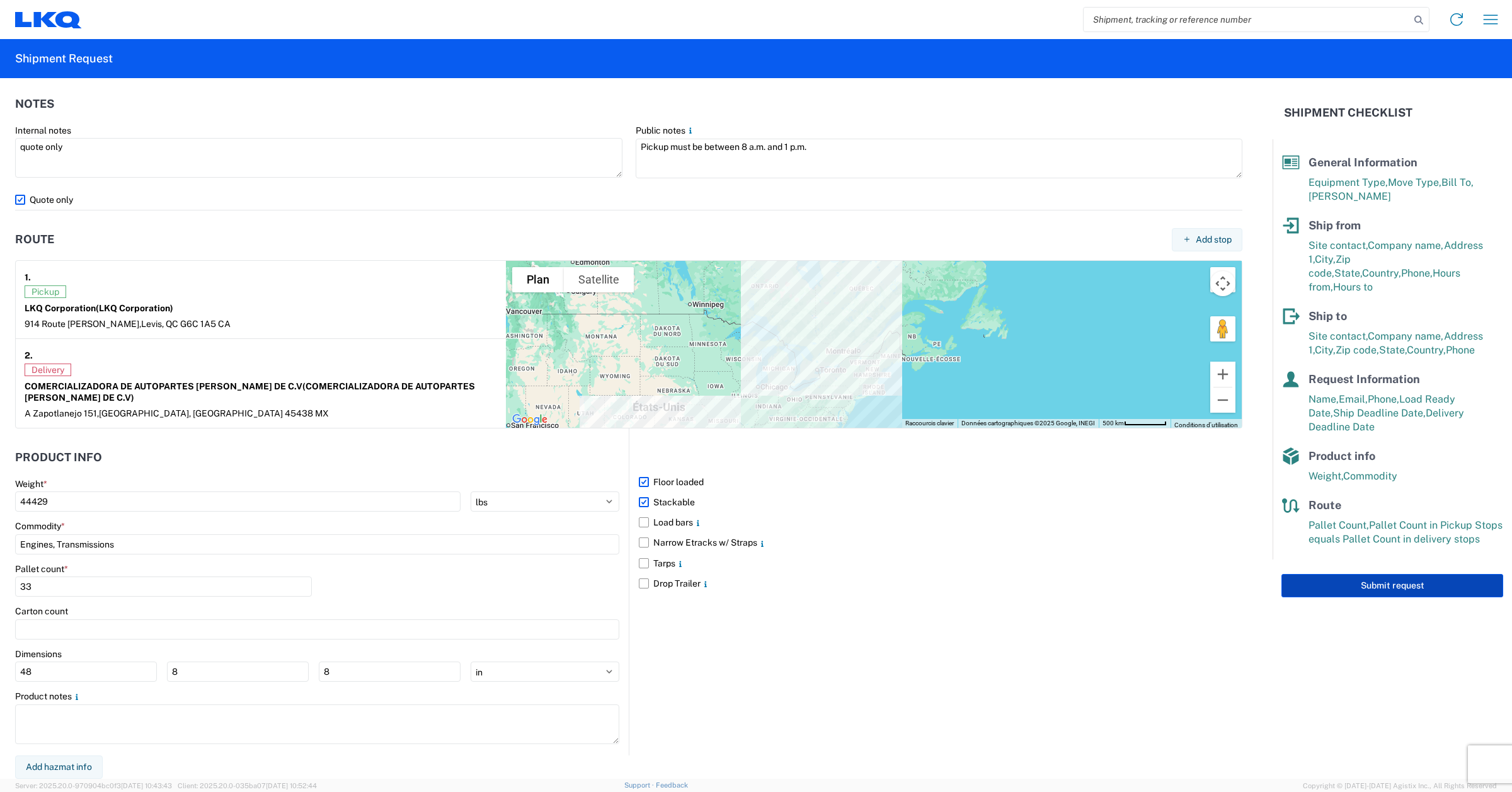
click at [1386, 574] on button "Submit request" at bounding box center [1392, 586] width 222 height 23
